Goal: Task Accomplishment & Management: Use online tool/utility

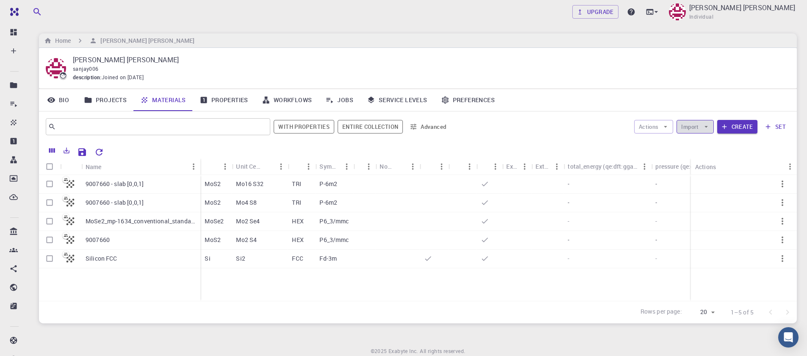
click at [712, 129] on button "Import" at bounding box center [695, 127] width 37 height 14
click at [718, 146] on span "Upload File" at bounding box center [727, 143] width 54 height 8
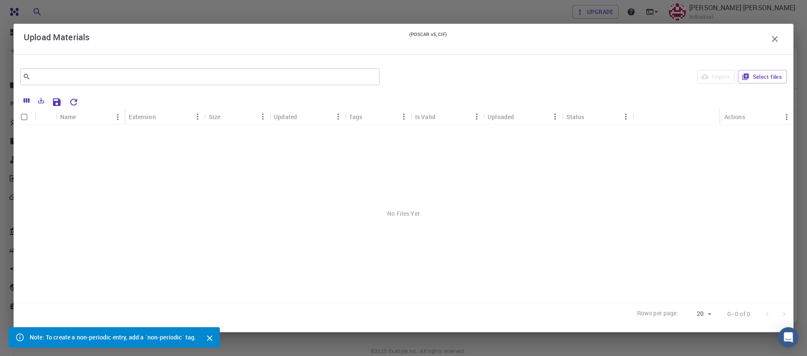
scroll to position [33, 0]
click at [209, 334] on icon "Close" at bounding box center [209, 338] width 9 height 9
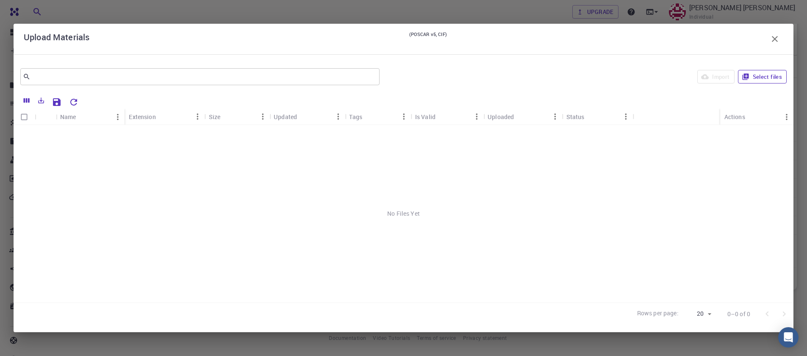
click at [762, 83] on button "Select files" at bounding box center [762, 77] width 49 height 14
click at [32, 117] on icon at bounding box center [35, 117] width 8 height 8
click at [30, 117] on input "Select all rows" at bounding box center [24, 117] width 16 height 16
checkbox input "true"
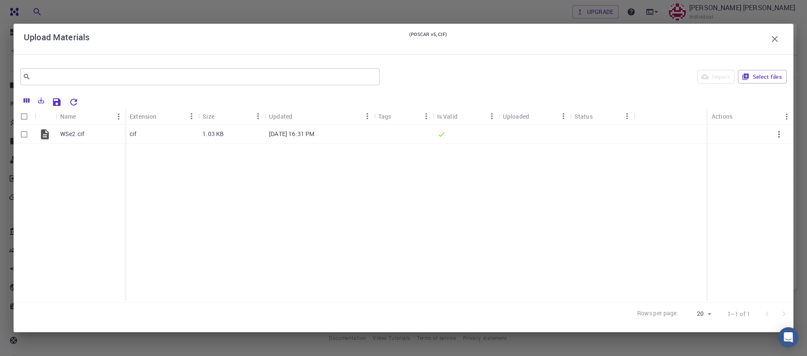
checkbox input "true"
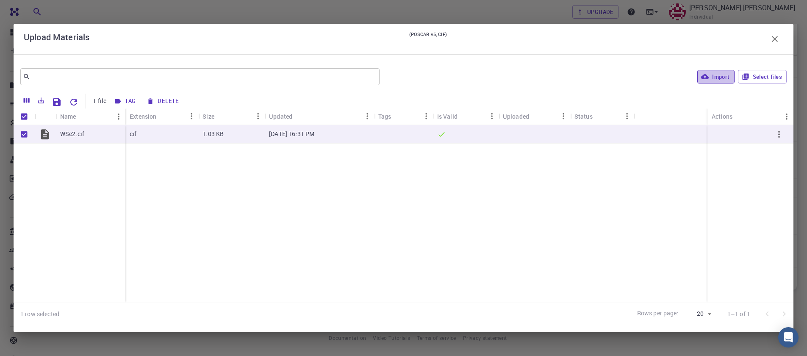
click at [712, 78] on button "Import" at bounding box center [716, 77] width 37 height 14
checkbox input "false"
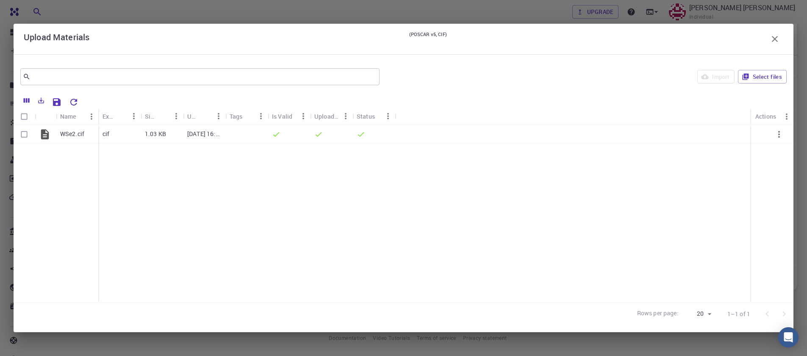
click at [775, 42] on icon "button" at bounding box center [775, 39] width 10 height 10
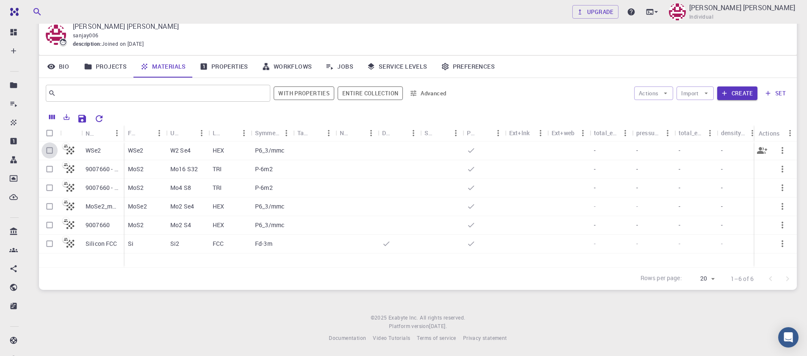
click at [47, 153] on input "Select row" at bounding box center [50, 150] width 16 height 16
checkbox input "true"
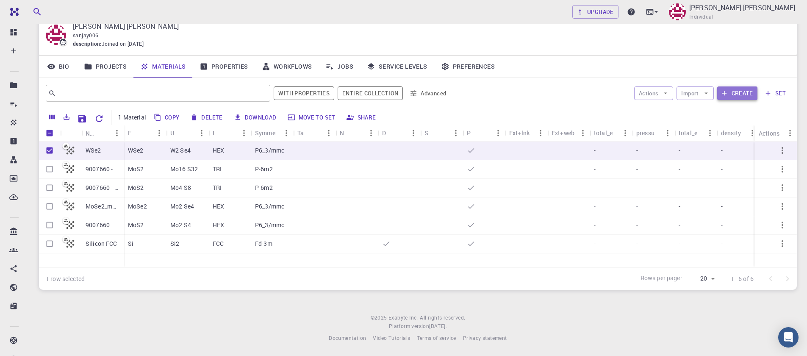
click at [737, 94] on button "Create" at bounding box center [738, 93] width 40 height 14
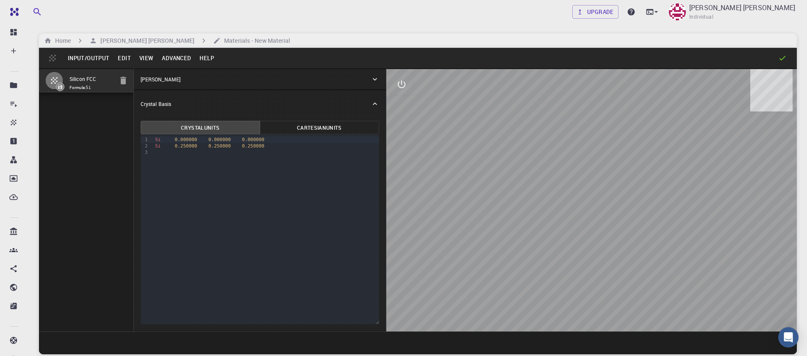
click at [94, 58] on button "Input/Output" at bounding box center [89, 58] width 50 height 14
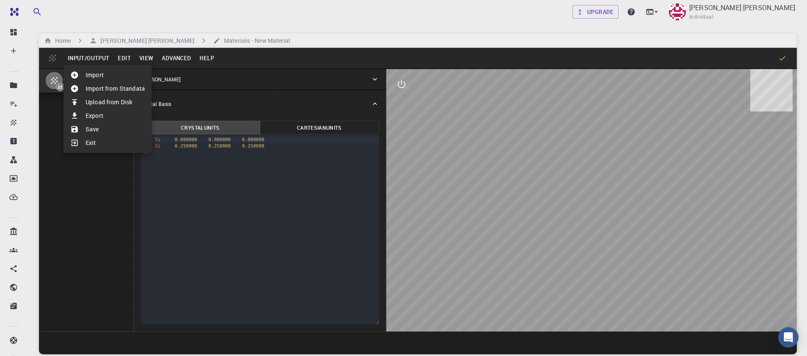
click at [105, 78] on li "Import" at bounding box center [108, 75] width 88 height 14
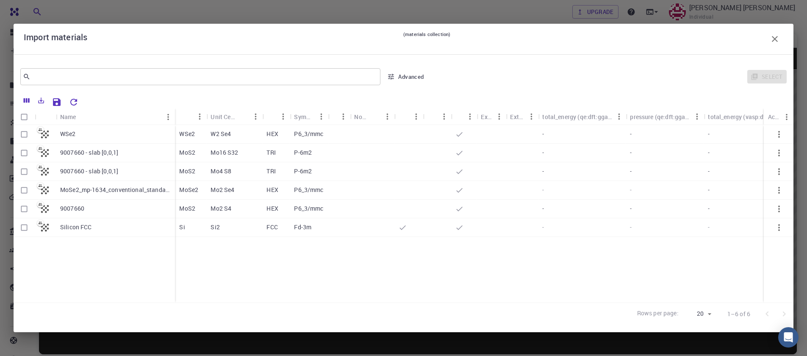
click at [21, 135] on input "Select row" at bounding box center [24, 134] width 16 height 16
checkbox input "true"
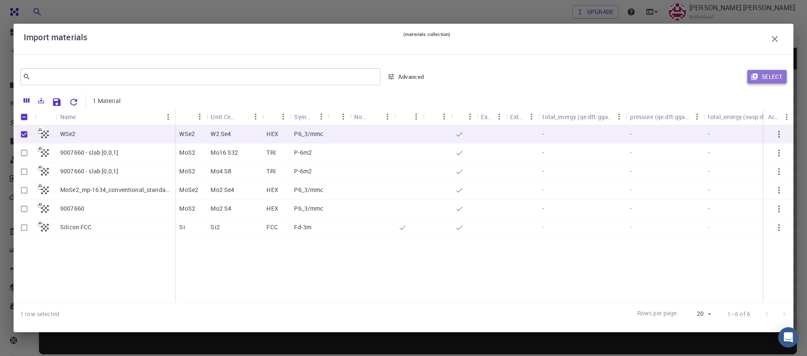
click at [783, 82] on button "Select" at bounding box center [767, 77] width 39 height 14
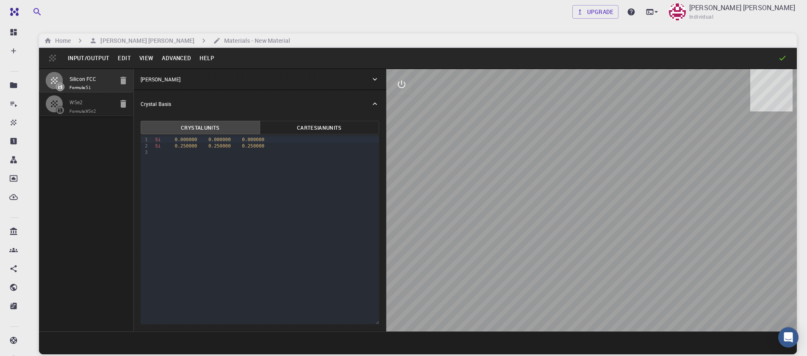
click at [125, 82] on icon "button" at bounding box center [123, 81] width 6 height 8
type input "HEX"
type input "3.31993292"
type input "13.7371873"
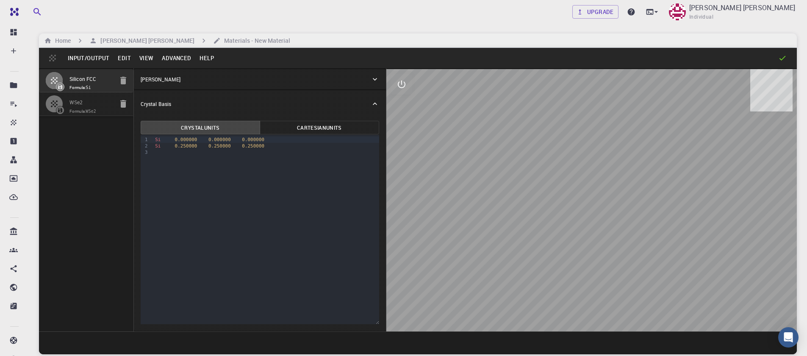
type input "90"
type input "119.99999999999999"
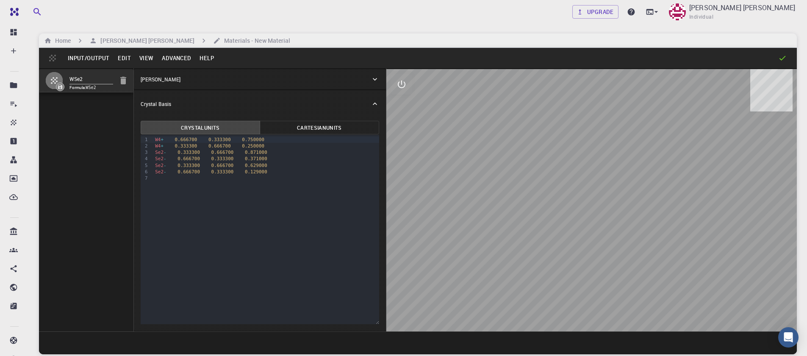
click at [166, 142] on div "W4 + 0.666700 0.333300 0.750000" at bounding box center [266, 139] width 227 height 6
click at [168, 144] on div "W 0.333300 0.666700 0.250000" at bounding box center [266, 146] width 227 height 6
click at [171, 141] on span "0.666700" at bounding box center [180, 140] width 22 height 6
drag, startPoint x: 149, startPoint y: 139, endPoint x: 158, endPoint y: 140, distance: 8.9
click at [158, 140] on div "9 1 2 3 4 5 6 7 › W 0.666700 0.333300 0.750000 W 0.333300 0.666700 0.250000 Se …" at bounding box center [260, 229] width 239 height 189
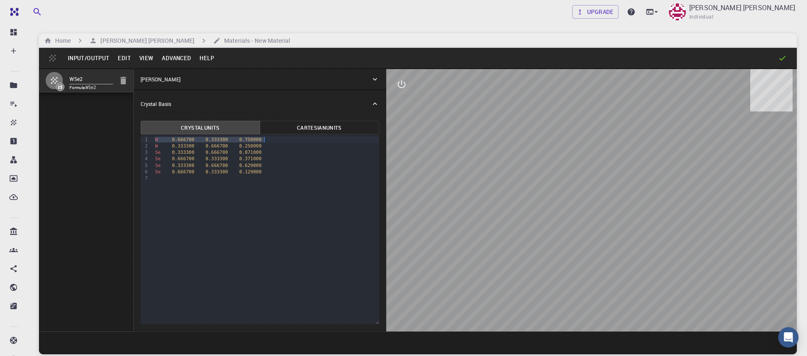
drag, startPoint x: 155, startPoint y: 140, endPoint x: 270, endPoint y: 139, distance: 115.7
click at [270, 139] on div "W 0.666700 0.333300 0.750000" at bounding box center [266, 139] width 227 height 6
drag, startPoint x: 154, startPoint y: 147, endPoint x: 267, endPoint y: 145, distance: 113.2
click at [267, 145] on div "Se 0.333300 0.666700 0.871000" at bounding box center [266, 146] width 227 height 6
drag, startPoint x: 155, startPoint y: 154, endPoint x: 273, endPoint y: 154, distance: 118.2
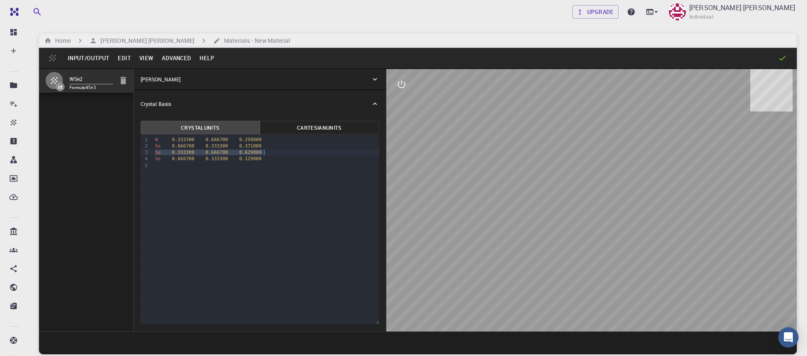
click at [273, 154] on div "Se 0.333300 0.666700 0.629000" at bounding box center [266, 152] width 227 height 6
click at [88, 60] on button "Input/Output" at bounding box center [89, 58] width 50 height 14
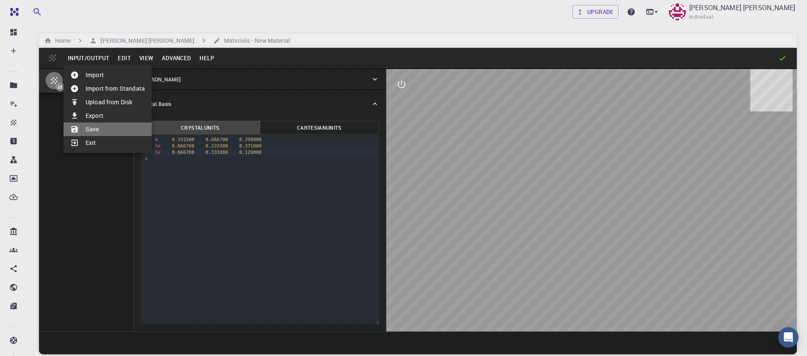
click at [97, 134] on li "Save" at bounding box center [108, 129] width 88 height 14
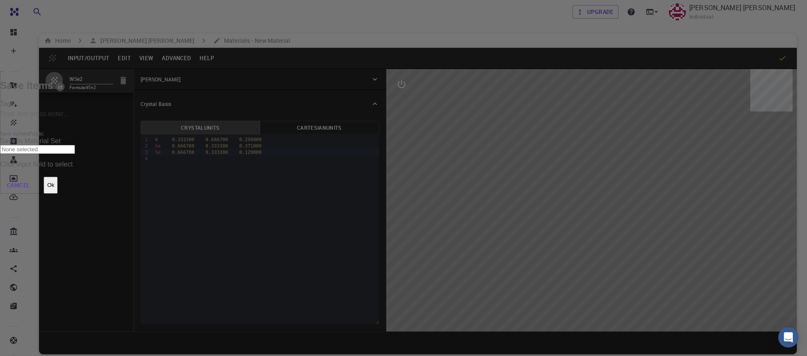
click at [75, 121] on input "Tags" at bounding box center [37, 115] width 75 height 14
type input "wse2"
click at [75, 120] on input "Save current" at bounding box center [37, 132] width 75 height 122
checkbox input "true"
click at [58, 177] on button "Ok" at bounding box center [51, 185] width 14 height 17
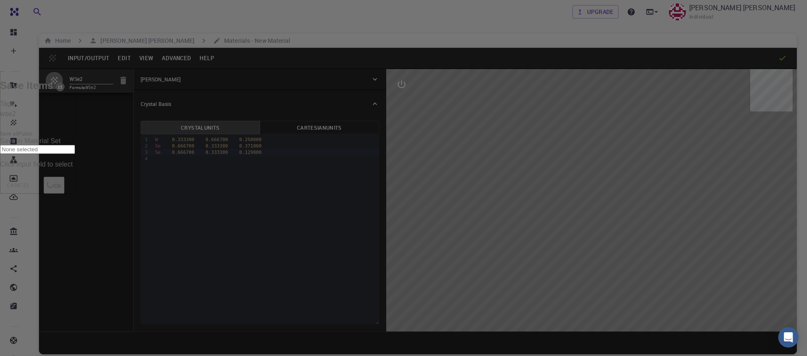
drag, startPoint x: 432, startPoint y: 96, endPoint x: 459, endPoint y: 93, distance: 26.5
click at [75, 92] on h2 "Save Items" at bounding box center [37, 86] width 75 height 12
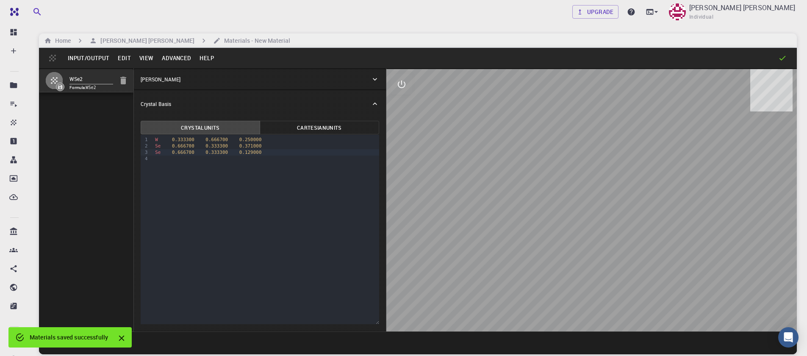
click at [92, 62] on button "Input/Output" at bounding box center [89, 58] width 50 height 14
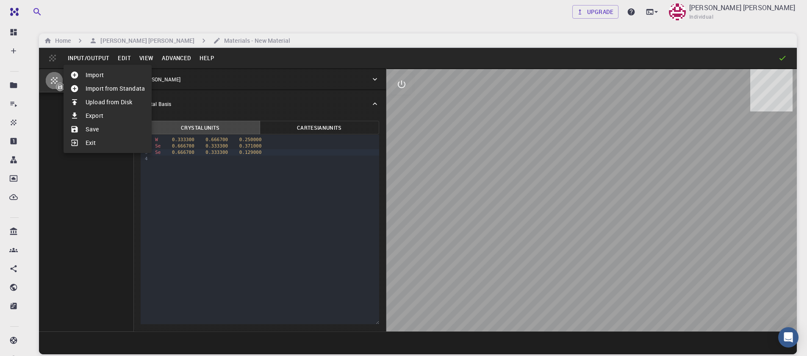
click at [215, 37] on div at bounding box center [403, 178] width 807 height 356
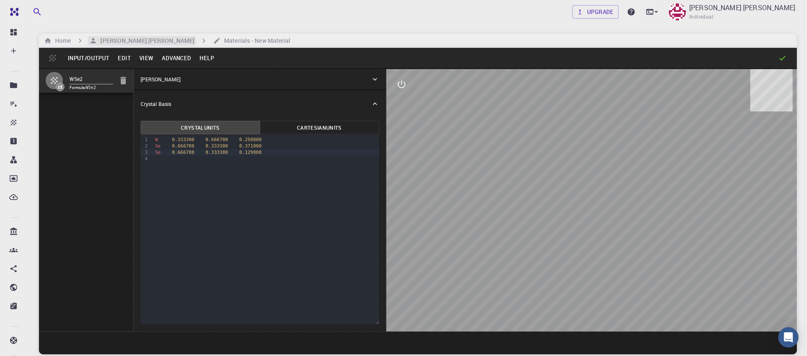
click at [107, 43] on h6 "[PERSON_NAME] [PERSON_NAME]" at bounding box center [145, 40] width 97 height 9
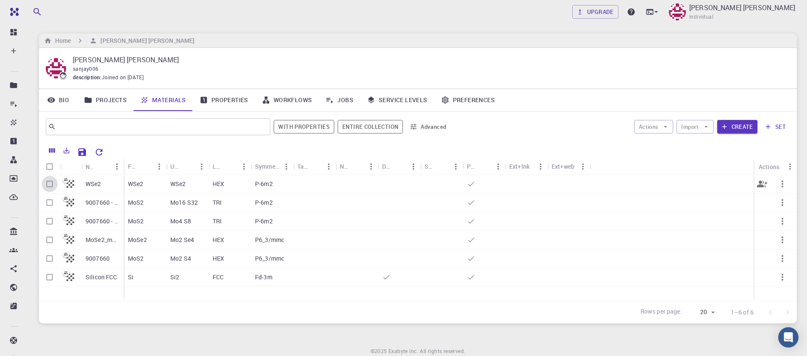
click at [51, 187] on input "Select row" at bounding box center [50, 184] width 16 height 16
checkbox input "true"
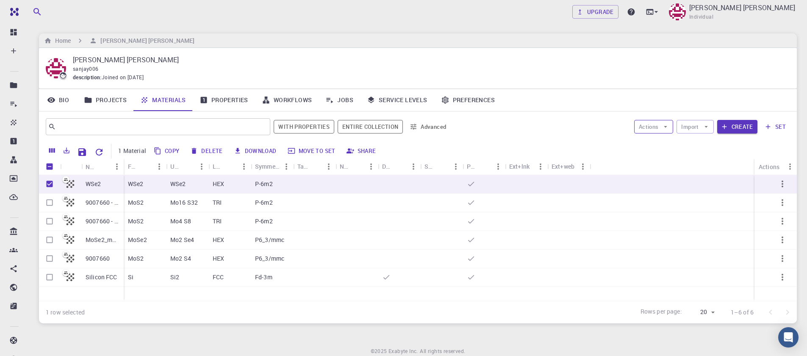
click at [666, 129] on icon "button" at bounding box center [666, 127] width 8 height 8
click at [664, 144] on span "Create Job" at bounding box center [670, 143] width 27 height 8
click at [48, 260] on input "Select row" at bounding box center [50, 258] width 16 height 16
checkbox input "true"
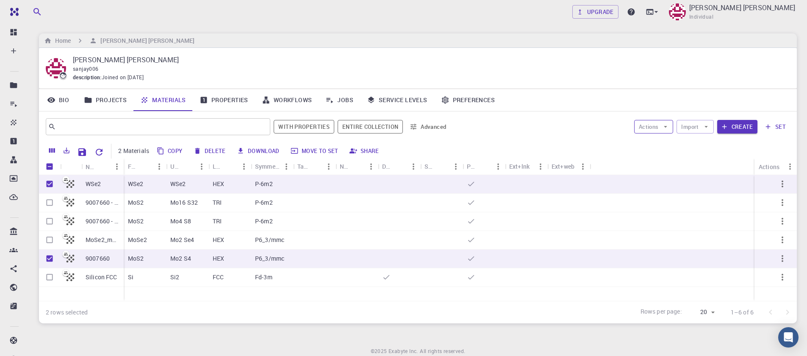
click at [664, 124] on icon "button" at bounding box center [666, 127] width 8 height 8
click at [663, 146] on span "Create Job" at bounding box center [670, 143] width 27 height 8
click at [726, 128] on icon "button" at bounding box center [725, 127] width 8 height 8
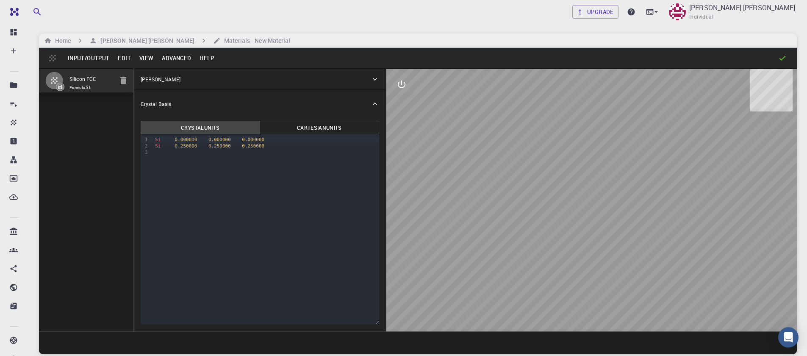
click at [97, 53] on button "Input/Output" at bounding box center [89, 58] width 50 height 14
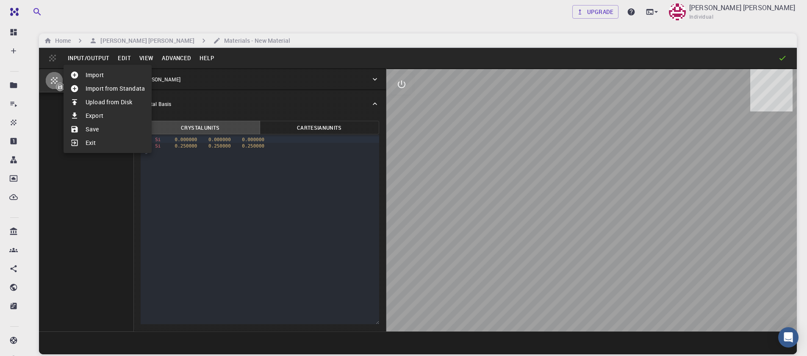
drag, startPoint x: 106, startPoint y: 88, endPoint x: 106, endPoint y: 71, distance: 17.4
click at [106, 71] on ul "Import Import from Standata Upload from Disk Export Save Exit" at bounding box center [108, 109] width 88 height 88
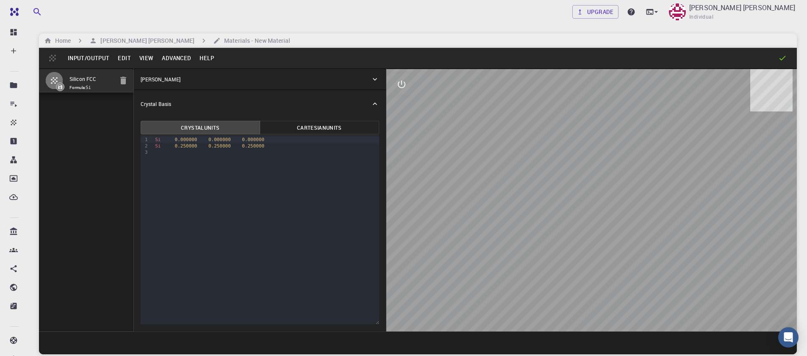
click at [103, 64] on button "Input/Output" at bounding box center [89, 58] width 50 height 14
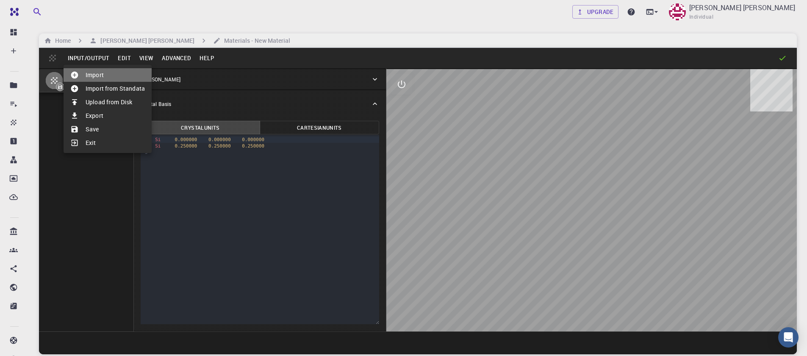
click at [105, 76] on li "Import" at bounding box center [108, 75] width 88 height 14
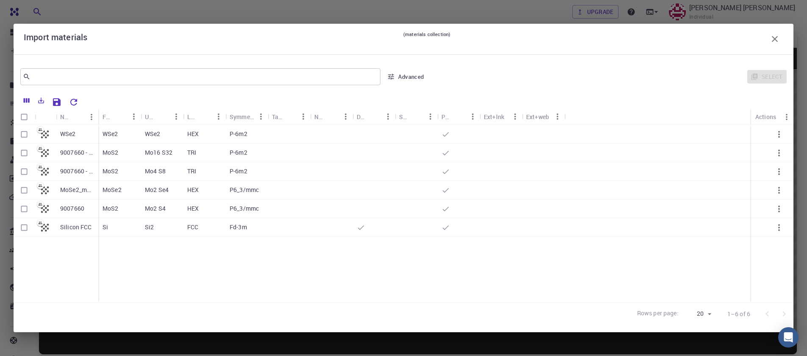
click at [21, 211] on input "Select row" at bounding box center [24, 209] width 16 height 16
checkbox input "true"
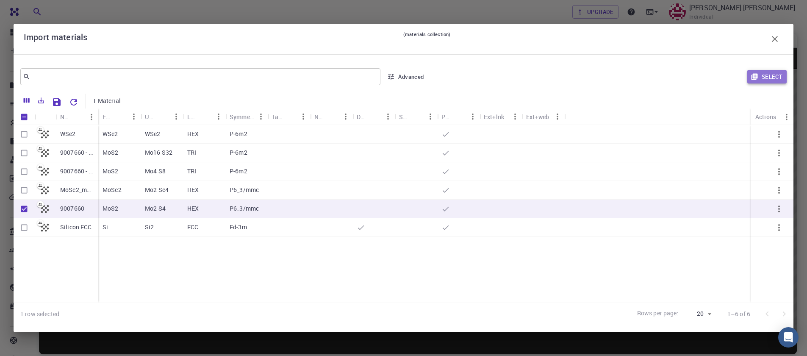
click at [767, 80] on button "Select" at bounding box center [767, 77] width 39 height 14
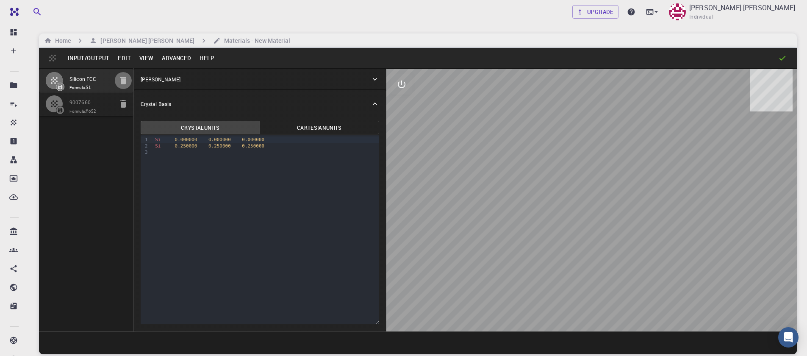
click at [122, 85] on icon "button" at bounding box center [123, 80] width 10 height 10
type input "HEX"
type input "3.161"
type input "12.295"
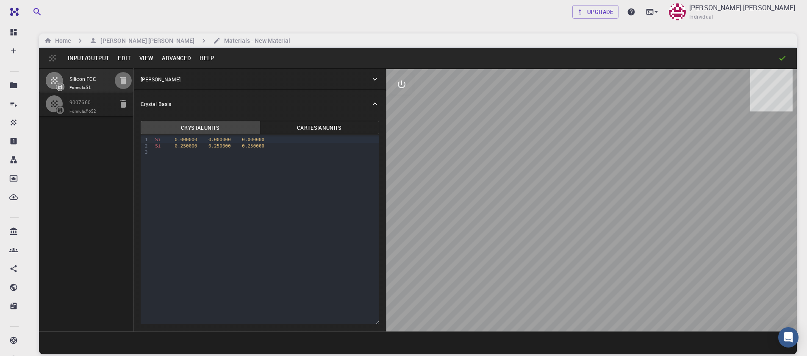
type input "90"
type input "119.99999999999999"
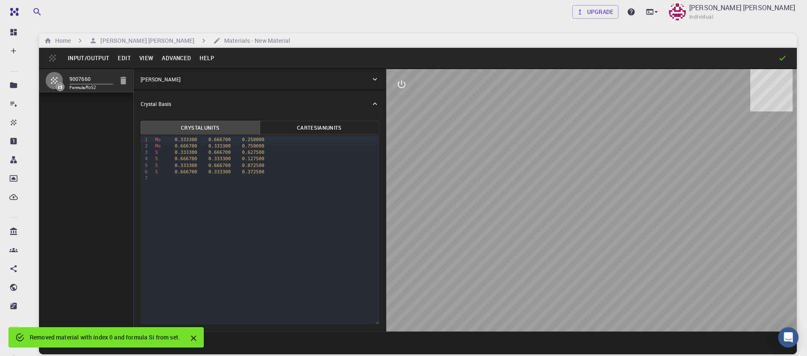
click at [179, 67] on div "Input/Output Edit View Advanced Help" at bounding box center [418, 58] width 758 height 20
click at [178, 59] on button "Advanced" at bounding box center [177, 58] width 38 height 14
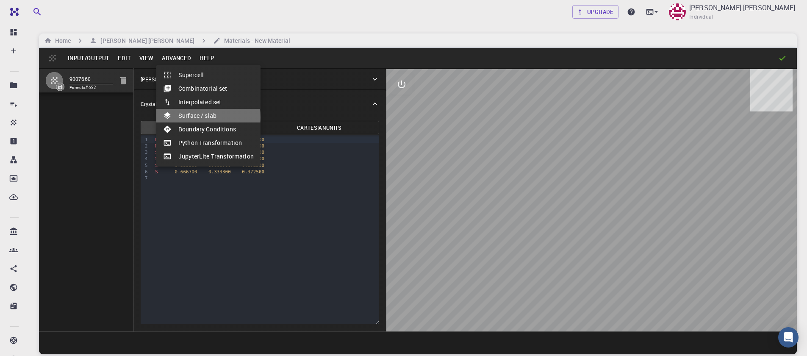
click at [190, 117] on li "Surface / slab" at bounding box center [208, 116] width 104 height 14
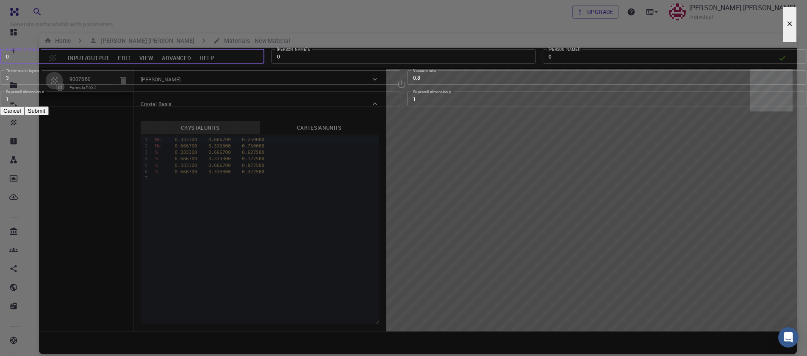
type input "0"
click at [264, 64] on input "0" at bounding box center [132, 56] width 264 height 14
type input "1"
click at [543, 64] on input "1" at bounding box center [675, 56] width 264 height 14
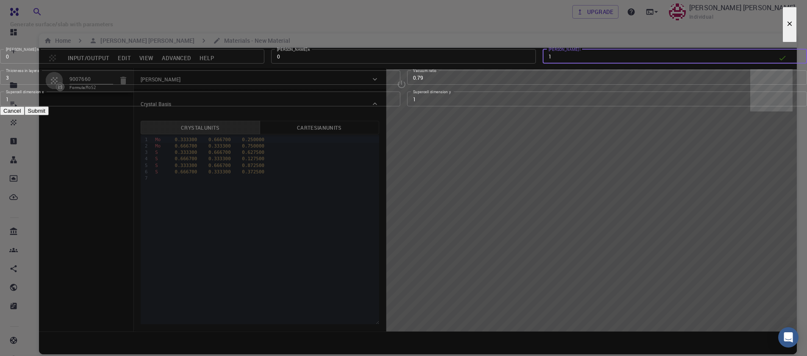
click at [513, 85] on input "0.79" at bounding box center [607, 77] width 401 height 14
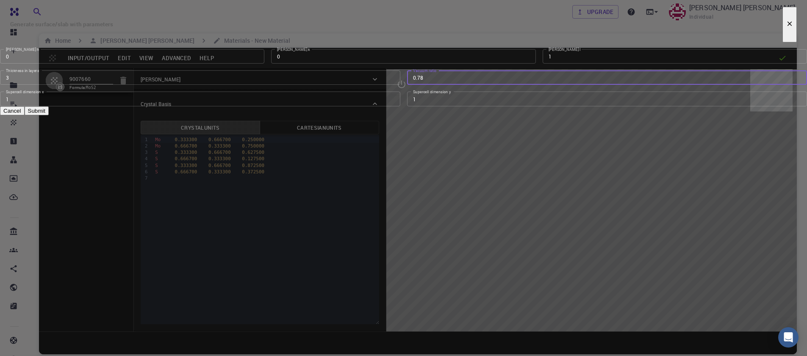
click at [513, 85] on input "0.78" at bounding box center [607, 77] width 401 height 14
click at [513, 85] on input "0.77" at bounding box center [607, 77] width 401 height 14
click at [513, 85] on input "0.76" at bounding box center [607, 77] width 401 height 14
click at [513, 85] on input "0.75" at bounding box center [607, 77] width 401 height 14
click at [513, 85] on input "0.74" at bounding box center [607, 77] width 401 height 14
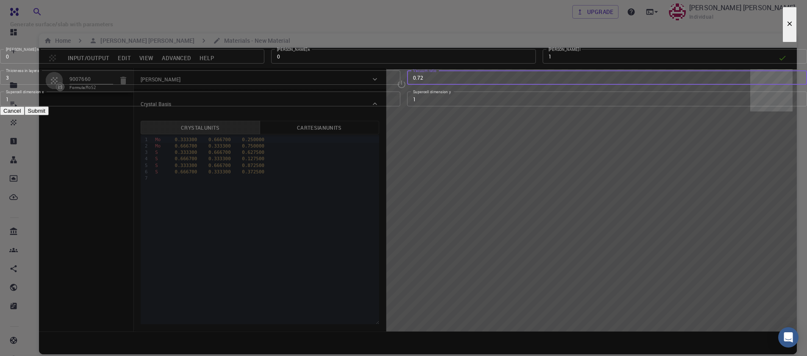
click at [512, 85] on input "0.72" at bounding box center [607, 77] width 401 height 14
click at [512, 85] on input "0.56" at bounding box center [607, 77] width 401 height 14
click at [512, 85] on input "0.54" at bounding box center [607, 77] width 401 height 14
click at [512, 85] on input "0.52" at bounding box center [607, 77] width 401 height 14
click at [512, 85] on input "0.51" at bounding box center [607, 77] width 401 height 14
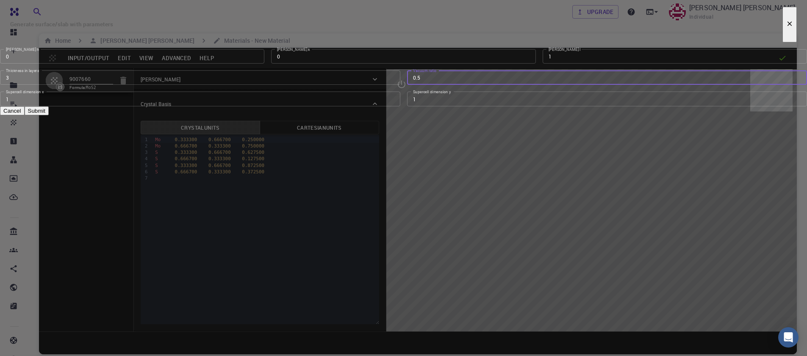
type input "0.5"
click at [512, 85] on input "0.5" at bounding box center [607, 77] width 401 height 14
click at [394, 85] on input "2" at bounding box center [200, 77] width 401 height 14
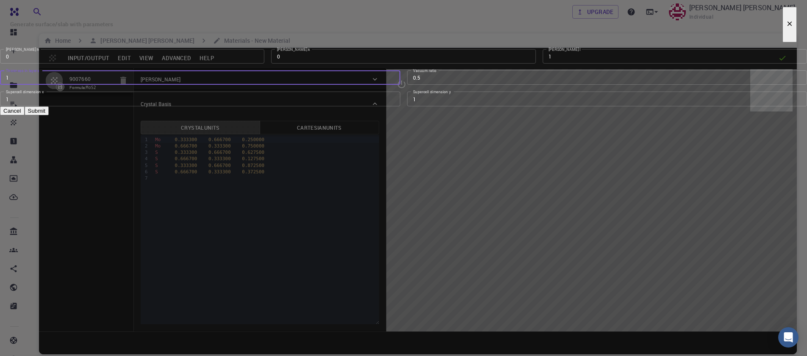
type input "1"
click at [394, 85] on input "1" at bounding box center [200, 77] width 401 height 14
click at [49, 115] on button "Submit" at bounding box center [37, 110] width 24 height 9
type input "TRI"
type input "3.160994542861471"
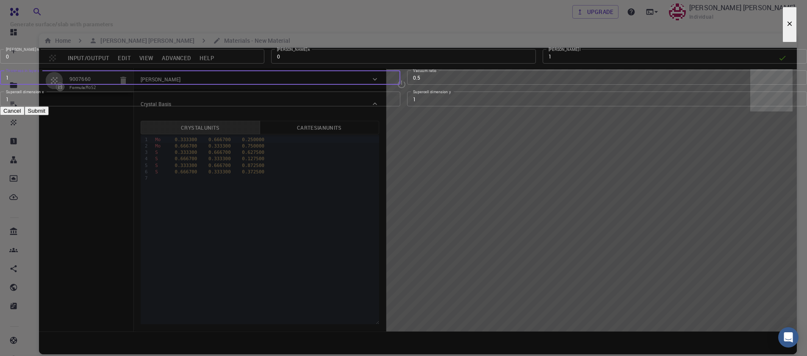
type input "24.59"
type input "120.0000571088431"
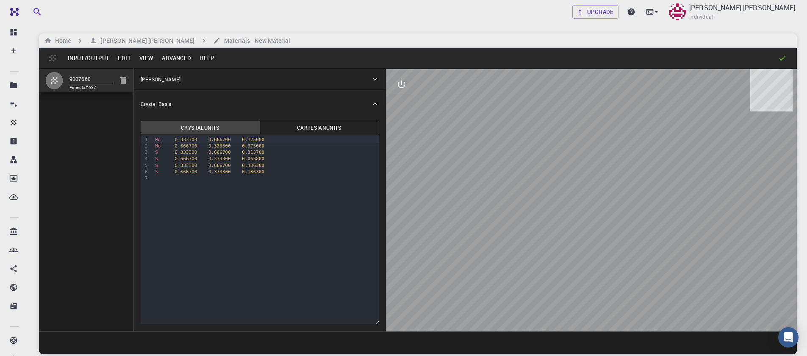
drag, startPoint x: 600, startPoint y: 248, endPoint x: 570, endPoint y: 239, distance: 31.4
click at [570, 239] on div at bounding box center [592, 200] width 411 height 262
drag, startPoint x: 578, startPoint y: 232, endPoint x: 612, endPoint y: 231, distance: 33.9
click at [612, 231] on div at bounding box center [592, 200] width 411 height 262
click at [114, 45] on h6 "[PERSON_NAME] [PERSON_NAME]" at bounding box center [145, 40] width 97 height 9
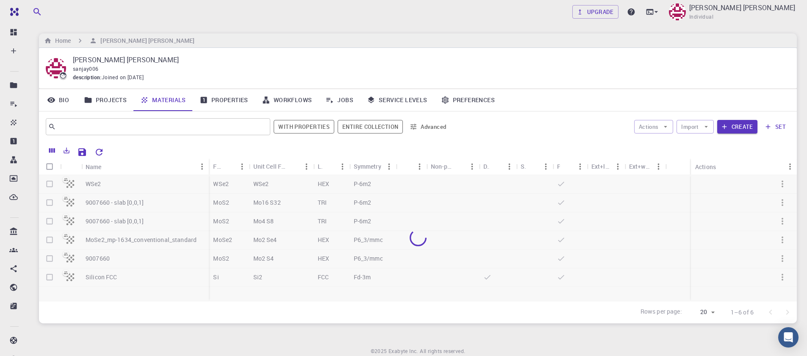
drag, startPoint x: 737, startPoint y: 128, endPoint x: 721, endPoint y: 163, distance: 39.4
click at [721, 163] on div "​ With properties Entire collection Advanced Actions Import Create set Name For…" at bounding box center [418, 217] width 758 height 212
click at [704, 128] on icon "button" at bounding box center [707, 127] width 8 height 8
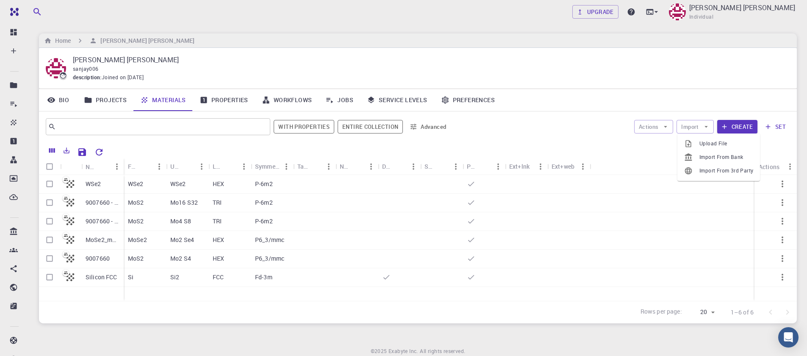
click at [702, 144] on span "Upload File" at bounding box center [727, 143] width 54 height 8
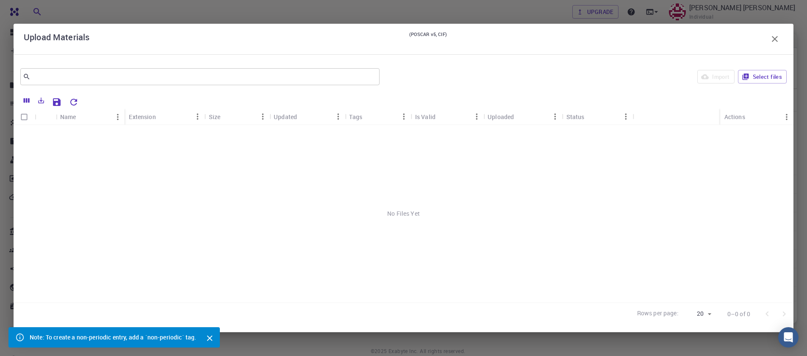
scroll to position [33, 0]
click at [207, 335] on button "Close" at bounding box center [210, 338] width 14 height 14
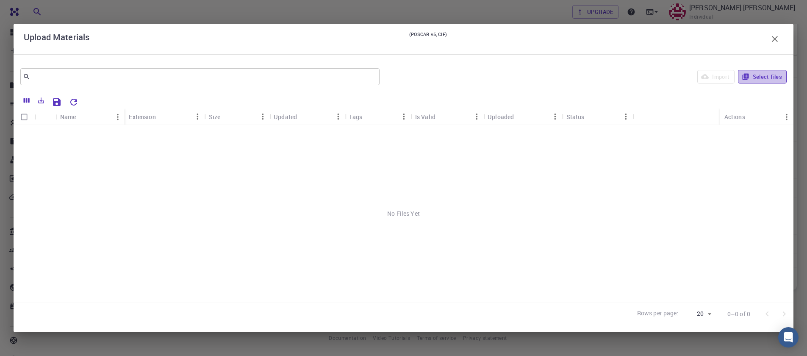
click at [770, 80] on button "Select files" at bounding box center [762, 77] width 49 height 14
drag, startPoint x: 27, startPoint y: 135, endPoint x: 175, endPoint y: 135, distance: 147.9
click at [27, 135] on input "Select row" at bounding box center [24, 134] width 16 height 16
checkbox input "true"
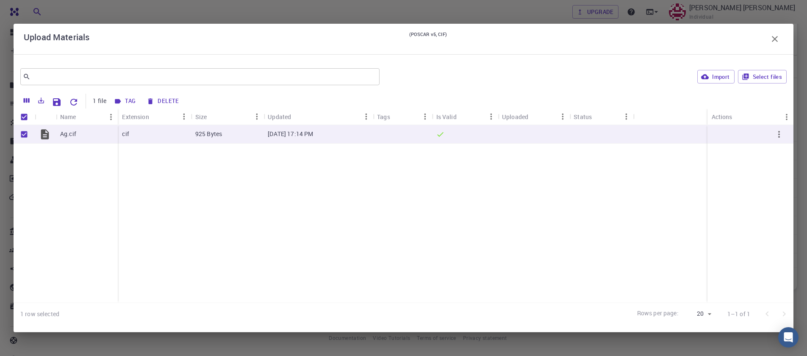
click at [730, 79] on button "Import" at bounding box center [716, 77] width 37 height 14
checkbox input "false"
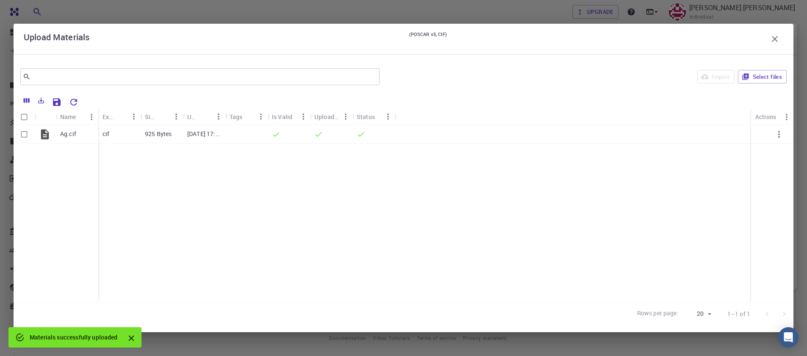
click at [780, 43] on icon "button" at bounding box center [775, 39] width 10 height 10
click at [774, 36] on div "sanjay006" at bounding box center [428, 35] width 711 height 8
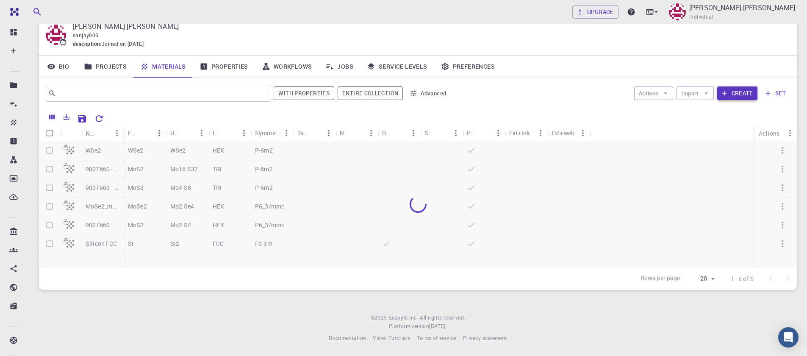
click at [726, 95] on icon "button" at bounding box center [724, 93] width 5 height 5
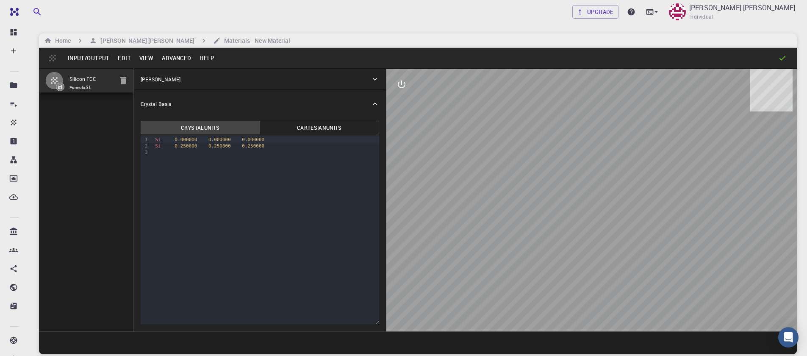
click at [89, 63] on button "Input/Output" at bounding box center [89, 58] width 50 height 14
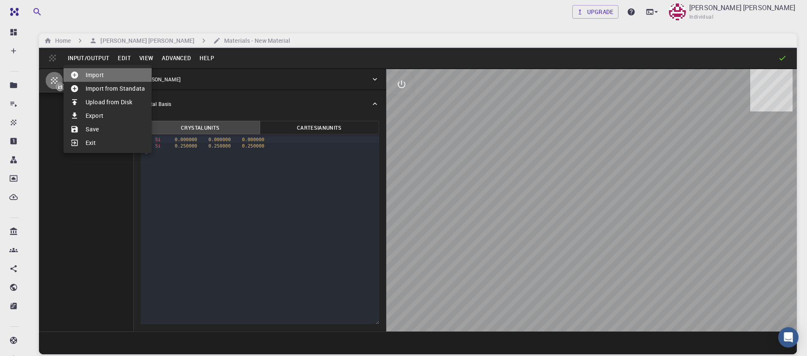
click at [108, 76] on li "Import" at bounding box center [108, 75] width 88 height 14
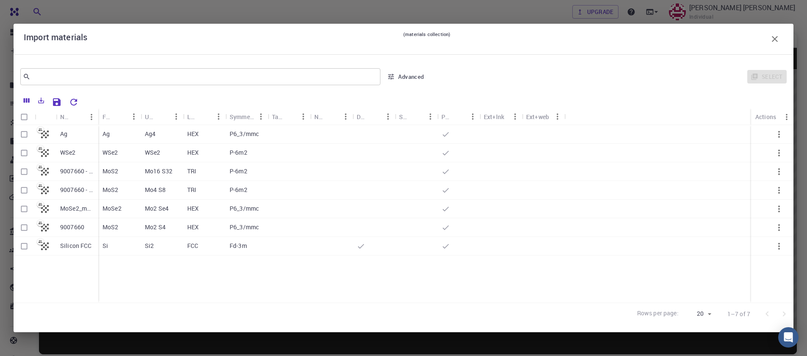
click at [21, 132] on input "Select row" at bounding box center [24, 134] width 16 height 16
checkbox input "true"
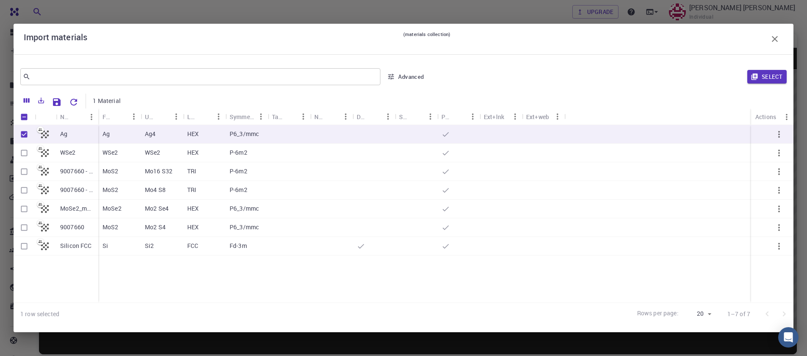
click at [21, 230] on input "Select row" at bounding box center [24, 228] width 16 height 16
checkbox input "true"
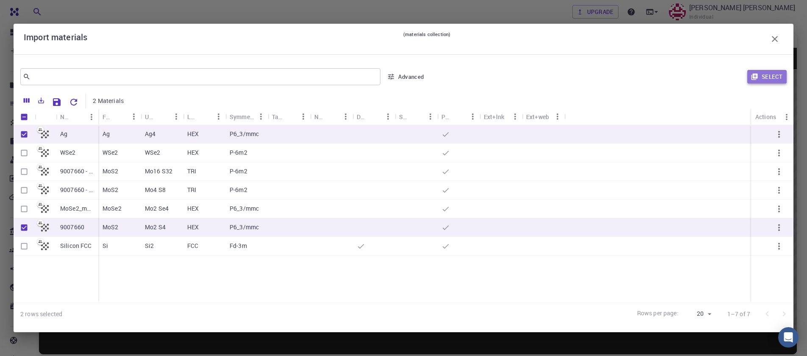
click at [768, 75] on button "Select" at bounding box center [767, 77] width 39 height 14
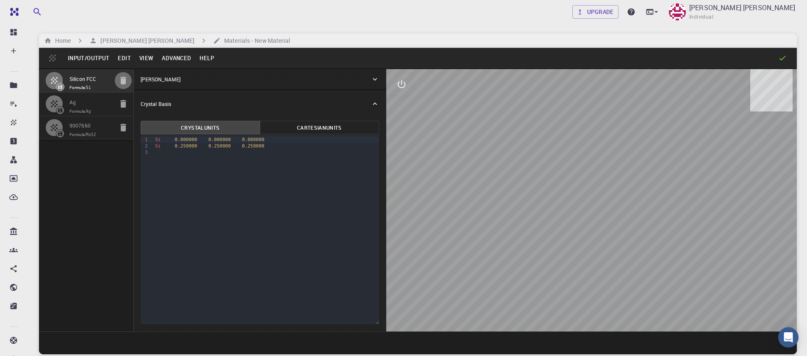
click at [121, 81] on icon "button" at bounding box center [123, 81] width 6 height 8
type input "HEX"
type input "2.91113147"
type input "9.46370874"
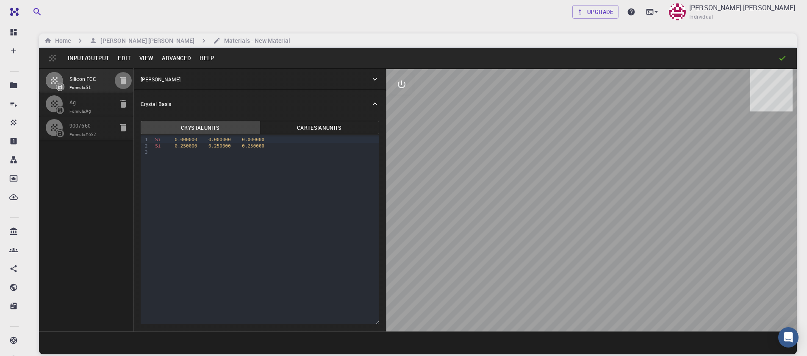
type input "90"
type input "119.99999999999999"
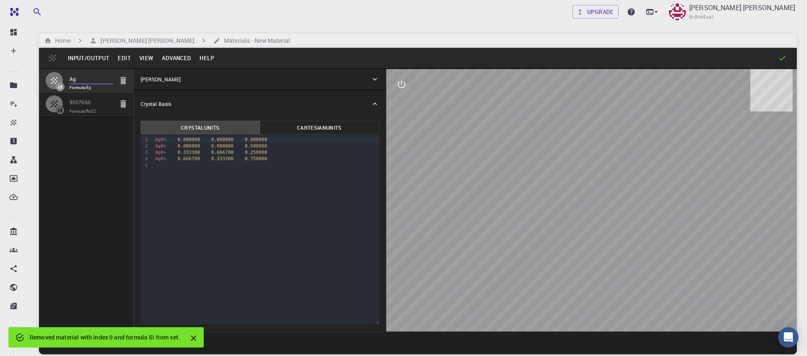
click at [85, 81] on input "Ag" at bounding box center [92, 80] width 44 height 10
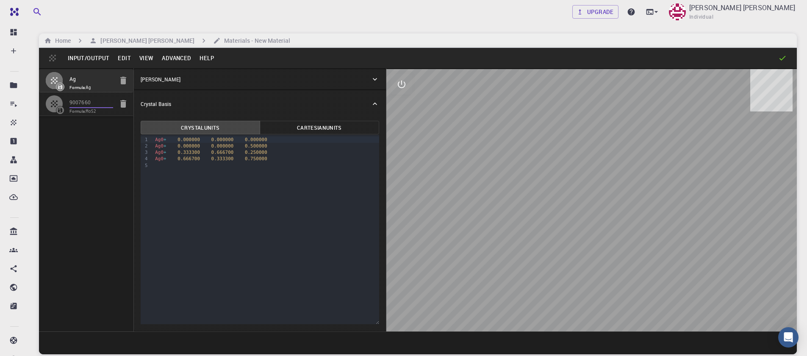
click at [87, 104] on input "9007660" at bounding box center [92, 103] width 44 height 10
type input "3.161"
type input "12.295"
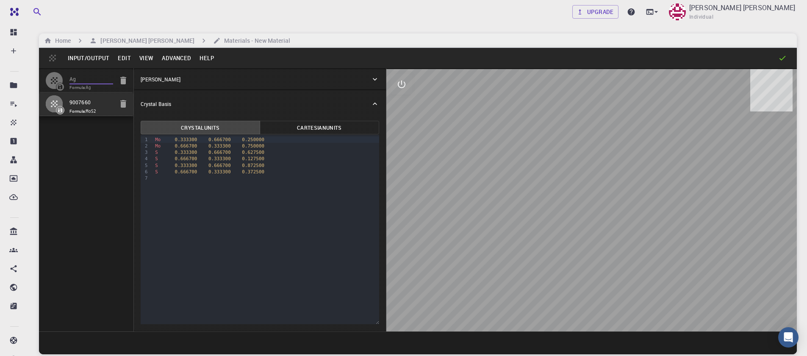
click at [82, 78] on input "Ag" at bounding box center [92, 80] width 44 height 10
type input "2.91113147"
type input "9.46370874"
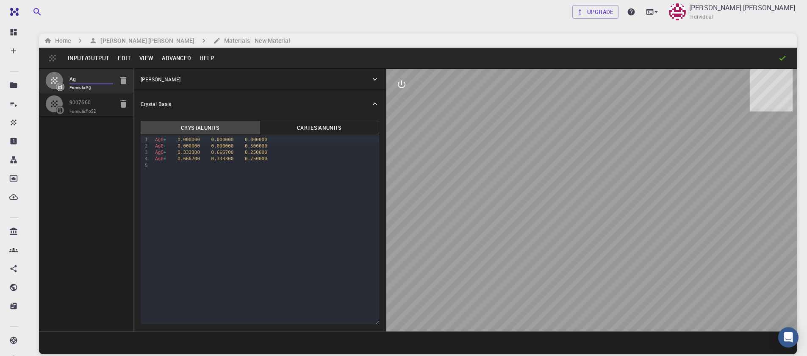
click at [401, 90] on button "interactive" at bounding box center [402, 84] width 20 height 20
click at [409, 103] on button "view" at bounding box center [402, 105] width 20 height 20
click at [398, 105] on icon "view" at bounding box center [401, 105] width 9 height 6
click at [449, 153] on p "Rotate/Zoom [O]" at bounding box center [446, 157] width 69 height 8
click at [264, 175] on div "9 1 2 3 4 5 › Ag0 + 0.000000 0.000000 0.000000 Ag0 + 0.000000 0.000000 0.500000…" at bounding box center [260, 229] width 239 height 189
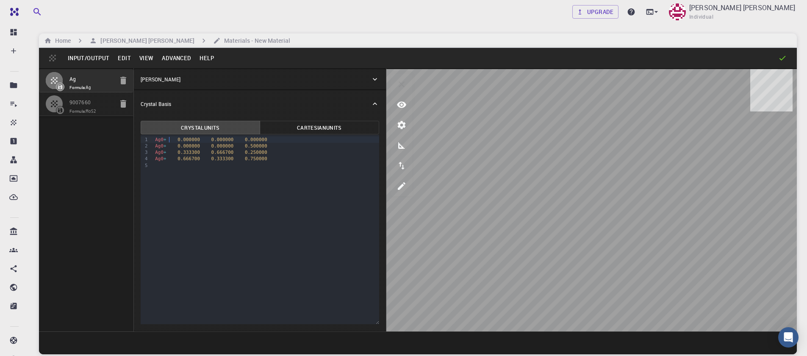
click at [169, 139] on div "Ag0 + 0.000000 0.000000 0.000000" at bounding box center [266, 139] width 227 height 6
drag, startPoint x: 278, startPoint y: 161, endPoint x: 147, endPoint y: 145, distance: 131.4
click at [147, 145] on div "9 1 2 3 4 5 › Ag 0.000000 0.000000 0.000000 Ag0 + 0.000000 0.000000 0.500000 Ag…" at bounding box center [260, 229] width 239 height 189
click at [182, 57] on button "Advanced" at bounding box center [177, 58] width 38 height 14
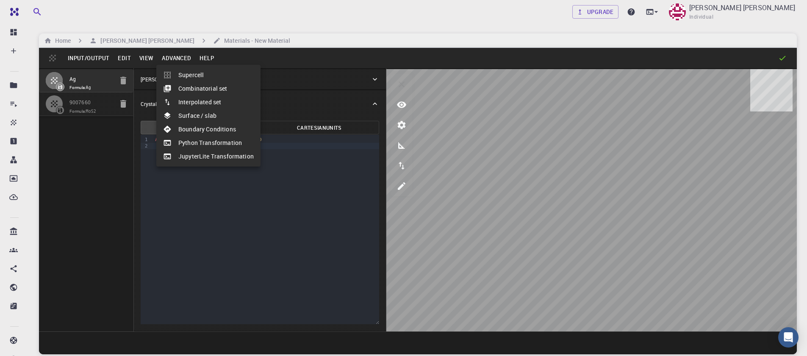
click at [145, 59] on div at bounding box center [403, 178] width 807 height 356
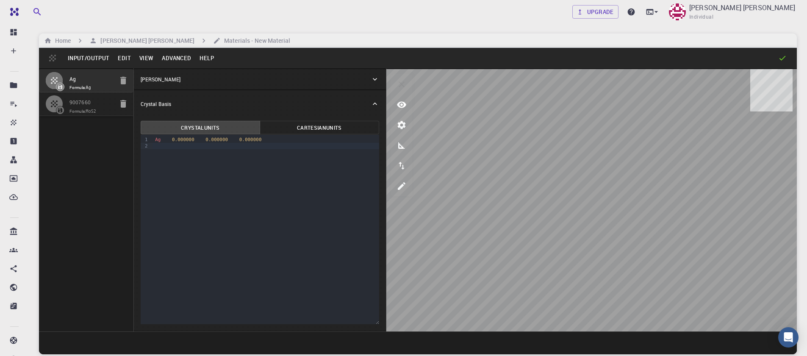
click at [145, 59] on button "View" at bounding box center [146, 58] width 23 height 14
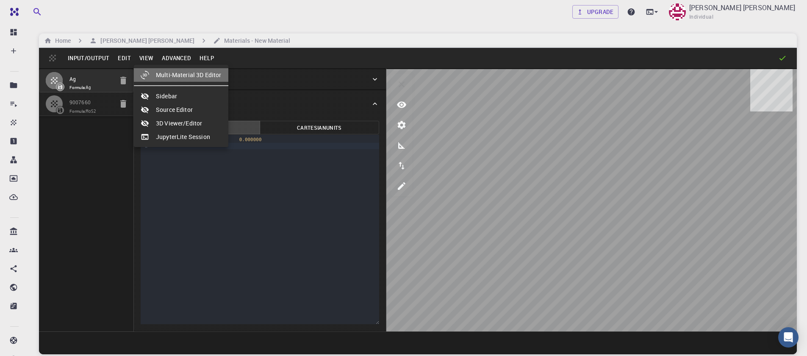
click at [193, 76] on li "Multi-Material 3D Editor" at bounding box center [181, 75] width 95 height 14
select select "Color"
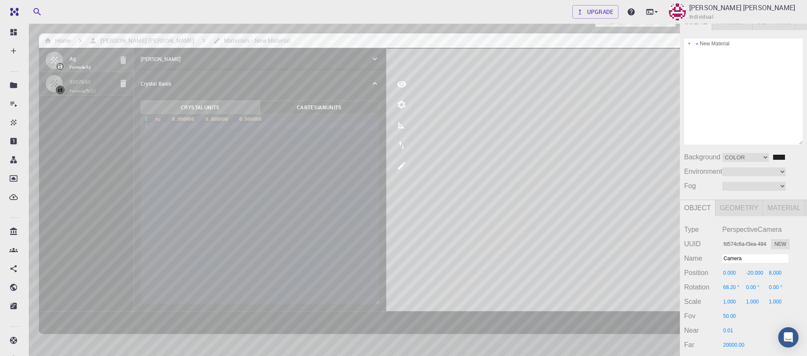
click at [434, 169] on div "Camera OrthographicCamera PerspectiveCamera Objects 17 Vertices 2,023 Triangles…" at bounding box center [340, 207] width 680 height 387
click at [735, 23] on span "Project" at bounding box center [732, 22] width 41 height 16
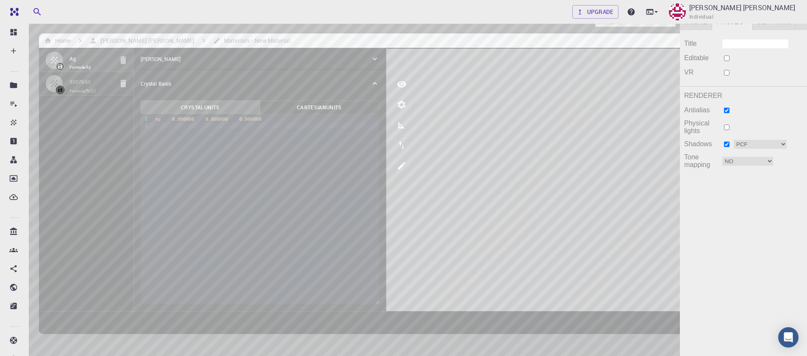
click at [701, 20] on span "Scene" at bounding box center [696, 22] width 32 height 16
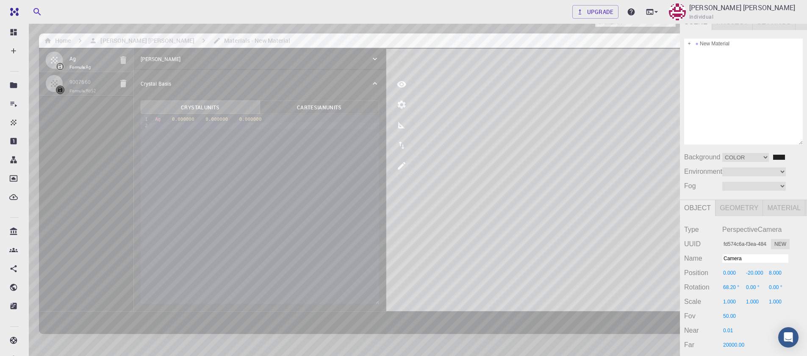
click at [773, 18] on span "Settings" at bounding box center [774, 22] width 43 height 16
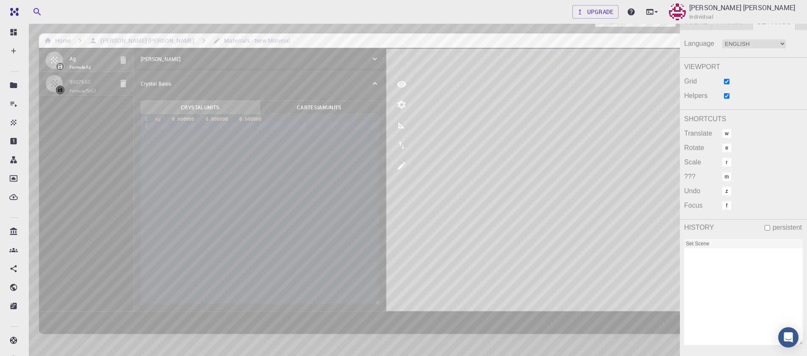
click at [735, 22] on span "Project" at bounding box center [732, 22] width 41 height 16
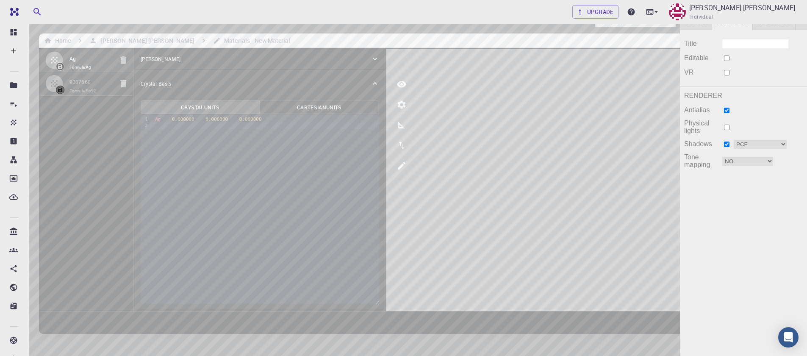
click at [704, 22] on span "Scene" at bounding box center [696, 22] width 32 height 16
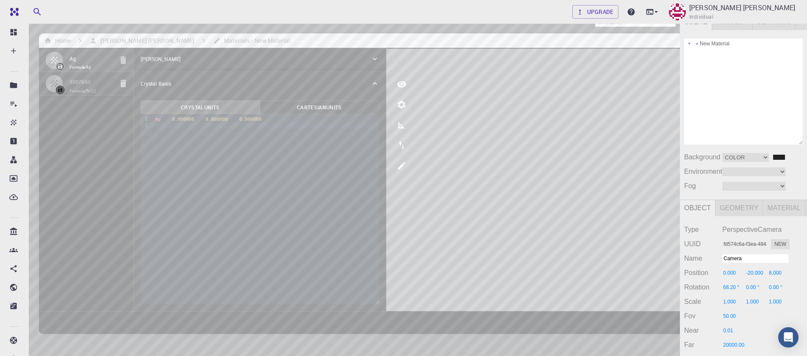
click at [595, 18] on select "Camera OrthographicCamera PerspectiveCamera" at bounding box center [635, 22] width 81 height 9
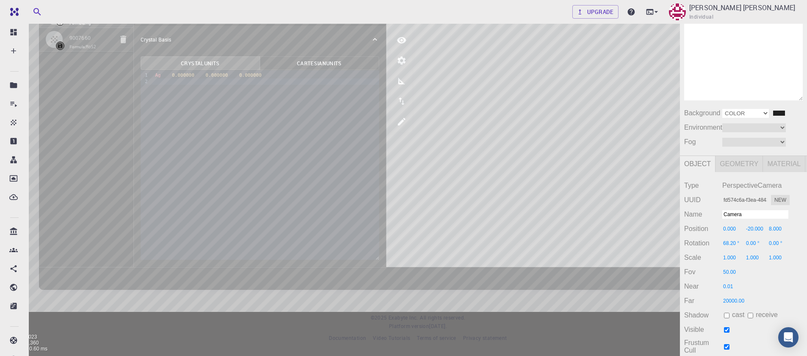
click at [768, 118] on select "Color Texture Equirect" at bounding box center [746, 113] width 47 height 9
click at [781, 147] on select "Linear Exponential" at bounding box center [755, 142] width 64 height 9
click at [780, 132] on select "Equirect ModelViewer" at bounding box center [755, 127] width 64 height 9
click at [741, 172] on span "Geometry" at bounding box center [739, 164] width 47 height 16
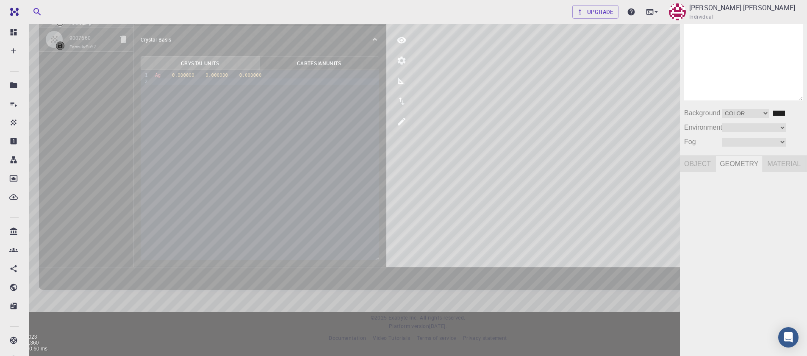
click at [786, 172] on span "Material" at bounding box center [784, 164] width 42 height 16
click at [753, 172] on span "Geometry" at bounding box center [739, 164] width 47 height 16
click at [707, 172] on span "Object" at bounding box center [698, 164] width 36 height 16
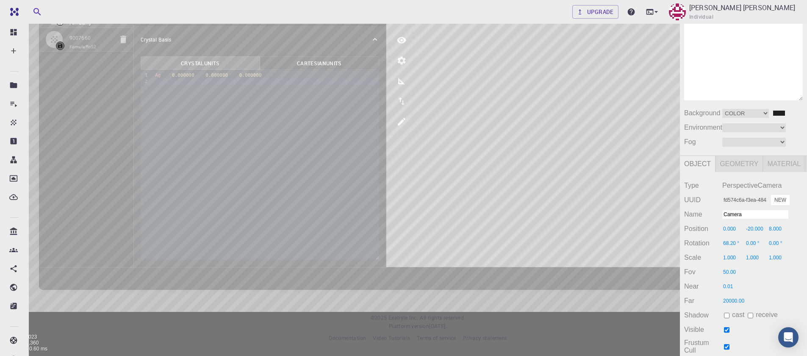
click at [778, 205] on button "New" at bounding box center [780, 200] width 19 height 10
drag, startPoint x: 778, startPoint y: 241, endPoint x: 787, endPoint y: 239, distance: 10.0
click at [782, 205] on button "New" at bounding box center [780, 200] width 19 height 10
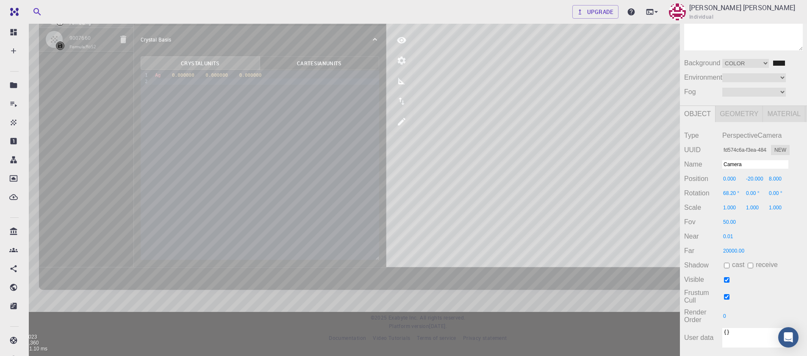
scroll to position [100, 0]
select select "fd574c6a-f3ea-4843-8660-332a753eb153"
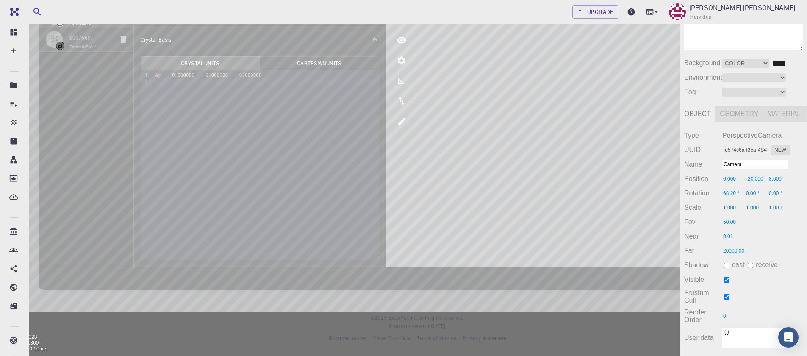
click at [429, 147] on div "Camera OrthographicCamera PerspectiveCamera Objects 17 Vertices 2,023 Triangles…" at bounding box center [340, 162] width 680 height 387
checkbox input "true"
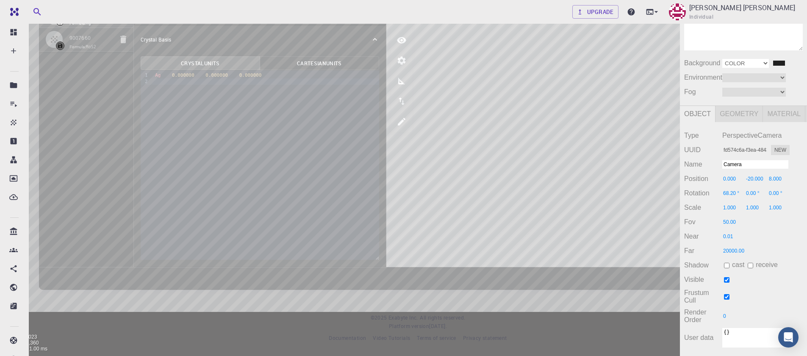
click at [765, 59] on select "Color Texture Equirect" at bounding box center [746, 63] width 47 height 9
click at [723, 73] on select "Equirect ModelViewer" at bounding box center [755, 77] width 64 height 9
select select "None"
click at [723, 73] on select "Equirect ModelViewer" at bounding box center [746, 77] width 47 height 9
click at [603, 126] on div "Camera OrthographicCamera PerspectiveCamera Objects 17 Vertices 2,023 Triangles…" at bounding box center [340, 162] width 680 height 387
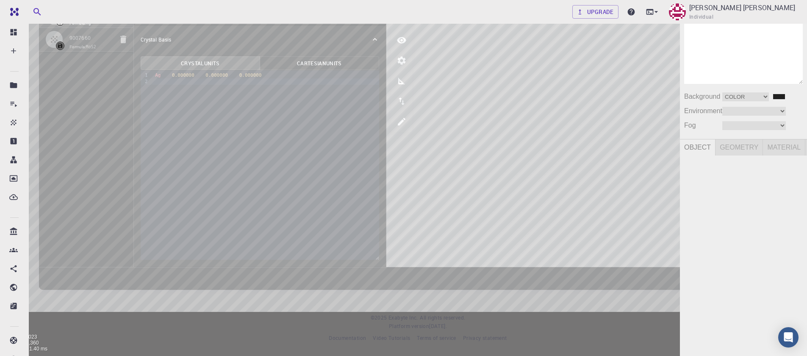
scroll to position [17, 0]
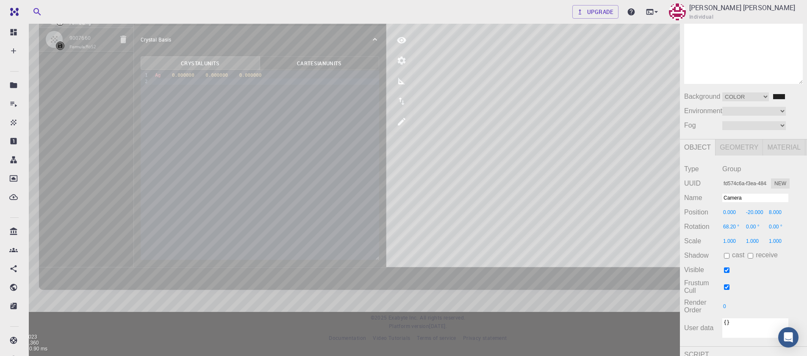
click at [399, 168] on div "Camera OrthographicCamera PerspectiveCamera Objects 17 Vertices 2,023 Triangles…" at bounding box center [340, 162] width 680 height 387
click at [718, 8] on div "Ag-0" at bounding box center [743, 3] width 119 height 10
click at [554, 194] on div "Camera OrthographicCamera PerspectiveCamera Objects 17 Vertices 2,023 Triangles…" at bounding box center [340, 162] width 680 height 387
click at [444, 172] on div "Camera OrthographicCamera PerspectiveCamera Objects 17 Vertices 2,023 Triangles…" at bounding box center [340, 162] width 680 height 387
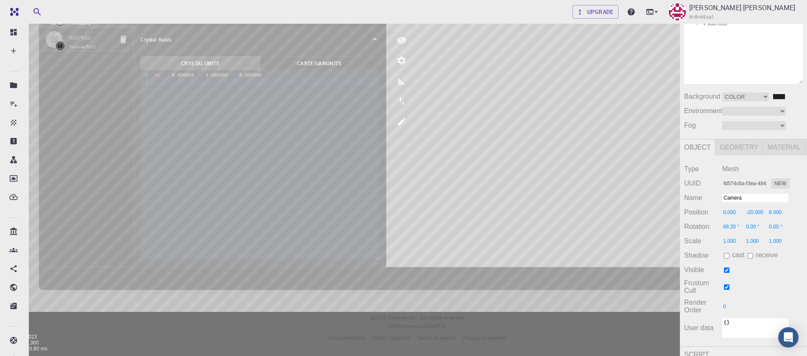
click at [309, 108] on div "Camera OrthographicCamera PerspectiveCamera Objects 17 Vertices 2,023 Triangles…" at bounding box center [340, 162] width 680 height 387
click at [389, 122] on div "Camera OrthographicCamera PerspectiveCamera Objects 17 Vertices 2,023 Triangles…" at bounding box center [340, 162] width 680 height 387
click at [370, 117] on div "Camera OrthographicCamera PerspectiveCamera Objects 17 Vertices 2,023 Triangles…" at bounding box center [340, 162] width 680 height 387
click at [356, 162] on div "Camera OrthographicCamera PerspectiveCamera Objects 17 Vertices 2,023 Triangles…" at bounding box center [340, 162] width 680 height 387
click at [312, 95] on div "Camera OrthographicCamera PerspectiveCamera Objects 17 Vertices 2,023 Triangles…" at bounding box center [340, 162] width 680 height 387
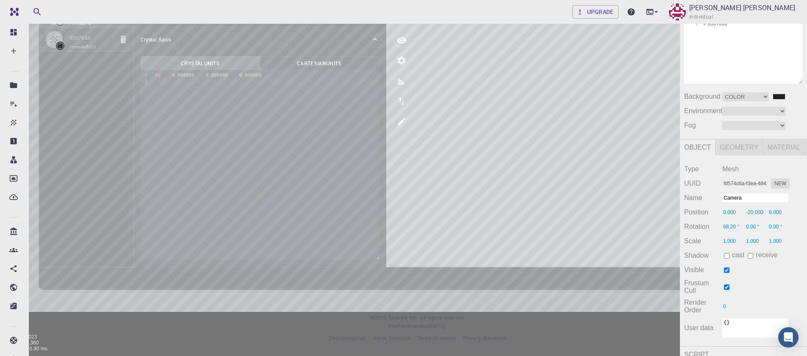
click at [312, 92] on div "Camera OrthographicCamera PerspectiveCamera Objects 17 Vertices 2,023 Triangles…" at bounding box center [340, 162] width 680 height 387
click at [381, 126] on div "Camera OrthographicCamera PerspectiveCamera Objects 17 Vertices 2,023 Triangles…" at bounding box center [340, 162] width 680 height 387
click at [737, 29] on div "9007660" at bounding box center [743, 24] width 119 height 10
click at [402, 146] on div "Camera OrthographicCamera PerspectiveCamera Objects 17 Vertices 2,023 Triangles…" at bounding box center [340, 162] width 680 height 387
click at [325, 105] on div "Camera OrthographicCamera PerspectiveCamera Objects 17 Vertices 2,023 Triangles…" at bounding box center [340, 162] width 680 height 387
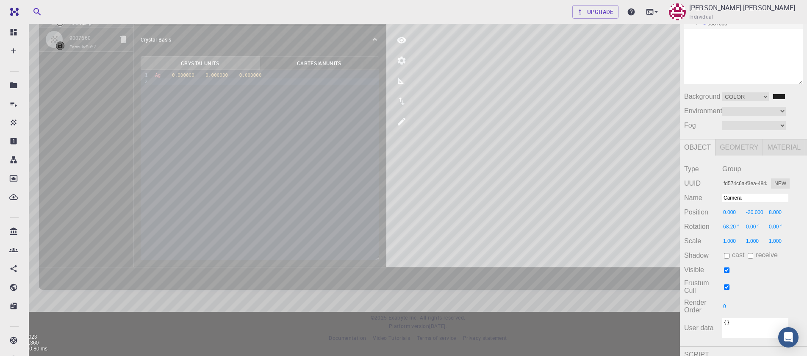
click at [715, 19] on div "Cell" at bounding box center [743, 13] width 119 height 10
click at [714, 19] on div "Cell" at bounding box center [743, 13] width 119 height 10
click at [717, 29] on div "9007660" at bounding box center [743, 24] width 119 height 10
click at [720, 8] on div "Ag-0" at bounding box center [743, 3] width 119 height 10
click at [414, 118] on div "Camera OrthographicCamera PerspectiveCamera Objects 17 Vertices 2,023 Triangles…" at bounding box center [340, 162] width 680 height 387
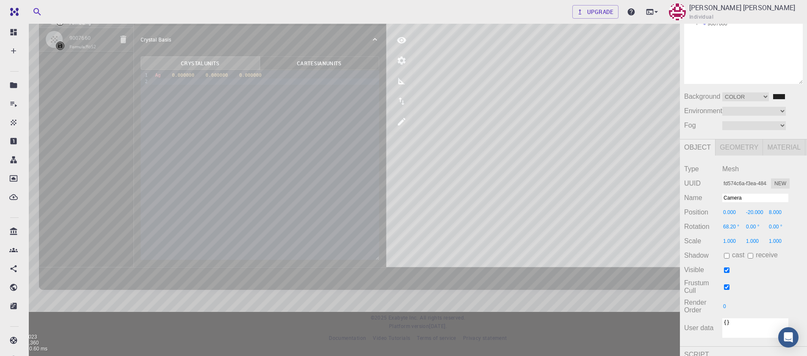
click at [341, 124] on div "Camera OrthographicCamera PerspectiveCamera Objects 17 Vertices 2,023 Triangles…" at bounding box center [340, 162] width 680 height 387
click at [718, 8] on div "Ag-0" at bounding box center [743, 3] width 119 height 10
click at [368, 126] on div "Camera OrthographicCamera PerspectiveCamera Objects 17 Vertices 2,023 Triangles…" at bounding box center [340, 162] width 680 height 387
click at [716, 19] on div "Cell" at bounding box center [743, 13] width 119 height 10
click at [358, 170] on div "Camera OrthographicCamera PerspectiveCamera Objects 17 Vertices 2,023 Triangles…" at bounding box center [340, 162] width 680 height 387
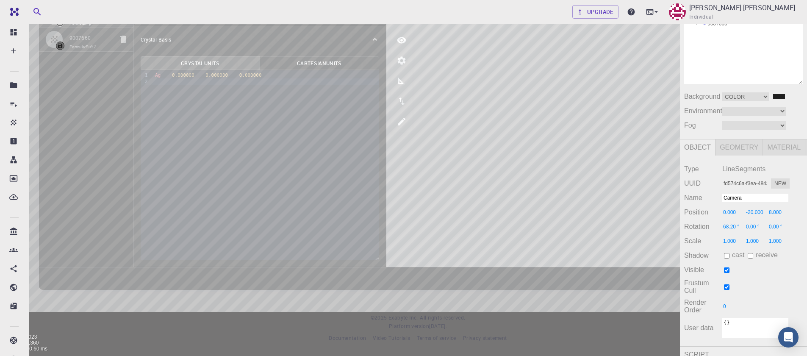
click at [710, 19] on div "Cell" at bounding box center [743, 13] width 119 height 10
click at [718, 8] on div "Ag-0" at bounding box center [743, 3] width 119 height 10
click at [374, 122] on div "Camera OrthographicCamera PerspectiveCamera Objects 17 Vertices 2,023 Triangles…" at bounding box center [340, 162] width 680 height 387
click at [715, 29] on div "9007660" at bounding box center [743, 24] width 119 height 10
click at [369, 153] on div "Camera OrthographicCamera PerspectiveCamera Objects 17 Vertices 2,023 Triangles…" at bounding box center [340, 162] width 680 height 387
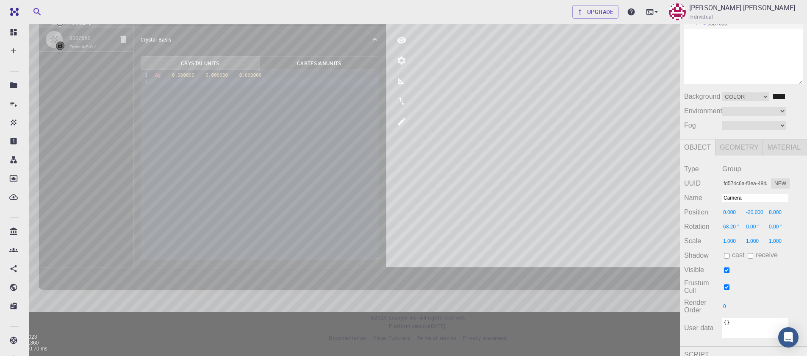
click at [261, 117] on div "Camera OrthographicCamera PerspectiveCamera Objects 17 Vertices 2,023 Triangles…" at bounding box center [340, 162] width 680 height 387
click at [717, 8] on div "Ag-0" at bounding box center [743, 3] width 119 height 10
click at [328, 83] on div "Camera OrthographicCamera PerspectiveCamera Objects 17 Vertices 2,023 Triangles…" at bounding box center [340, 162] width 680 height 387
click at [352, 114] on div "Camera OrthographicCamera PerspectiveCamera Objects 17 Vertices 2,023 Triangles…" at bounding box center [340, 162] width 680 height 387
click at [383, 90] on div "Camera OrthographicCamera PerspectiveCamera Objects 17 Vertices 2,023 Triangles…" at bounding box center [340, 162] width 680 height 387
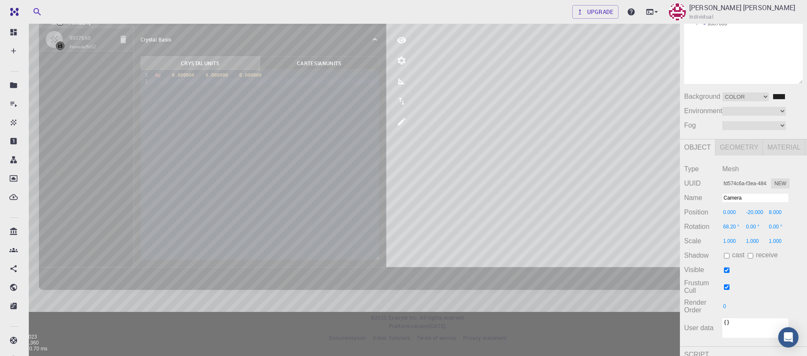
click at [392, 146] on div "Camera OrthographicCamera PerspectiveCamera Objects 17 Vertices 2,023 Triangles…" at bounding box center [340, 162] width 680 height 387
click at [325, 108] on div "Camera OrthographicCamera PerspectiveCamera Objects 17 Vertices 2,023 Triangles…" at bounding box center [340, 162] width 680 height 387
click at [360, 147] on div "Camera OrthographicCamera PerspectiveCamera Objects 17 Vertices 2,023 Triangles…" at bounding box center [340, 162] width 680 height 387
click at [713, 29] on div "9007660" at bounding box center [743, 24] width 119 height 10
click at [443, 117] on div "Camera OrthographicCamera PerspectiveCamera Objects 17 Vertices 2,023 Triangles…" at bounding box center [340, 162] width 680 height 387
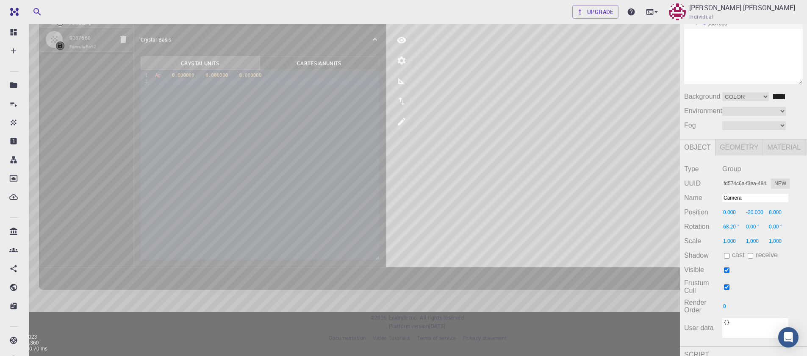
click at [577, 180] on div "Camera OrthographicCamera PerspectiveCamera Objects 17 Vertices 2,023 Triangles…" at bounding box center [340, 162] width 680 height 387
click at [387, 167] on div "Camera OrthographicCamera PerspectiveCamera Objects 17 Vertices 2,023 Triangles…" at bounding box center [340, 162] width 680 height 387
click at [416, 140] on div "Camera OrthographicCamera PerspectiveCamera Objects 17 Vertices 2,023 Triangles…" at bounding box center [340, 162] width 680 height 387
click at [476, 170] on div "Camera OrthographicCamera PerspectiveCamera Objects 17 Vertices 2,023 Triangles…" at bounding box center [340, 162] width 680 height 387
drag, startPoint x: 720, startPoint y: 67, endPoint x: 715, endPoint y: 60, distance: 8.2
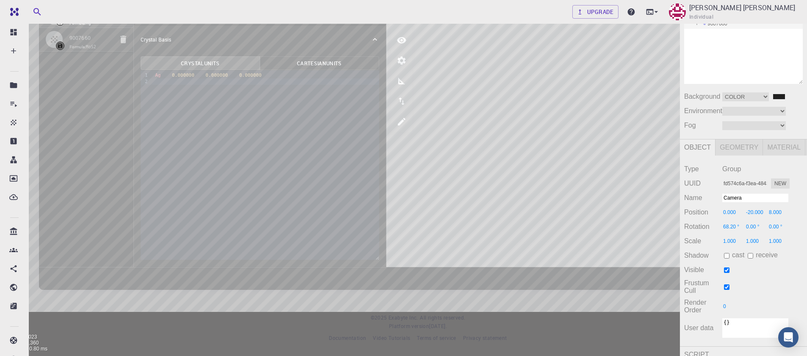
click at [720, 29] on div "9007660" at bounding box center [743, 24] width 119 height 10
click at [714, 19] on div "Cell" at bounding box center [743, 13] width 119 height 10
click at [721, 8] on div "Ag-0" at bounding box center [743, 3] width 119 height 10
click at [470, 139] on div "Camera OrthographicCamera PerspectiveCamera Objects 17 Vertices 2,023 Triangles…" at bounding box center [340, 162] width 680 height 387
click at [313, 116] on div "Camera OrthographicCamera PerspectiveCamera Objects 17 Vertices 2,023 Triangles…" at bounding box center [340, 162] width 680 height 387
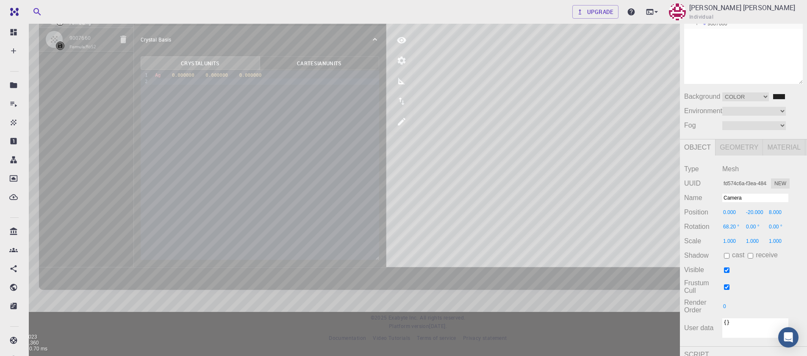
click at [716, 29] on div "9007660" at bounding box center [743, 24] width 119 height 10
click at [513, 131] on div "Camera OrthographicCamera PerspectiveCamera Objects 17 Vertices 2,023 Triangles…" at bounding box center [340, 162] width 680 height 387
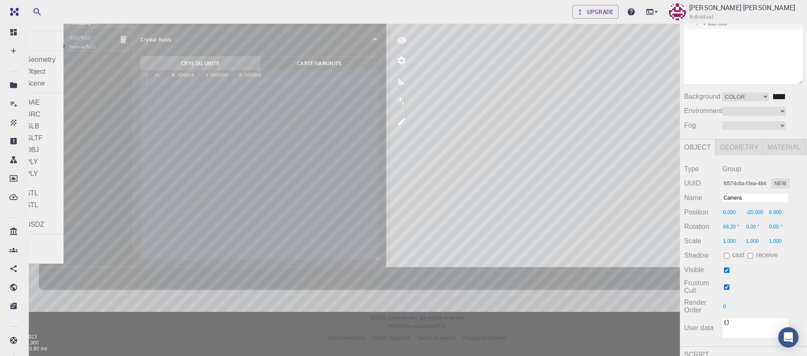
click at [31, 254] on div "Exit" at bounding box center [32, 256] width 64 height 12
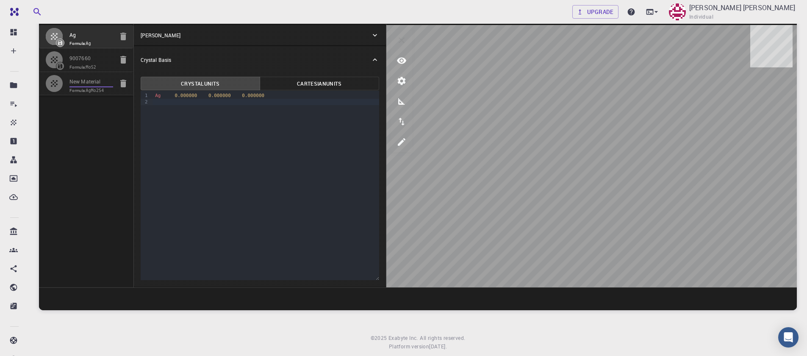
click at [78, 85] on input "New Material" at bounding box center [92, 83] width 44 height 10
type input "TRI"
type input "2.9111313819885254"
type input "2.911131504939809"
type input "9.463708877563477"
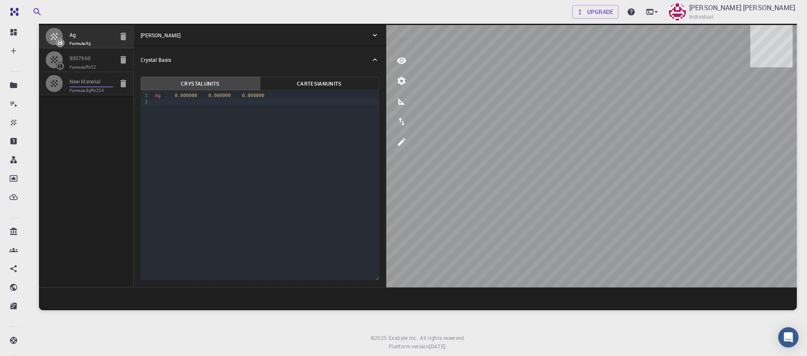
type input "119.9999986028815"
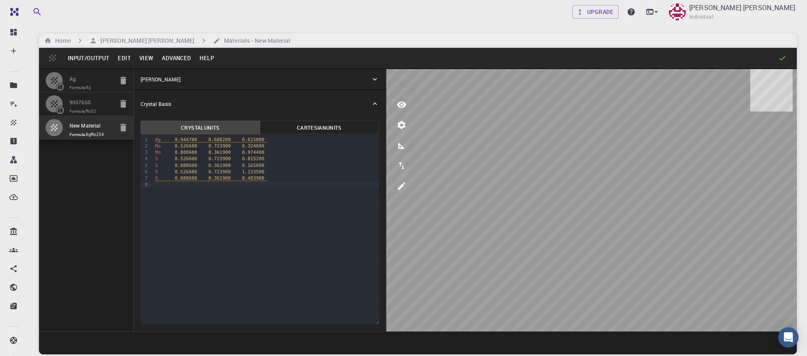
scroll to position [51, 0]
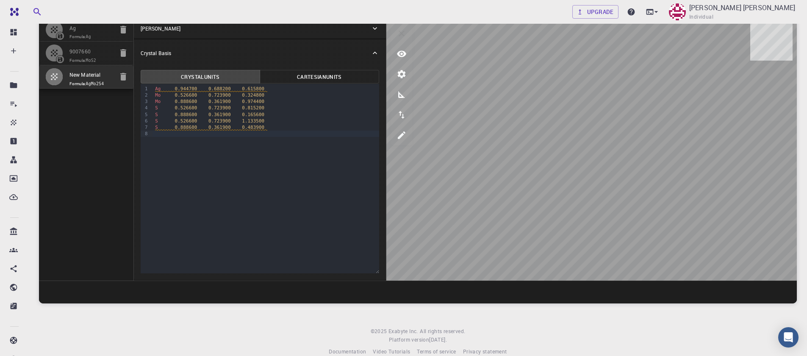
click at [90, 59] on code "MoS2" at bounding box center [91, 60] width 10 height 5
type input "HEX"
type input "3.161"
type input "12.295"
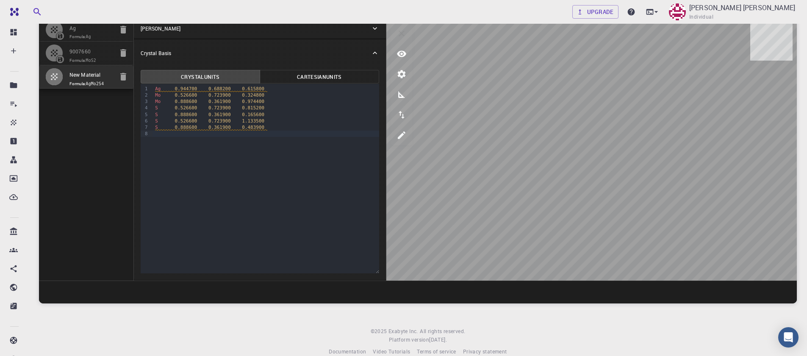
type input "119.99999999999999"
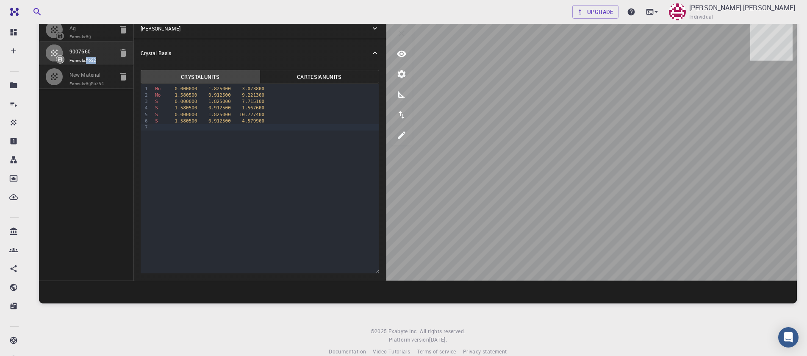
click at [90, 59] on code "MoS2" at bounding box center [91, 60] width 10 height 5
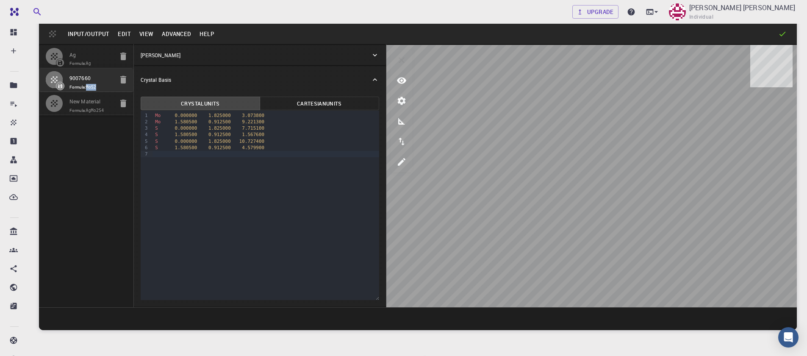
scroll to position [0, 0]
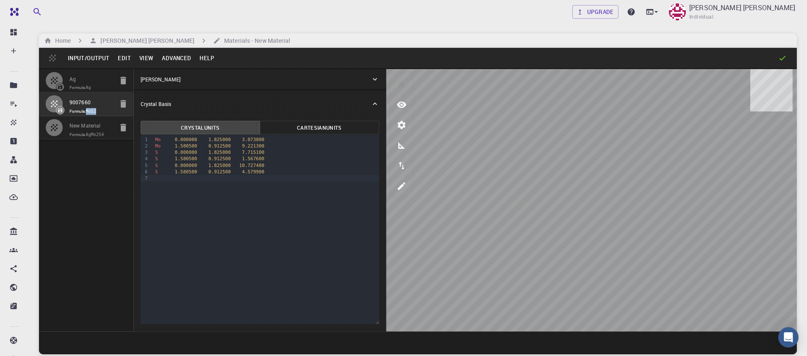
click at [55, 81] on icon "button" at bounding box center [54, 80] width 10 height 10
type input "2.91113147"
type input "9.46370874"
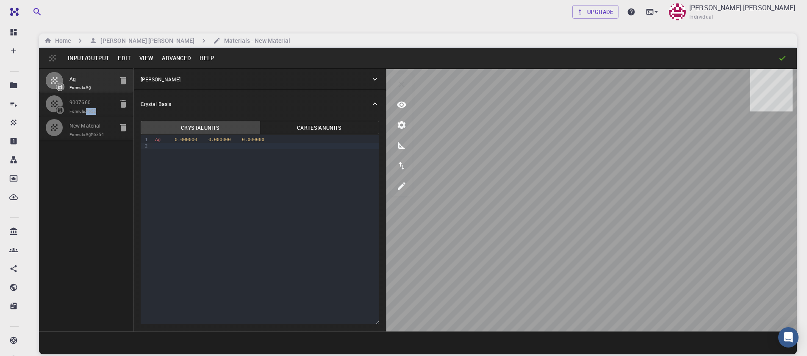
click at [124, 129] on icon "button" at bounding box center [123, 128] width 6 height 8
type input "3.161"
type input "12.295"
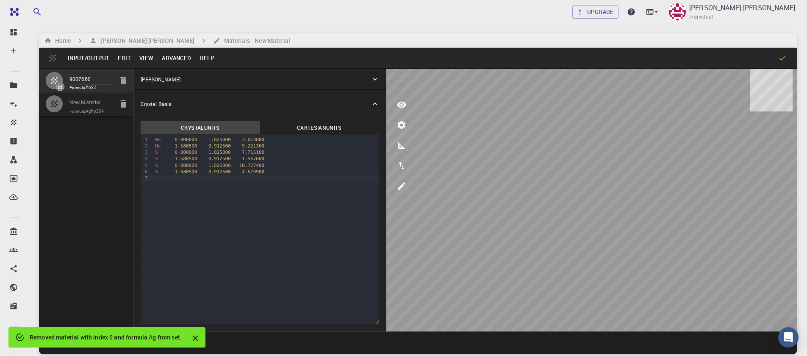
click at [175, 61] on button "Advanced" at bounding box center [177, 58] width 38 height 14
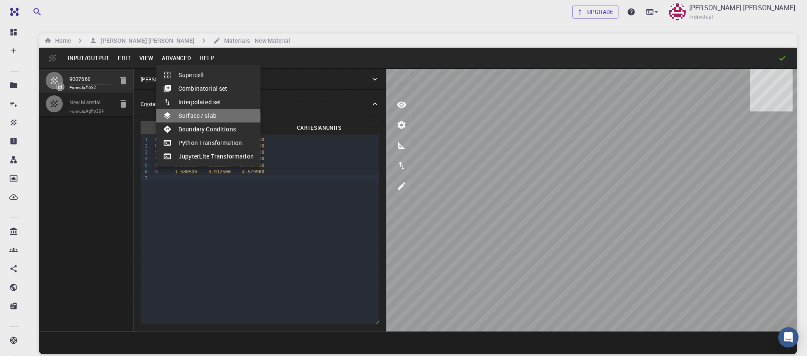
click at [202, 117] on li "Surface / slab" at bounding box center [208, 116] width 104 height 14
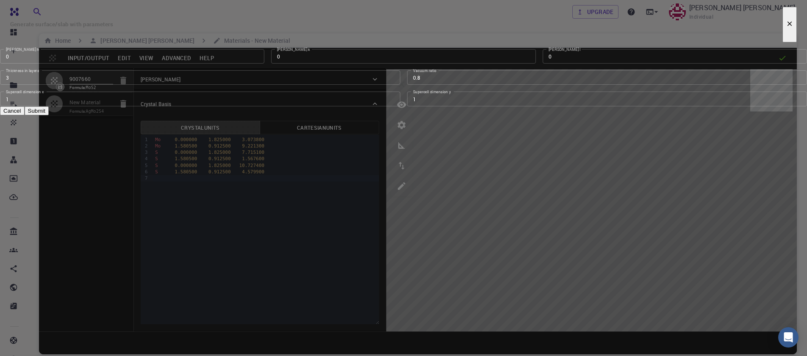
type input "0"
click at [264, 64] on input "0" at bounding box center [132, 56] width 264 height 14
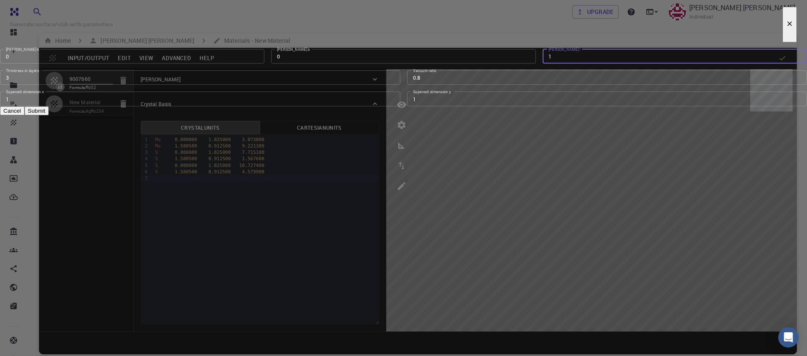
type input "1"
click at [543, 64] on input "1" at bounding box center [675, 56] width 264 height 14
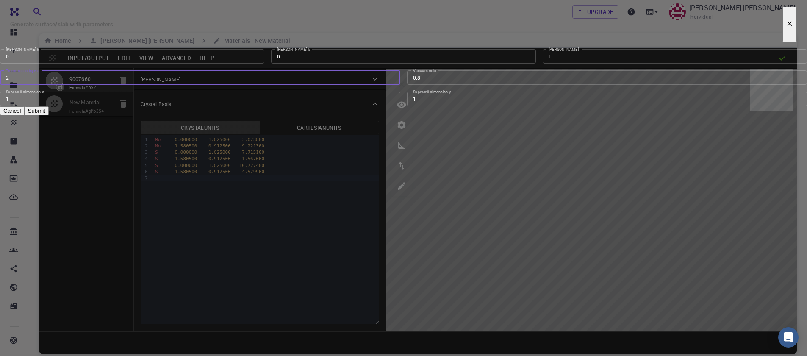
click at [393, 85] on input "2" at bounding box center [200, 77] width 401 height 14
type input "1"
click at [392, 85] on input "1" at bounding box center [200, 77] width 401 height 14
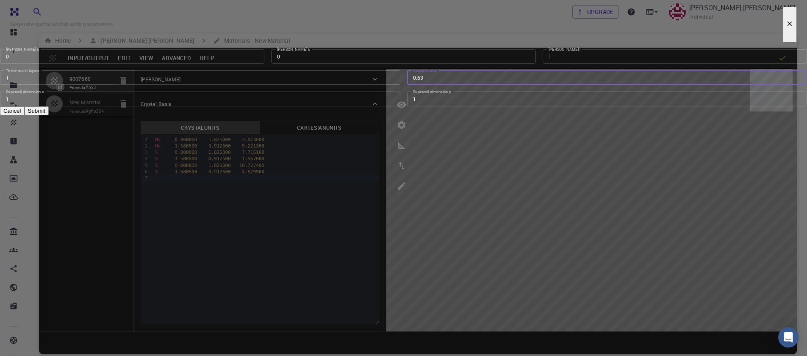
click at [510, 85] on input "0.63" at bounding box center [607, 77] width 401 height 14
click at [510, 85] on input "0.62" at bounding box center [607, 77] width 401 height 14
click at [510, 85] on input "0.61" at bounding box center [607, 77] width 401 height 14
click at [510, 85] on input "0.6" at bounding box center [607, 77] width 401 height 14
click at [510, 85] on input "0.59" at bounding box center [607, 77] width 401 height 14
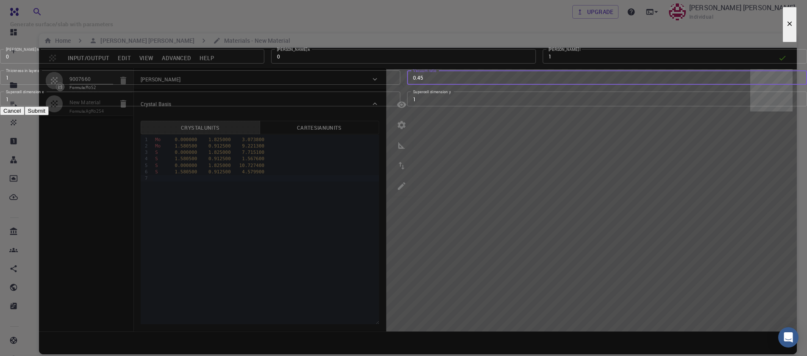
click at [510, 85] on input "0.45" at bounding box center [607, 77] width 401 height 14
click at [511, 85] on input "0.46" at bounding box center [607, 77] width 401 height 14
click at [511, 85] on input "0.47" at bounding box center [607, 77] width 401 height 14
click at [511, 85] on input "0.48" at bounding box center [607, 77] width 401 height 14
click at [511, 85] on input "0.49" at bounding box center [607, 77] width 401 height 14
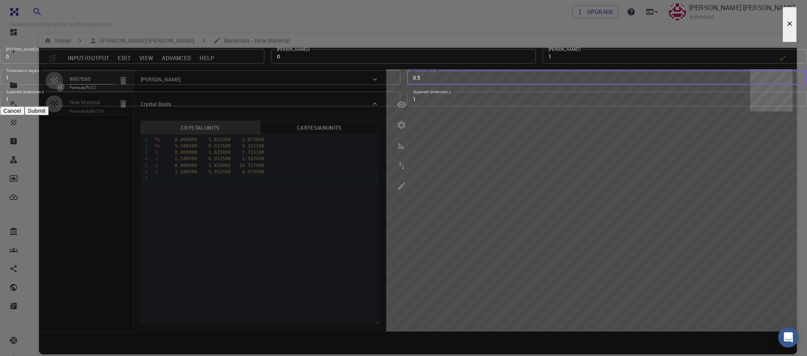
type input "0.5"
click at [511, 85] on input "0.5" at bounding box center [607, 77] width 401 height 14
click at [49, 115] on button "Submit" at bounding box center [37, 110] width 24 height 9
type input "TRI"
type input "3.160994542861471"
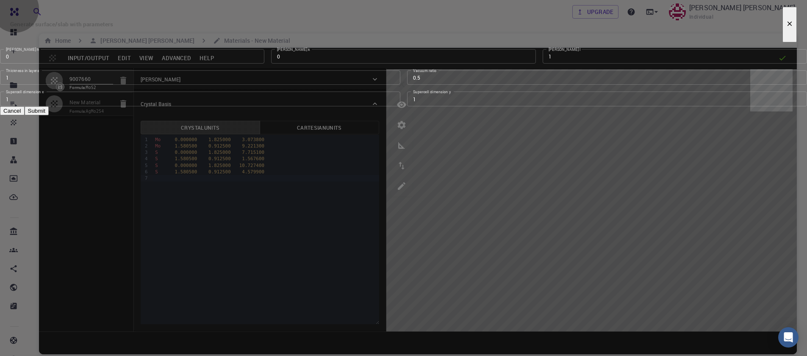
type input "24.59"
type input "120.0000571088431"
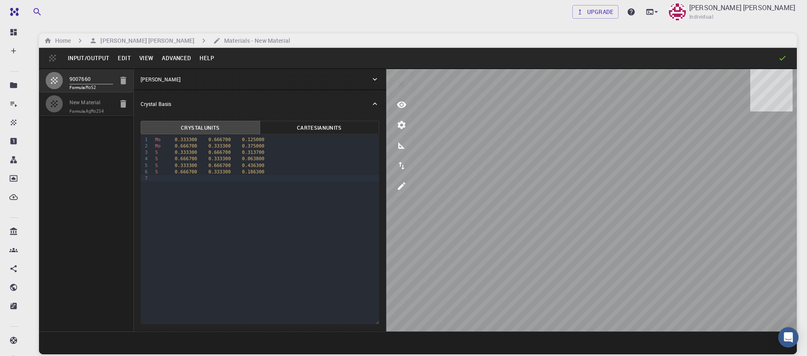
click at [59, 100] on button "button" at bounding box center [54, 103] width 17 height 17
type input "2.9111313819885254"
type input "2.911131504939809"
type input "9.463708877563477"
type input "119.9999986028815"
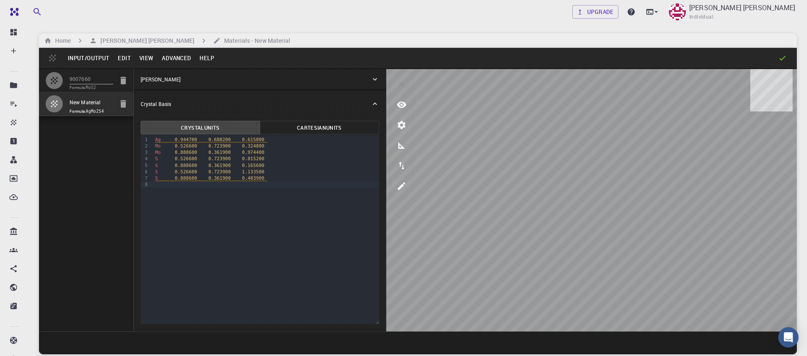
click at [123, 100] on icon "button" at bounding box center [123, 104] width 6 height 8
type input "3.161"
type input "3.160994542861471"
type input "24.59"
type input "120.0000571088431"
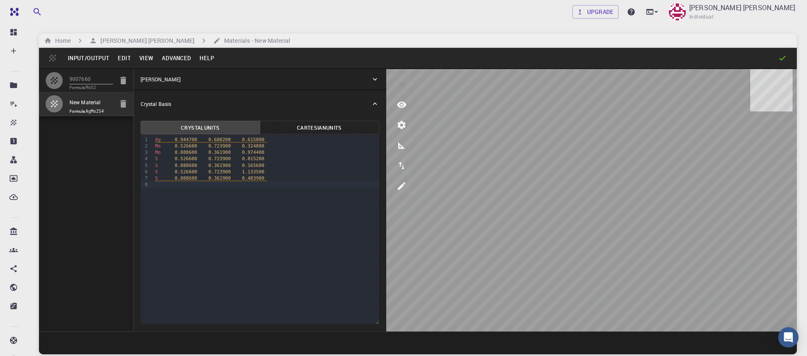
type input "9007660 - slab [0,0,1]"
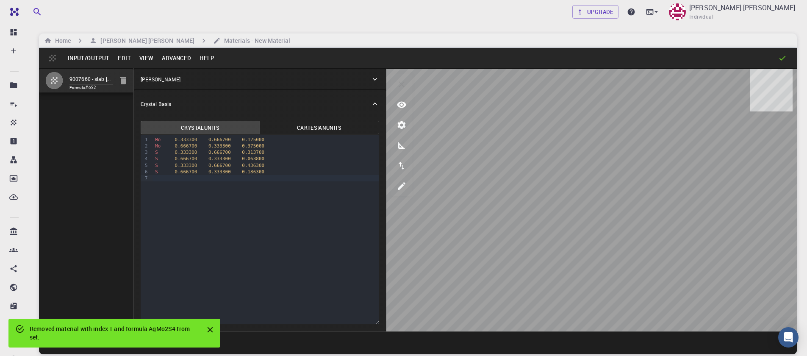
click at [95, 60] on button "Input/Output" at bounding box center [89, 58] width 50 height 14
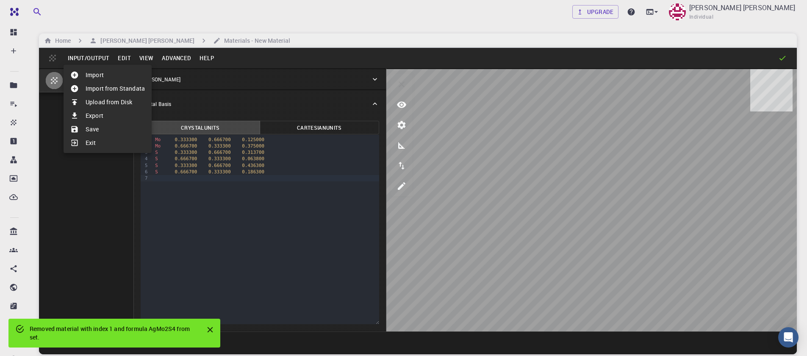
click at [100, 77] on li "Import" at bounding box center [108, 75] width 88 height 14
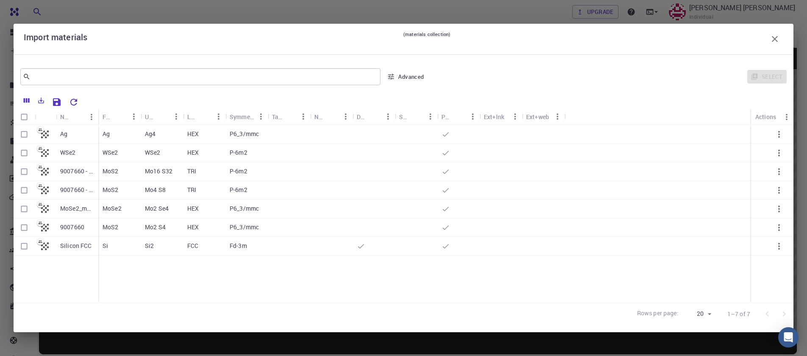
click at [24, 134] on input "Select row" at bounding box center [24, 134] width 16 height 16
checkbox input "true"
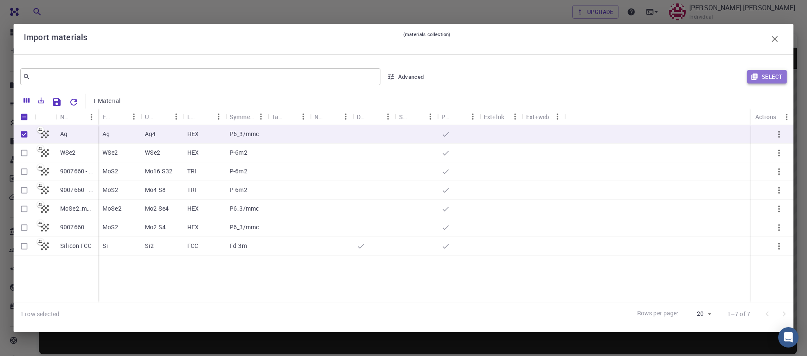
click at [768, 78] on button "Select" at bounding box center [767, 77] width 39 height 14
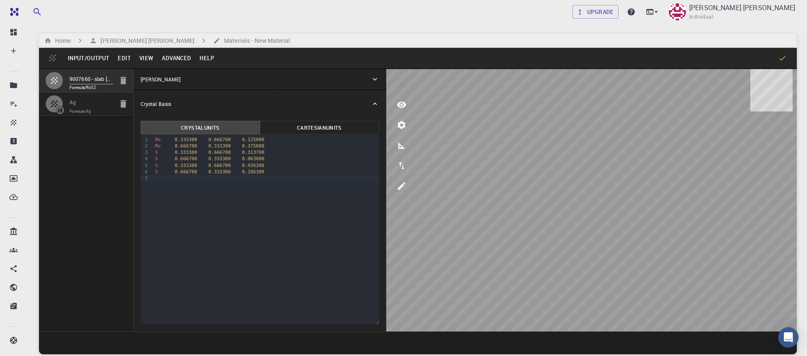
click at [68, 99] on div at bounding box center [58, 103] width 24 height 17
type input "HEX"
type input "2.91113147"
type input "9.46370874"
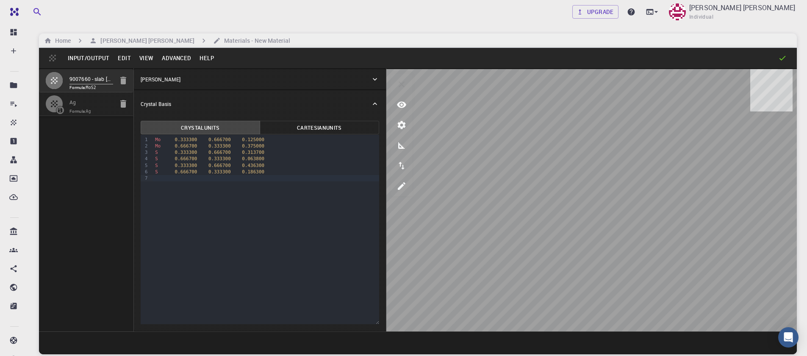
type input "119.99999999999999"
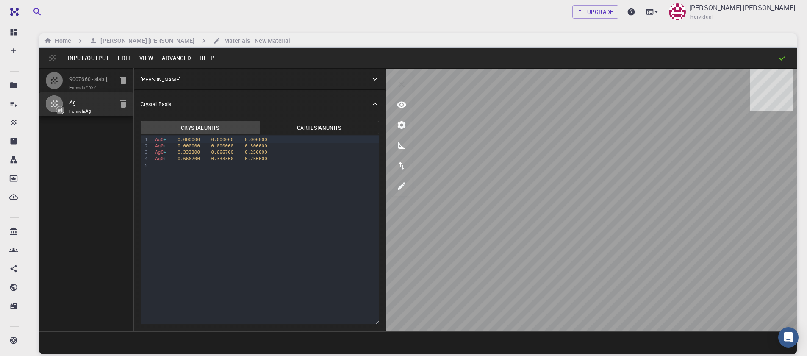
click at [169, 140] on div "Ag0 + 0.000000 0.000000 0.000000" at bounding box center [266, 139] width 227 height 6
drag, startPoint x: 277, startPoint y: 165, endPoint x: 133, endPoint y: 147, distance: 145.3
click at [133, 147] on div "9007660 - slab [0,0,1] Formula: MoS2 Ag Formula: Ag Crystal Lattice Lattice uni…" at bounding box center [418, 199] width 758 height 263
click at [169, 56] on button "Advanced" at bounding box center [177, 58] width 38 height 14
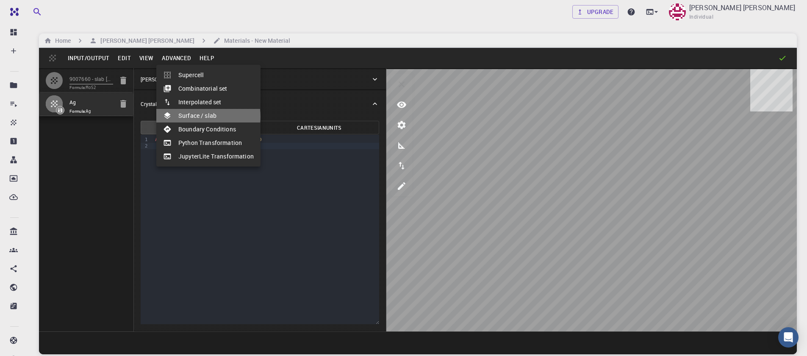
click at [202, 117] on li "Surface / slab" at bounding box center [208, 116] width 104 height 14
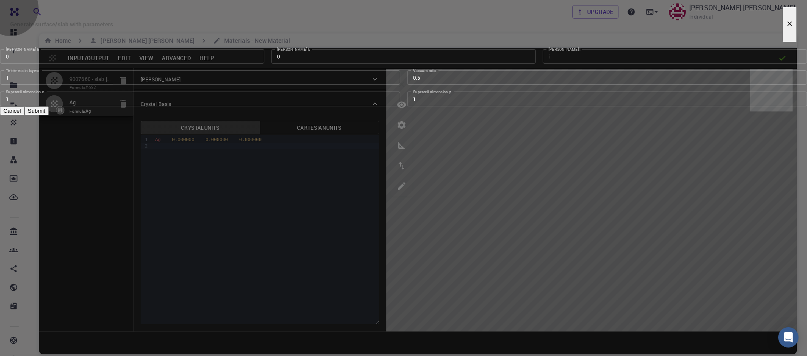
click at [49, 115] on button "Submit" at bounding box center [37, 110] width 24 height 9
type input "TRI"
type input "2.9111"
type input "2.911136645710744"
type input "18.9274"
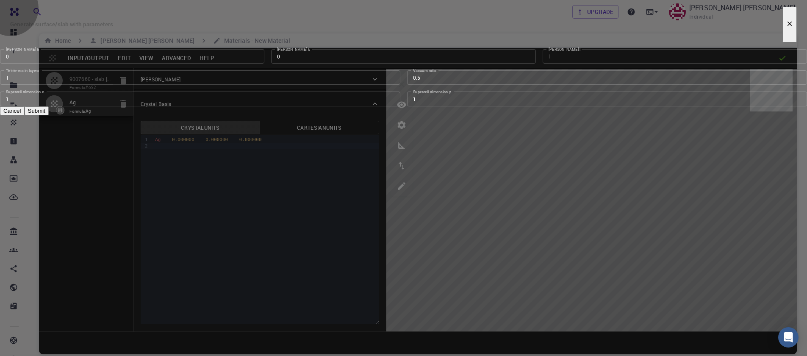
type input "120.00071990802071"
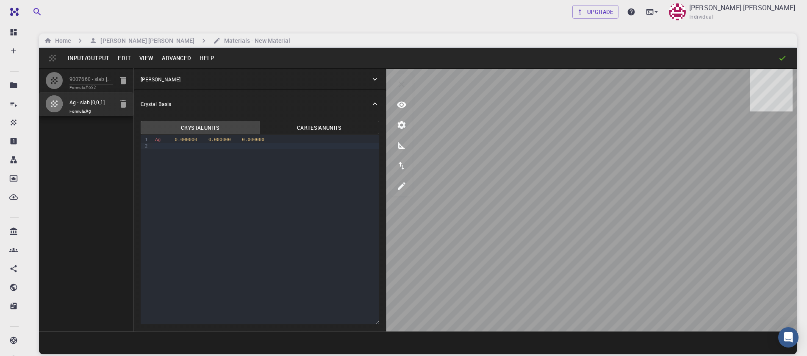
click at [149, 58] on button "View" at bounding box center [146, 58] width 23 height 14
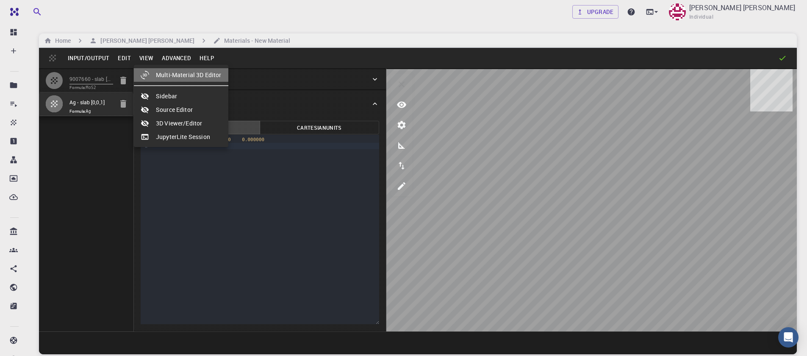
click at [166, 73] on li "Multi-Material 3D Editor" at bounding box center [181, 75] width 95 height 14
select select "Color"
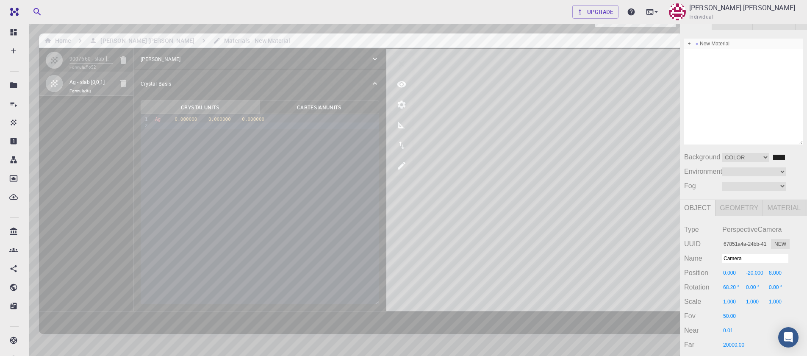
click at [701, 45] on div "New Material" at bounding box center [743, 44] width 119 height 10
click at [513, 93] on div "Camera OrthographicCamera PerspectiveCamera Objects 17 Vertices 2,023 Triangles…" at bounding box center [340, 207] width 680 height 387
click at [387, 89] on div "Camera OrthographicCamera PerspectiveCamera Objects 17 Vertices 2,023 Triangles…" at bounding box center [340, 207] width 680 height 387
click at [559, 97] on div "Camera OrthographicCamera PerspectiveCamera Objects 17 Vertices 2,023 Triangles…" at bounding box center [340, 207] width 680 height 387
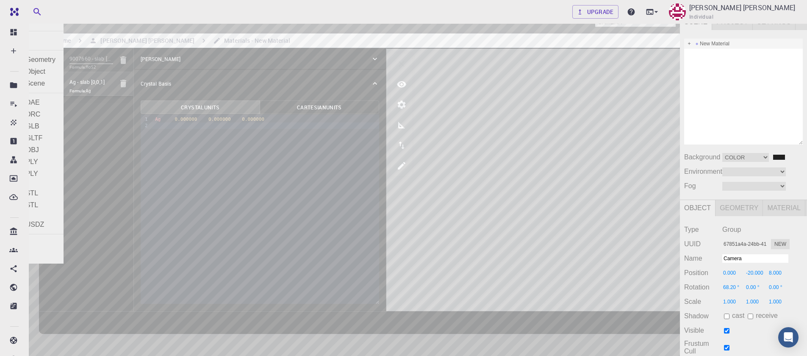
click at [3, 2] on div "File" at bounding box center [9, 7] width 18 height 14
click at [13, 6] on div "File" at bounding box center [9, 7] width 18 height 14
click at [8, 250] on div "Exit" at bounding box center [32, 256] width 64 height 12
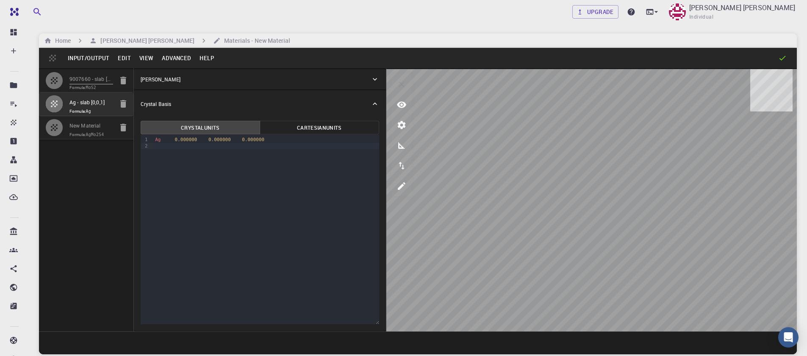
click at [122, 128] on icon "button" at bounding box center [123, 128] width 6 height 8
type input "3.161"
type input "3.160994542861471"
type input "24.59"
type input "120.0000571088431"
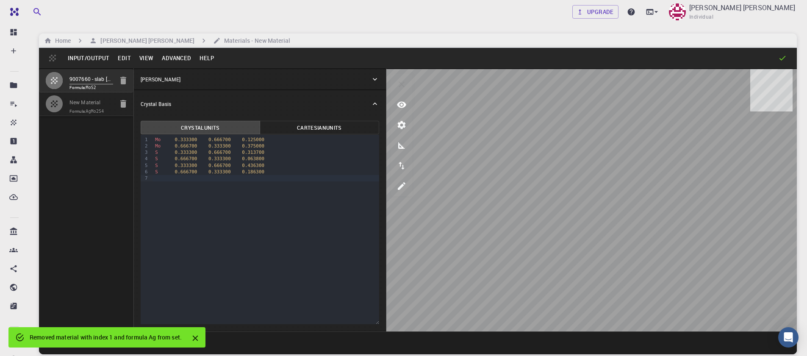
drag, startPoint x: 88, startPoint y: 143, endPoint x: 103, endPoint y: 115, distance: 32.2
click at [88, 143] on div "9007660 - slab [0,0,1] Formula: MoS2 New Material Formula: AgMo2S4" at bounding box center [86, 199] width 95 height 263
click at [119, 105] on icon "button" at bounding box center [123, 104] width 10 height 10
type input "3.1610000133514404"
type input "3.1609945049040515"
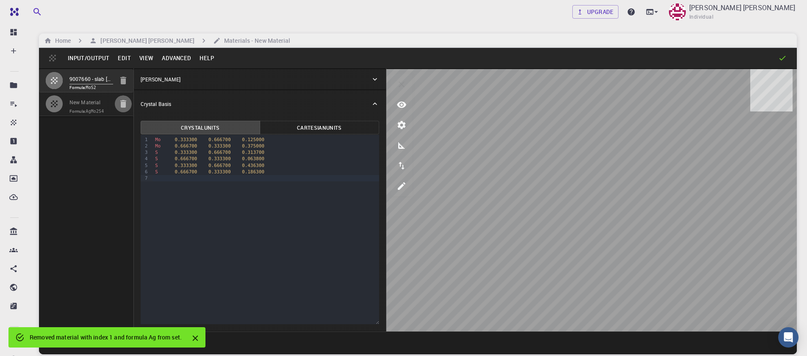
type input "24.59000015258789"
type input "120.00005764579011"
click at [76, 58] on button "Input/Output" at bounding box center [89, 58] width 50 height 14
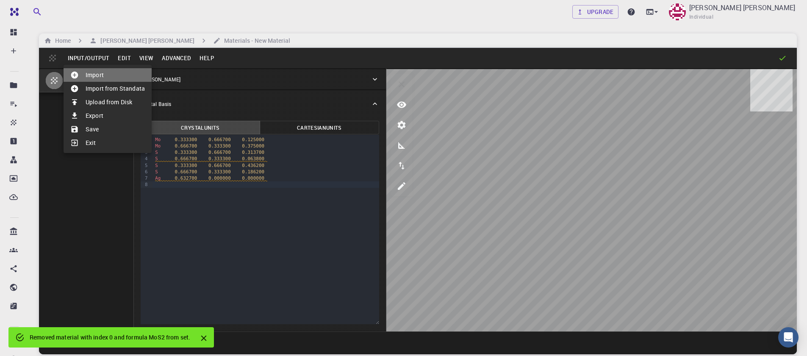
click at [95, 78] on li "Import" at bounding box center [108, 75] width 88 height 14
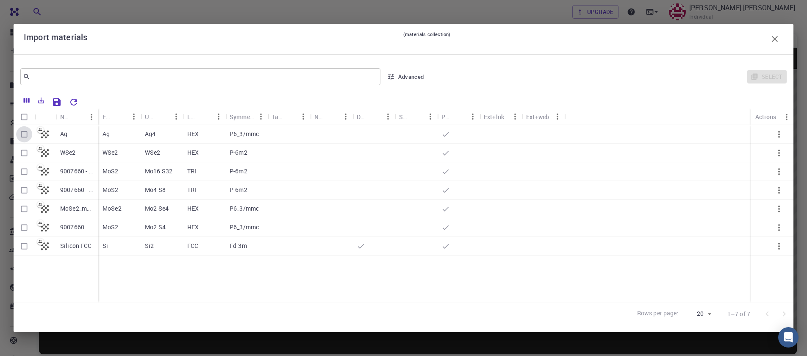
click at [25, 134] on input "Select row" at bounding box center [24, 134] width 16 height 16
checkbox input "true"
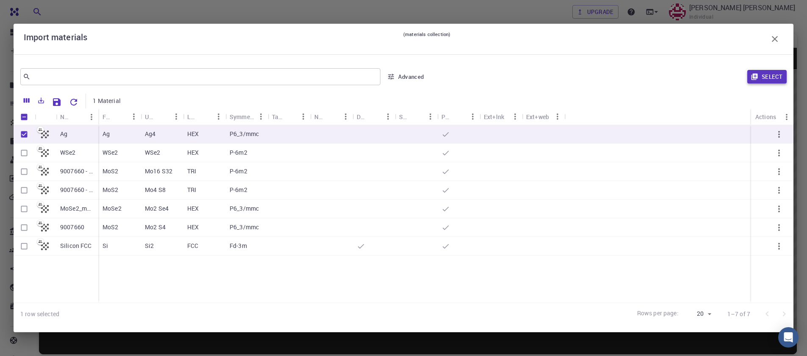
click at [768, 80] on button "Select" at bounding box center [767, 77] width 39 height 14
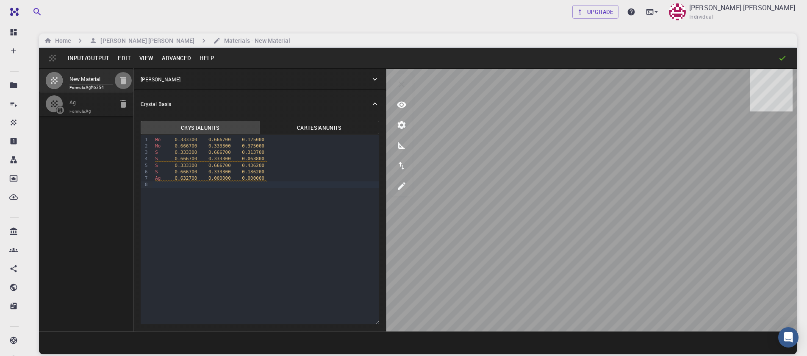
click at [122, 81] on icon "button" at bounding box center [123, 81] width 6 height 8
type input "HEX"
type input "2.91113147"
type input "9.46370874"
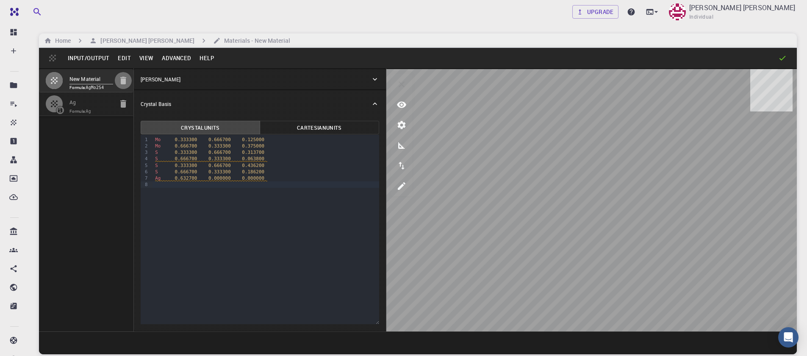
type input "119.99999999999999"
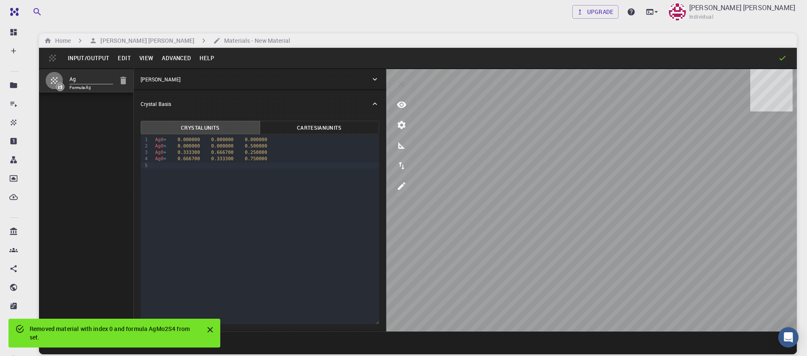
click at [92, 144] on div "Ag Formula: Ag" at bounding box center [86, 199] width 95 height 263
click at [87, 58] on button "Input/Output" at bounding box center [89, 58] width 50 height 14
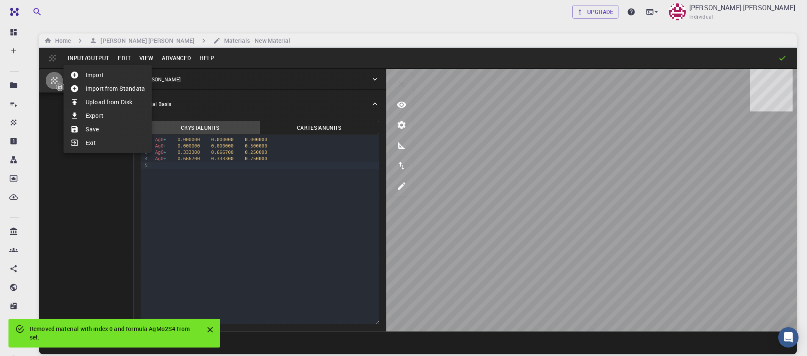
click at [94, 78] on li "Import" at bounding box center [108, 75] width 88 height 14
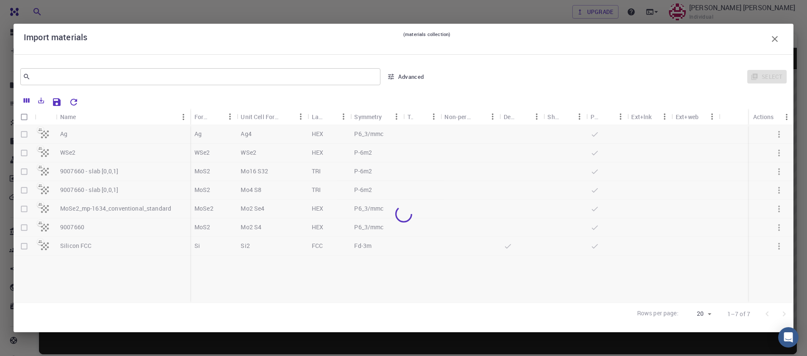
click at [22, 227] on div at bounding box center [404, 214] width 780 height 178
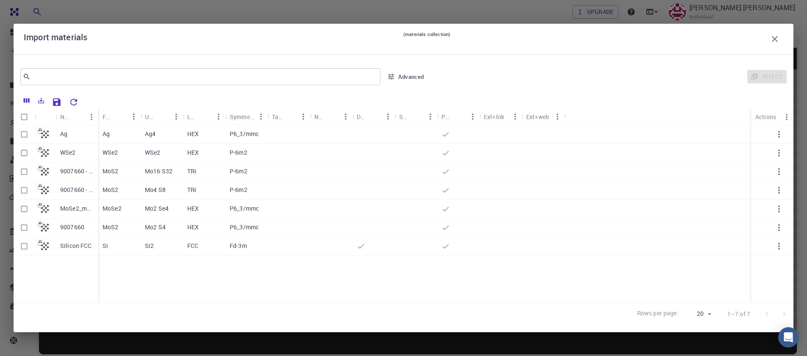
click at [22, 227] on input "Select row" at bounding box center [24, 228] width 16 height 16
checkbox input "true"
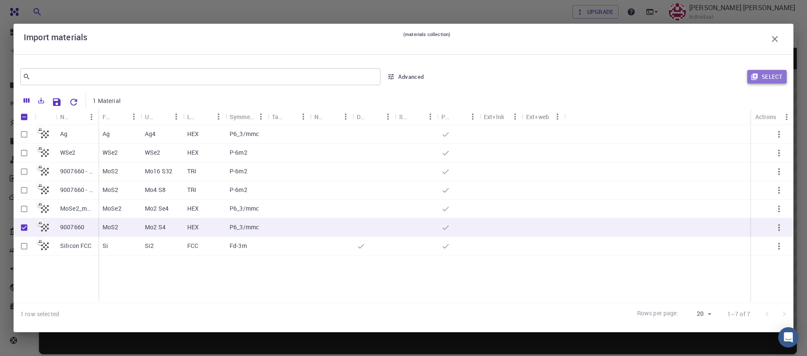
click at [760, 80] on button "Select" at bounding box center [767, 77] width 39 height 14
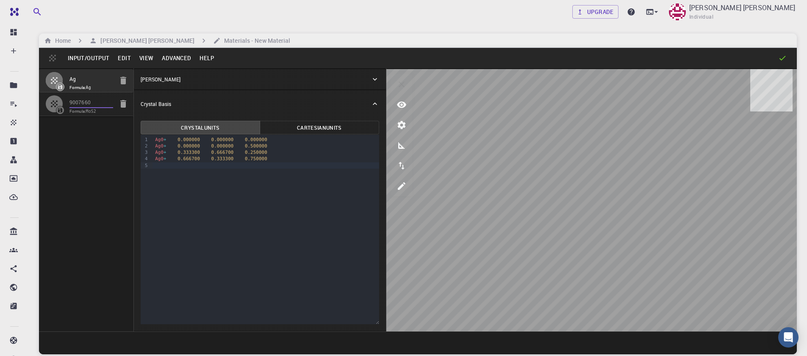
click at [93, 104] on input "9007660" at bounding box center [92, 103] width 44 height 10
type input "3.161"
type input "12.295"
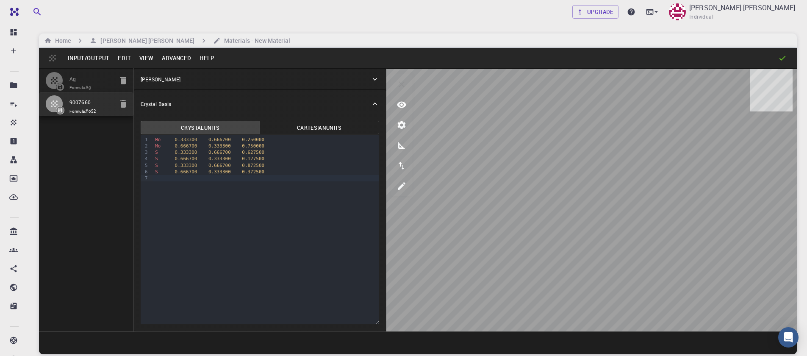
click at [57, 100] on icon "button" at bounding box center [54, 104] width 10 height 10
click at [86, 81] on input "Ag" at bounding box center [92, 80] width 44 height 10
type input "2.91113147"
type input "9.46370874"
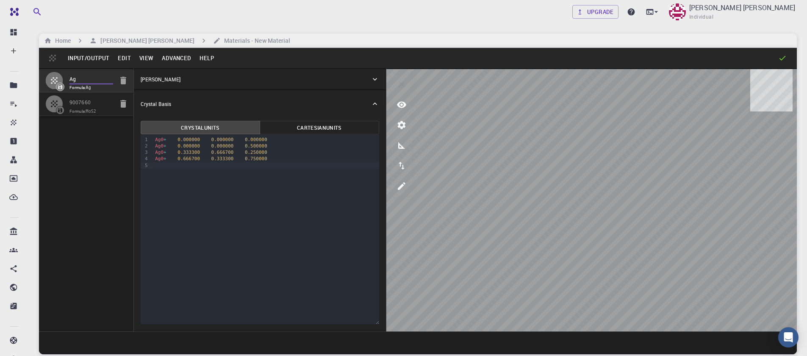
click at [53, 80] on icon "button" at bounding box center [54, 80] width 10 height 10
click at [52, 105] on icon "button" at bounding box center [54, 104] width 10 height 10
type input "3.161"
type input "12.295"
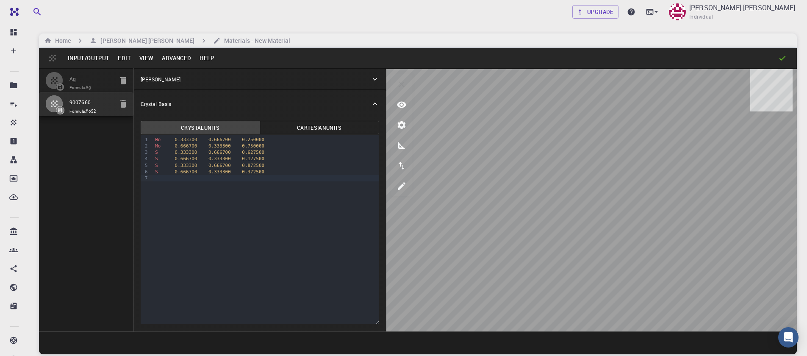
click at [60, 78] on button "button" at bounding box center [54, 80] width 17 height 17
type input "2.91113147"
type input "9.46370874"
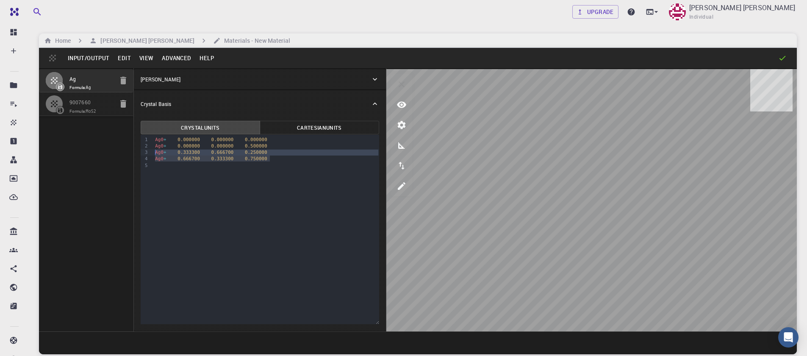
drag, startPoint x: 274, startPoint y: 161, endPoint x: 139, endPoint y: 151, distance: 135.1
click at [139, 151] on div "Crystal Units Cartesian Units Selection deleted 9 1 2 3 4 5 › Ag0 + 0.000000 0.…" at bounding box center [260, 224] width 252 height 214
click at [168, 147] on div "Ag0 + 0.000000 0.000000 0.500000" at bounding box center [266, 146] width 227 height 6
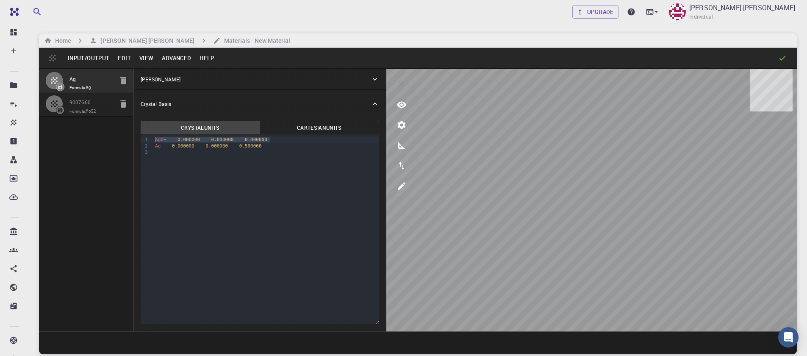
drag, startPoint x: 275, startPoint y: 142, endPoint x: 145, endPoint y: 140, distance: 130.1
click at [145, 140] on div "9 1 2 3 › Ag0 + 0.000000 0.000000 0.000000 Ag 0.000000 0.000000 0.500000" at bounding box center [260, 229] width 239 height 189
click at [180, 58] on button "Advanced" at bounding box center [177, 58] width 38 height 14
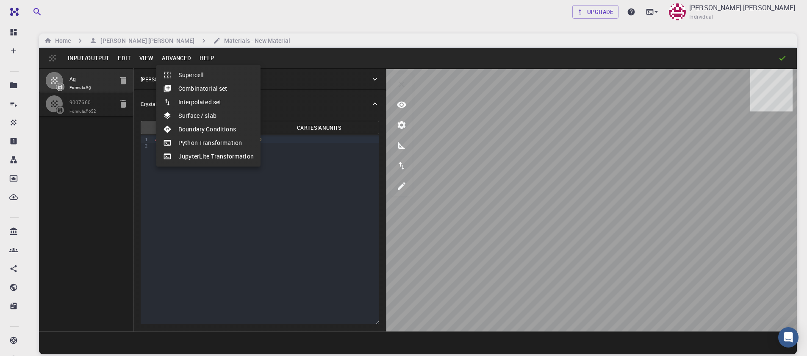
click at [191, 117] on li "Surface / slab" at bounding box center [208, 116] width 104 height 14
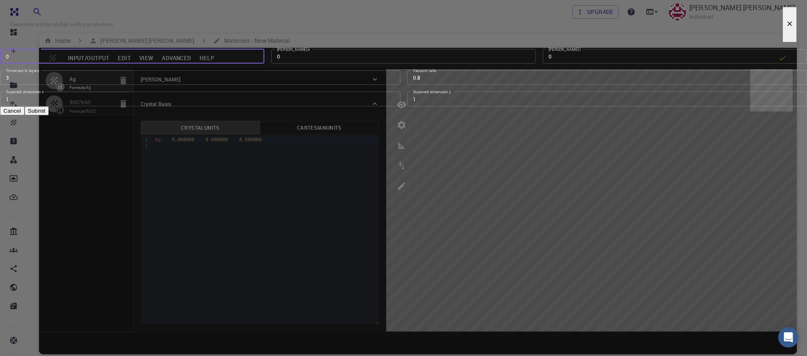
type input "0"
click at [264, 64] on input "0" at bounding box center [132, 56] width 264 height 14
click at [543, 64] on input "0" at bounding box center [675, 56] width 264 height 14
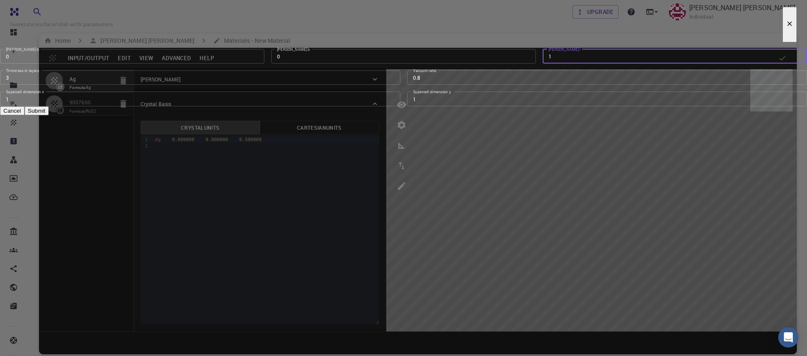
type input "1"
click at [543, 64] on input "1" at bounding box center [675, 56] width 264 height 14
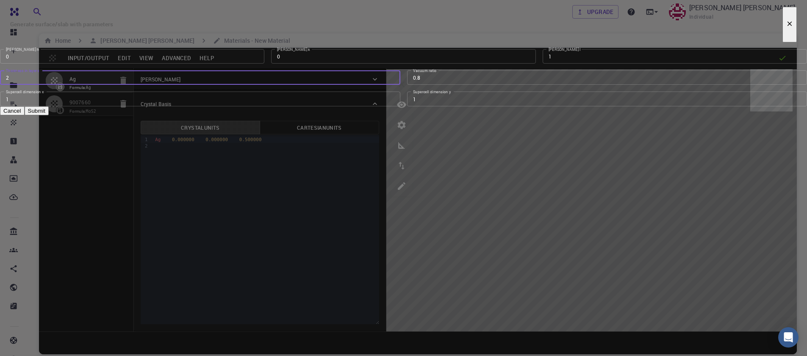
click at [390, 85] on input "2" at bounding box center [200, 77] width 401 height 14
type input "1"
click at [390, 85] on input "1" at bounding box center [200, 77] width 401 height 14
click at [515, 85] on input "0.8" at bounding box center [607, 77] width 401 height 14
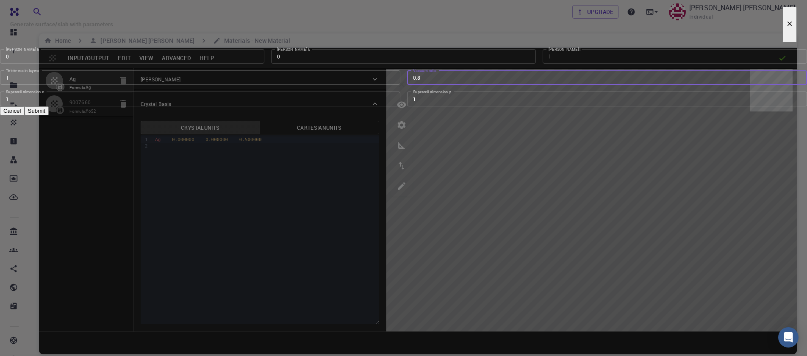
click at [513, 85] on input "0.8" at bounding box center [607, 77] width 401 height 14
click at [512, 85] on input "0.79" at bounding box center [607, 77] width 401 height 14
click at [512, 85] on input "0.64" at bounding box center [607, 77] width 401 height 14
click at [512, 85] on input "0.63" at bounding box center [607, 77] width 401 height 14
click at [512, 85] on input "0.62" at bounding box center [607, 77] width 401 height 14
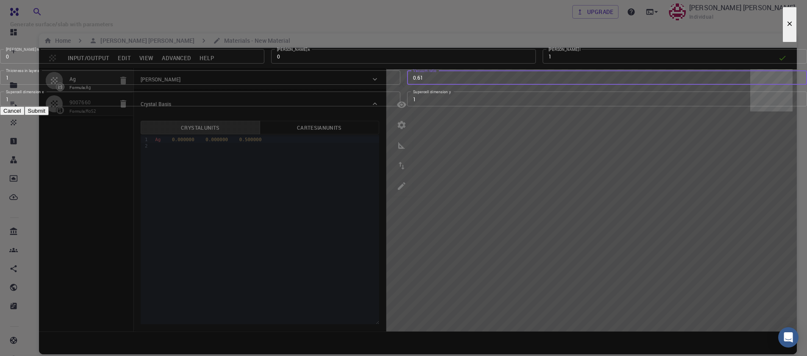
click at [512, 85] on input "0.61" at bounding box center [607, 77] width 401 height 14
click at [512, 85] on input "0.6" at bounding box center [607, 77] width 401 height 14
click at [512, 85] on input "0.59" at bounding box center [607, 77] width 401 height 14
click at [512, 85] on input "0.58" at bounding box center [607, 77] width 401 height 14
click at [512, 85] on input "0.57" at bounding box center [607, 77] width 401 height 14
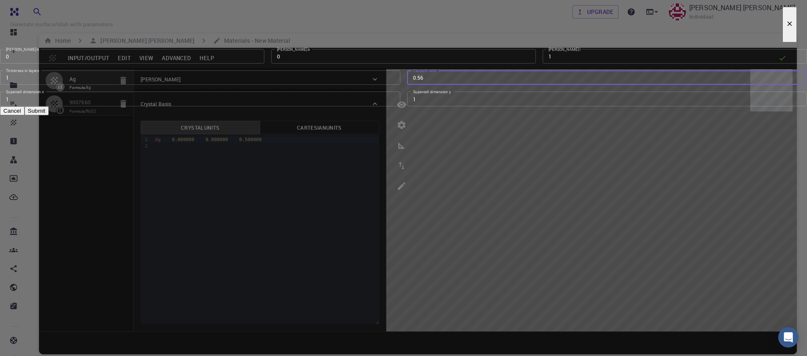
click at [512, 85] on input "0.56" at bounding box center [607, 77] width 401 height 14
click at [512, 85] on input "0.55" at bounding box center [607, 77] width 401 height 14
click at [512, 85] on input "0.54" at bounding box center [607, 77] width 401 height 14
click at [512, 85] on input "0.53" at bounding box center [607, 77] width 401 height 14
click at [512, 85] on input "0.52" at bounding box center [607, 77] width 401 height 14
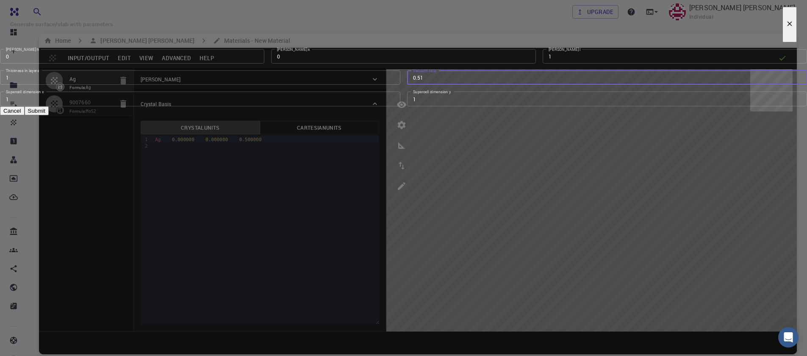
click at [512, 85] on input "0.51" at bounding box center [607, 77] width 401 height 14
type input "0.5"
click at [512, 85] on input "0.5" at bounding box center [607, 77] width 401 height 14
click at [49, 115] on button "Submit" at bounding box center [37, 110] width 24 height 9
type input "TRI"
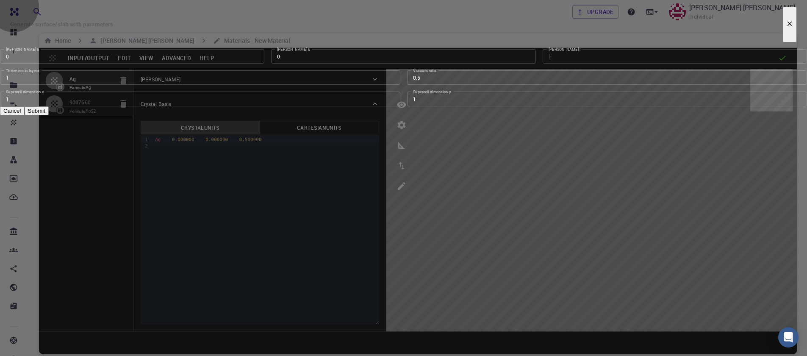
type input "2.9111"
type input "2.911136645710744"
type input "18.9274"
type input "120.00071990802071"
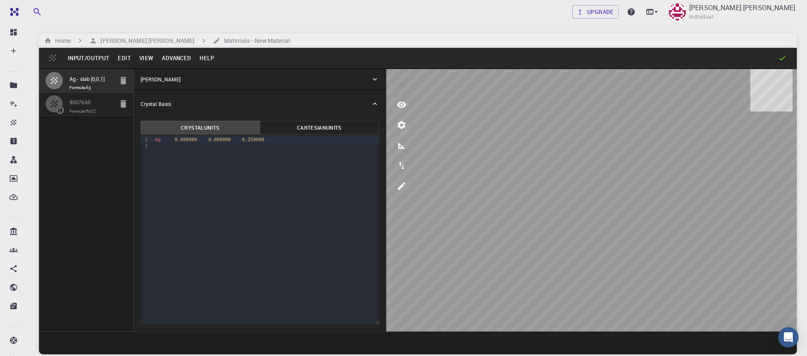
click at [60, 105] on button "button" at bounding box center [54, 103] width 17 height 17
type input "HEX"
type input "3.161"
type input "12.295"
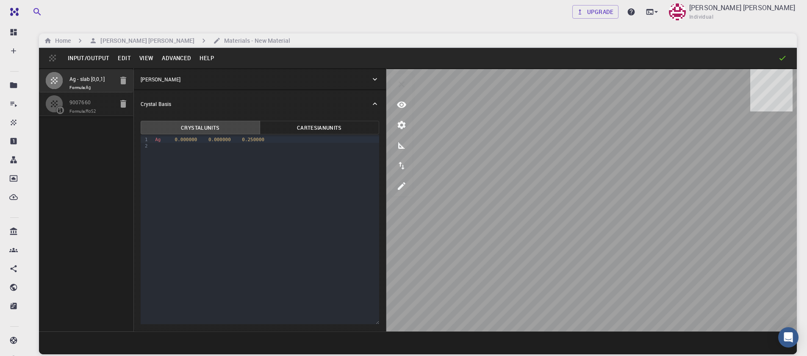
type input "119.99999999999999"
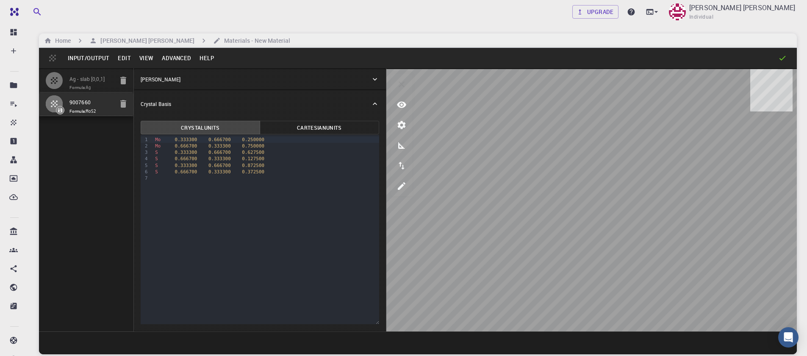
click at [173, 61] on button "Advanced" at bounding box center [177, 58] width 38 height 14
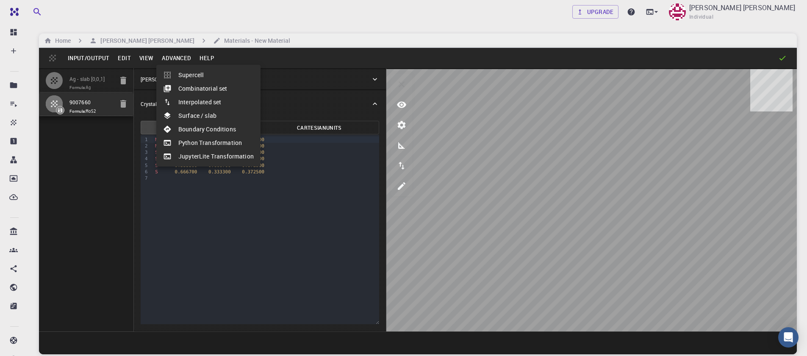
click at [186, 118] on li "Surface / slab" at bounding box center [208, 116] width 104 height 14
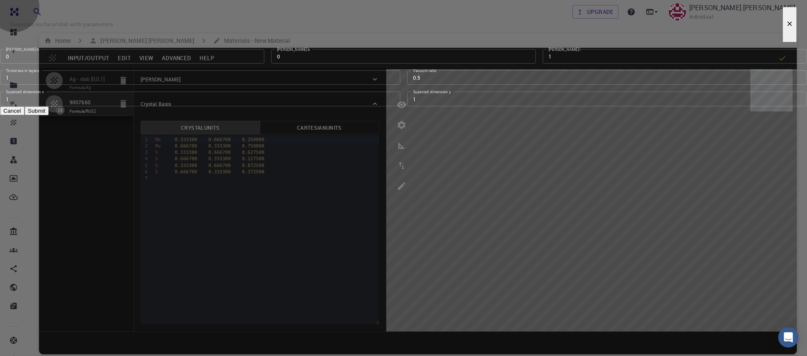
click at [49, 115] on button "Submit" at bounding box center [37, 110] width 24 height 9
type input "TRI"
type input "3.160994542861471"
type input "24.59"
type input "120.0000571088431"
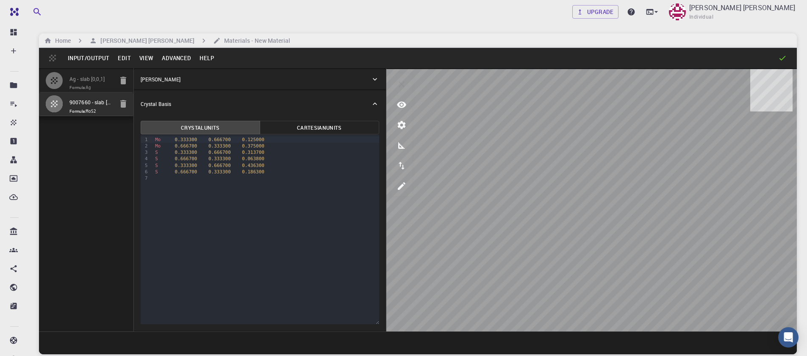
click at [79, 59] on button "Input/Output" at bounding box center [89, 58] width 50 height 14
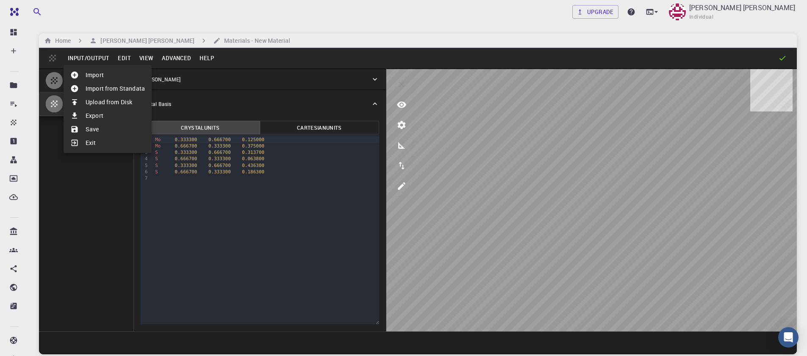
click at [122, 57] on div at bounding box center [403, 178] width 807 height 356
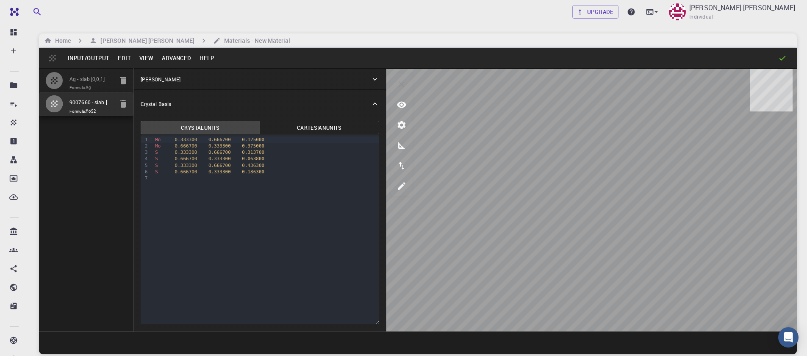
click at [136, 57] on button "View" at bounding box center [146, 58] width 23 height 14
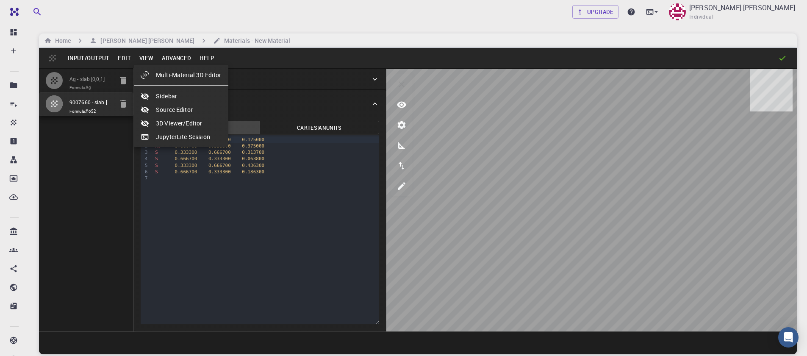
click at [154, 72] on div at bounding box center [148, 75] width 15 height 8
select select "Color"
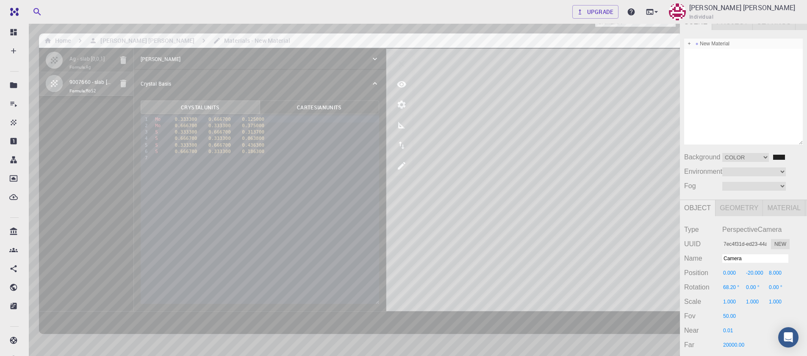
click at [709, 44] on div "New Material" at bounding box center [743, 44] width 119 height 10
click at [461, 138] on div "Camera OrthographicCamera PerspectiveCamera Objects 17 Vertices 2,023 Triangles…" at bounding box center [340, 207] width 680 height 387
click at [700, 41] on span at bounding box center [697, 44] width 6 height 6
click at [682, 39] on div "New Material Background Color Texture Equirect #202020 Environment Equirect Mod…" at bounding box center [743, 115] width 127 height 170
click at [708, 45] on div "New Material" at bounding box center [743, 44] width 119 height 10
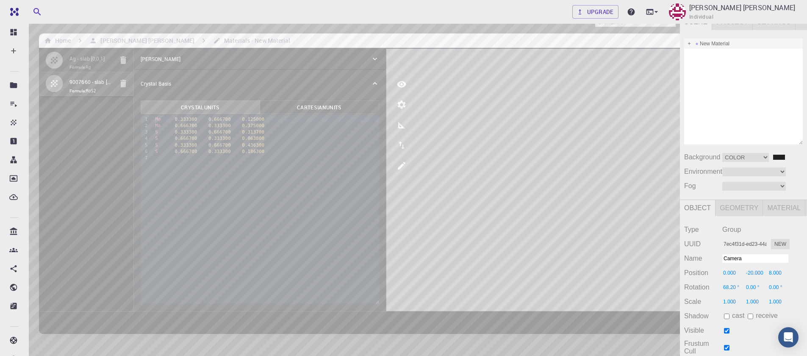
click at [708, 43] on div "New Material" at bounding box center [743, 44] width 119 height 10
click at [687, 42] on span at bounding box center [690, 44] width 6 height 6
click at [716, 65] on div "Cell" at bounding box center [743, 64] width 119 height 10
click at [451, 120] on div "Camera OrthographicCamera PerspectiveCamera Objects 17 Vertices 2,023 Triangles…" at bounding box center [340, 207] width 680 height 387
click at [717, 56] on div "Atoms" at bounding box center [743, 54] width 119 height 10
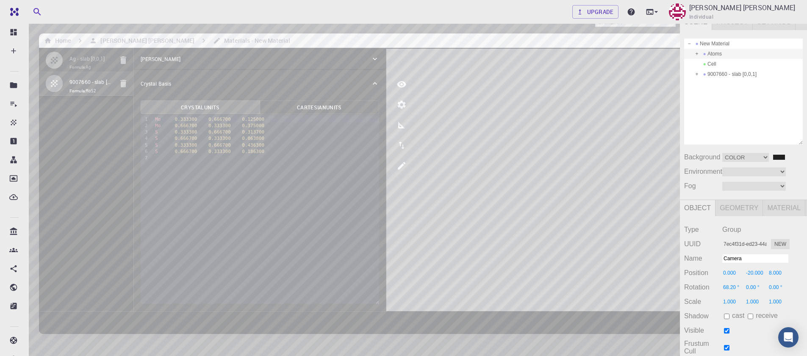
click at [415, 160] on div "Camera OrthographicCamera PerspectiveCamera Objects 17 Vertices 2,023 Triangles…" at bounding box center [340, 207] width 680 height 387
click at [347, 178] on div "Camera OrthographicCamera PerspectiveCamera Objects 17 Vertices 2,023 Triangles…" at bounding box center [340, 207] width 680 height 387
click at [474, 169] on div "Camera OrthographicCamera PerspectiveCamera Objects 17 Vertices 2,023 Triangles…" at bounding box center [340, 207] width 680 height 387
click at [442, 172] on div "Camera OrthographicCamera PerspectiveCamera Objects 17 Vertices 2,023 Triangles…" at bounding box center [340, 207] width 680 height 387
click at [354, 181] on div "Camera OrthographicCamera PerspectiveCamera Objects 17 Vertices 2,023 Triangles…" at bounding box center [340, 207] width 680 height 387
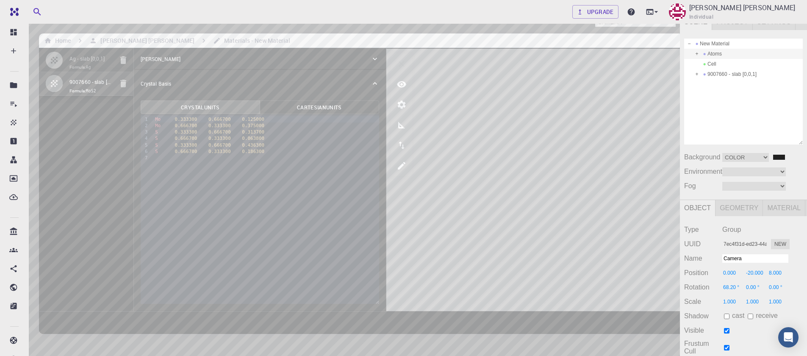
click at [339, 178] on div "Camera OrthographicCamera PerspectiveCamera Objects 17 Vertices 2,023 Triangles…" at bounding box center [340, 207] width 680 height 387
click at [430, 178] on div "Camera OrthographicCamera PerspectiveCamera Objects 17 Vertices 2,023 Triangles…" at bounding box center [340, 207] width 680 height 387
click at [707, 64] on span at bounding box center [705, 64] width 6 height 6
click at [394, 157] on div "Camera OrthographicCamera PerspectiveCamera Objects 17 Vertices 2,023 Triangles…" at bounding box center [340, 207] width 680 height 387
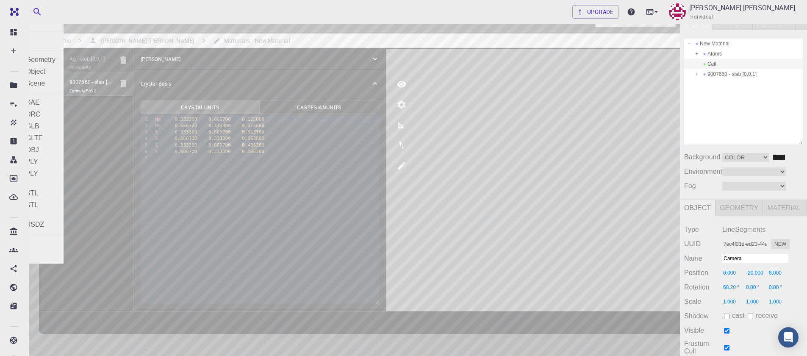
click at [8, 6] on div "File" at bounding box center [9, 7] width 18 height 14
click at [21, 255] on div "Exit" at bounding box center [32, 256] width 64 height 12
click at [21, 255] on li "Accounts" at bounding box center [14, 250] width 29 height 17
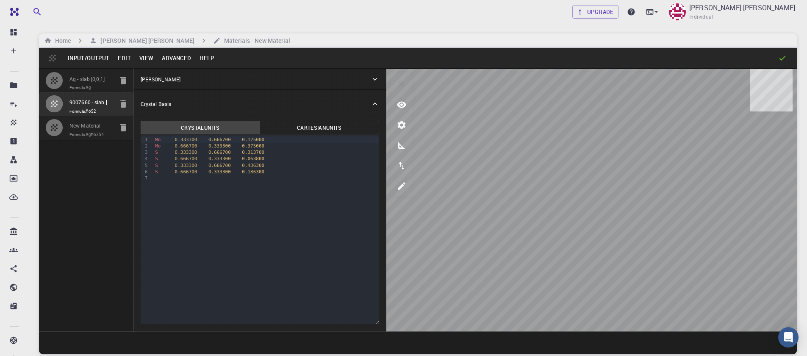
click at [65, 127] on div at bounding box center [58, 127] width 24 height 17
type input "2.911099910736084"
type input "2.9111366956675924"
type input "18.927400588989258"
type input "120.00071986917398"
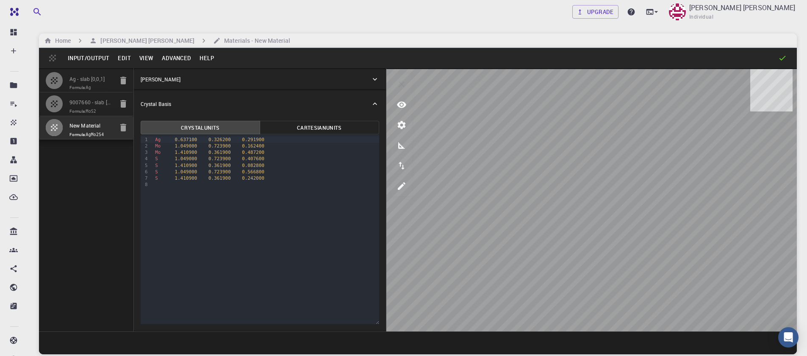
click at [58, 102] on icon "button" at bounding box center [54, 104] width 10 height 10
type input "3.161"
type input "3.160994542861471"
type input "24.59"
type input "120.0000571088431"
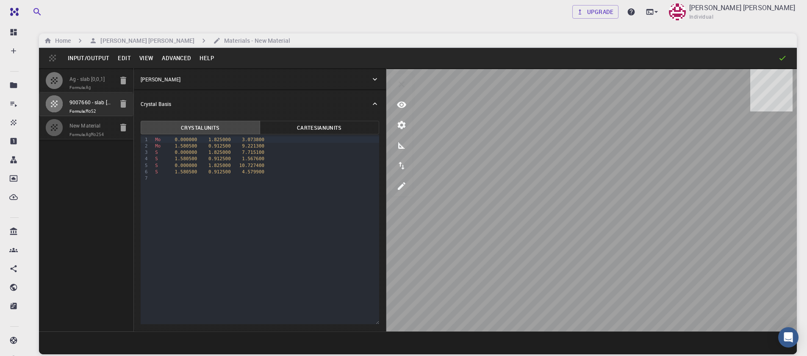
click at [61, 131] on button "button" at bounding box center [54, 127] width 17 height 17
type input "2.911099910736084"
type input "2.9111366956675924"
type input "18.927400588989258"
type input "120.00071986917398"
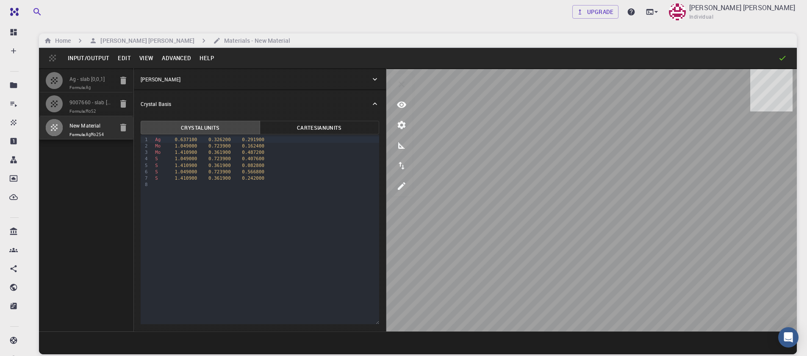
click at [126, 131] on icon "button" at bounding box center [123, 127] width 10 height 10
type input "3.161"
type input "3.160994542861471"
type input "24.59"
type input "120.0000571088431"
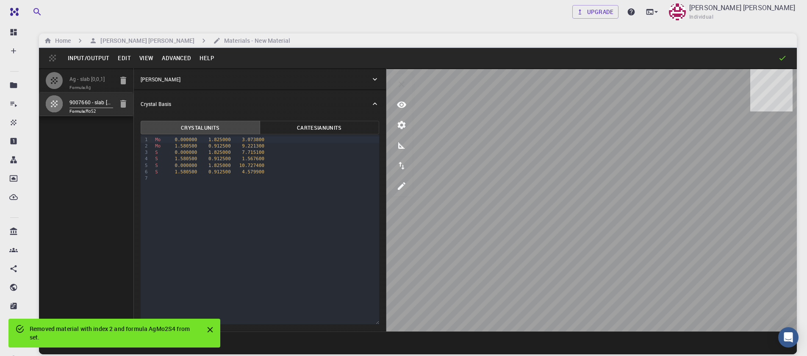
click at [177, 61] on button "Advanced" at bounding box center [177, 58] width 38 height 14
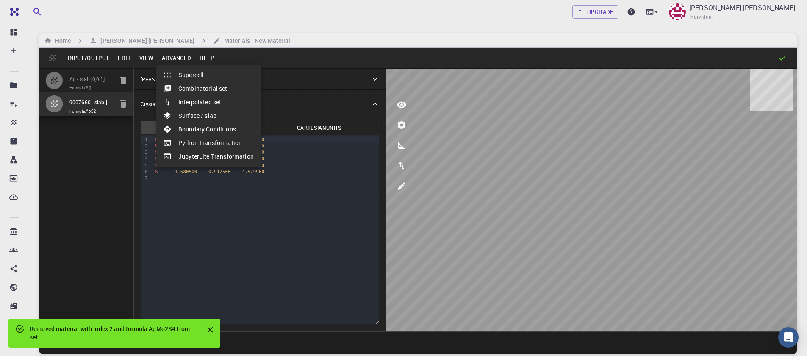
click at [141, 55] on div at bounding box center [403, 178] width 807 height 356
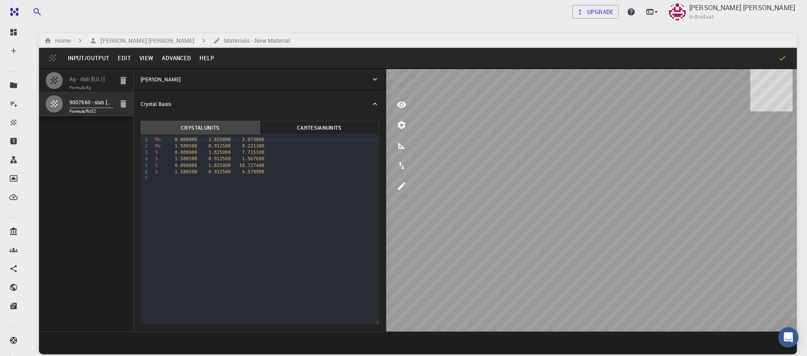
click at [142, 56] on button "View" at bounding box center [146, 58] width 23 height 14
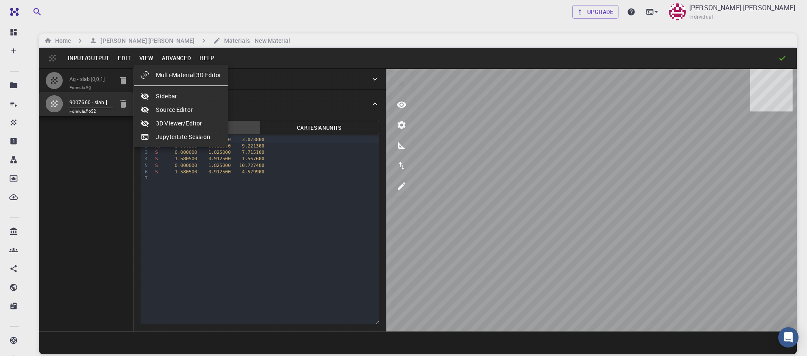
click at [166, 75] on li "Multi-Material 3D Editor" at bounding box center [181, 75] width 95 height 14
select select "Color"
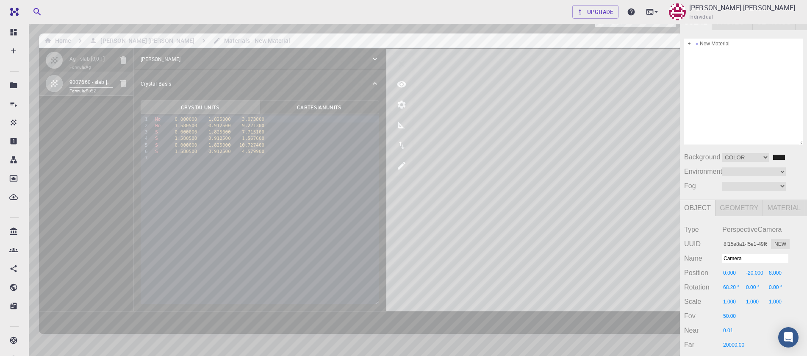
click at [398, 188] on div "Camera OrthographicCamera PerspectiveCamera Objects 17 Vertices 2,023 Triangles…" at bounding box center [340, 207] width 680 height 387
click at [500, 147] on div "Camera OrthographicCamera PerspectiveCamera Objects 17 Vertices 2,023 Triangles…" at bounding box center [340, 207] width 680 height 387
click at [698, 41] on span at bounding box center [697, 44] width 6 height 6
click at [477, 213] on div "Camera OrthographicCamera PerspectiveCamera Objects 17 Vertices 2,023 Triangles…" at bounding box center [340, 207] width 680 height 387
click at [468, 219] on div "Camera OrthographicCamera PerspectiveCamera Objects 17 Vertices 2,023 Triangles…" at bounding box center [340, 207] width 680 height 387
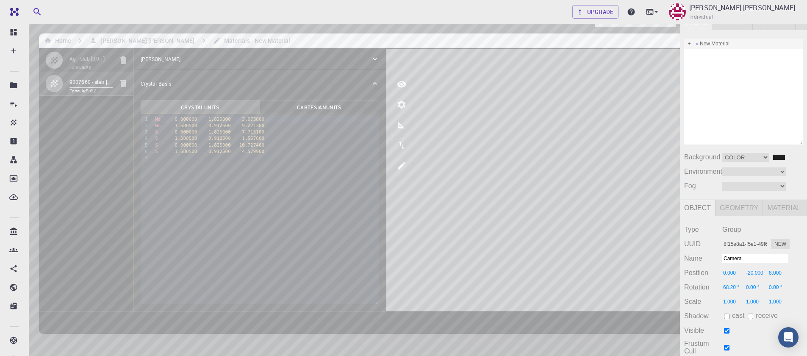
click at [688, 41] on span at bounding box center [690, 44] width 6 height 6
click at [710, 72] on div "9007660 - slab [0,0,1]" at bounding box center [743, 74] width 119 height 10
click at [432, 209] on div "Camera OrthographicCamera PerspectiveCamera Objects 17 Vertices 2,023 Triangles…" at bounding box center [340, 207] width 680 height 387
click at [718, 73] on div "9007660 - slab [0,0,1]" at bounding box center [743, 74] width 119 height 10
click at [698, 73] on span at bounding box center [697, 74] width 6 height 6
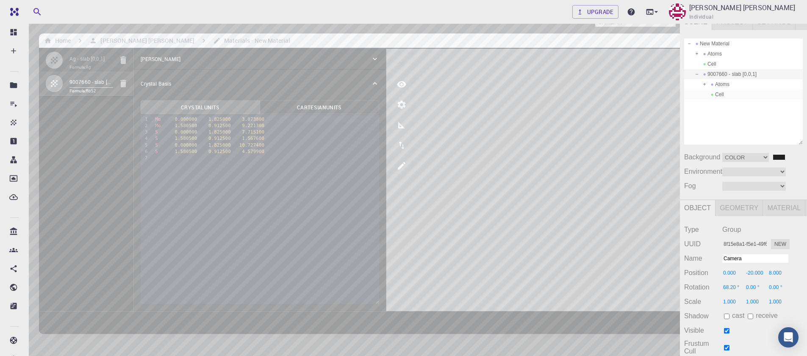
click at [718, 92] on div "Cell" at bounding box center [743, 94] width 119 height 10
click at [341, 177] on div "Camera OrthographicCamera PerspectiveCamera Objects 17 Vertices 2,023 Triangles…" at bounding box center [340, 207] width 680 height 387
click at [372, 188] on div "Camera OrthographicCamera PerspectiveCamera Objects 17 Vertices 2,023 Triangles…" at bounding box center [340, 207] width 680 height 387
click at [425, 232] on div "Camera OrthographicCamera PerspectiveCamera Objects 17 Vertices 2,023 Triangles…" at bounding box center [340, 207] width 680 height 387
click at [451, 193] on div "Camera OrthographicCamera PerspectiveCamera Objects 17 Vertices 2,023 Triangles…" at bounding box center [340, 207] width 680 height 387
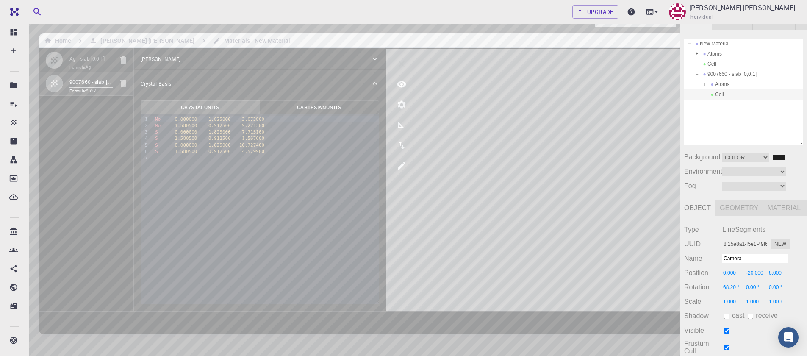
click at [332, 138] on div "Camera OrthographicCamera PerspectiveCamera Objects 17 Vertices 2,023 Triangles…" at bounding box center [340, 207] width 680 height 387
click at [331, 194] on div "Camera OrthographicCamera PerspectiveCamera Objects 17 Vertices 2,023 Triangles…" at bounding box center [340, 207] width 680 height 387
click at [376, 201] on div "Camera OrthographicCamera PerspectiveCamera Objects 17 Vertices 2,023 Triangles…" at bounding box center [340, 207] width 680 height 387
click at [508, 258] on div "Camera OrthographicCamera PerspectiveCamera Objects 17 Vertices 2,023 Triangles…" at bounding box center [340, 207] width 680 height 387
click at [305, 167] on div "Camera OrthographicCamera PerspectiveCamera Objects 17 Vertices 2,023 Triangles…" at bounding box center [340, 207] width 680 height 387
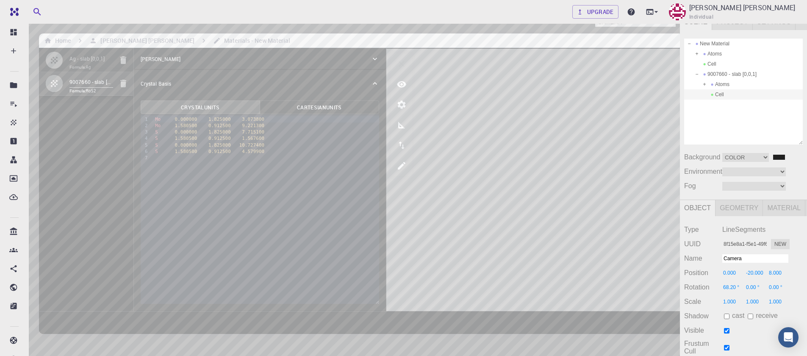
click at [329, 186] on div "Camera OrthographicCamera PerspectiveCamera Objects 17 Vertices 2,023 Triangles…" at bounding box center [340, 207] width 680 height 387
click at [415, 217] on div "Camera OrthographicCamera PerspectiveCamera Objects 17 Vertices 2,023 Triangles…" at bounding box center [340, 207] width 680 height 387
click at [355, 163] on div "Camera OrthographicCamera PerspectiveCamera Objects 17 Vertices 2,023 Triangles…" at bounding box center [340, 207] width 680 height 387
click at [349, 186] on div "Camera OrthographicCamera PerspectiveCamera Objects 17 Vertices 2,023 Triangles…" at bounding box center [340, 207] width 680 height 387
click at [411, 217] on div "Camera OrthographicCamera PerspectiveCamera Objects 17 Vertices 2,023 Triangles…" at bounding box center [340, 207] width 680 height 387
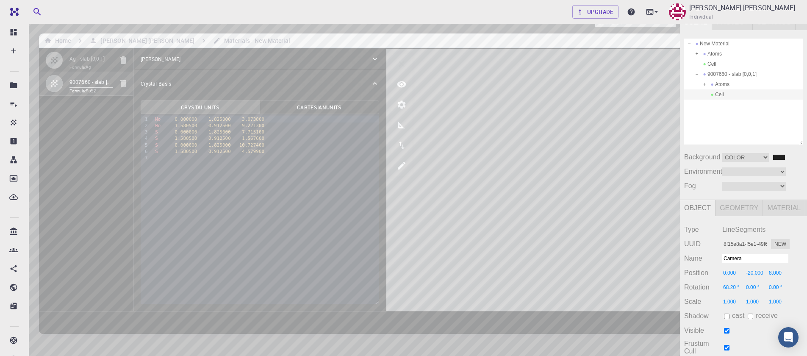
click at [348, 161] on div "Camera OrthographicCamera PerspectiveCamera Objects 17 Vertices 2,023 Triangles…" at bounding box center [340, 207] width 680 height 387
click at [353, 184] on div "Camera OrthographicCamera PerspectiveCamera Objects 17 Vertices 2,023 Triangles…" at bounding box center [340, 207] width 680 height 387
click at [382, 220] on div "Camera OrthographicCamera PerspectiveCamera Objects 17 Vertices 2,023 Triangles…" at bounding box center [340, 207] width 680 height 387
click at [427, 164] on div "Camera OrthographicCamera PerspectiveCamera Objects 17 Vertices 2,023 Triangles…" at bounding box center [340, 207] width 680 height 387
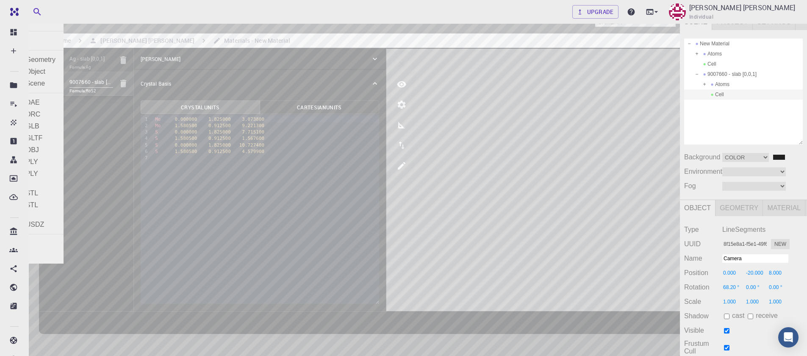
click at [16, 5] on div "File" at bounding box center [9, 7] width 18 height 14
click at [23, 256] on div "Exit" at bounding box center [32, 256] width 64 height 12
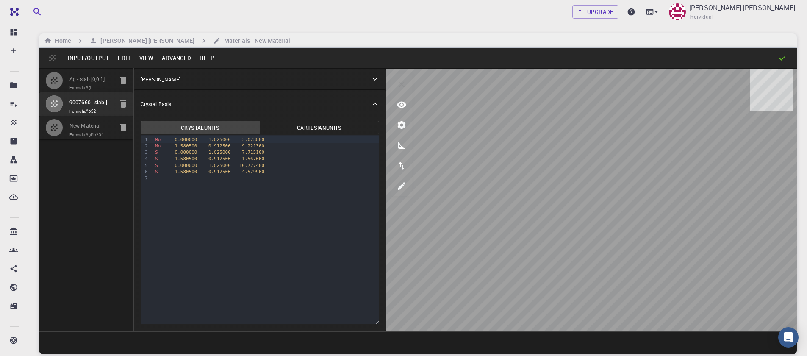
click at [55, 124] on icon "button" at bounding box center [54, 127] width 10 height 10
type input "2.911099910736084"
type input "2.9111366956675924"
type input "18.927400588989258"
type input "120.00071986917398"
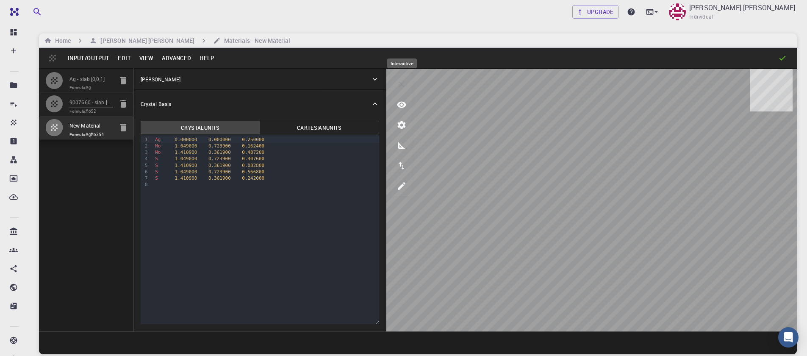
click at [398, 85] on icon "interactive" at bounding box center [402, 84] width 10 height 10
click at [55, 103] on icon "button" at bounding box center [54, 103] width 7 height 7
type input "3.161"
type input "3.160994542861471"
type input "24.59"
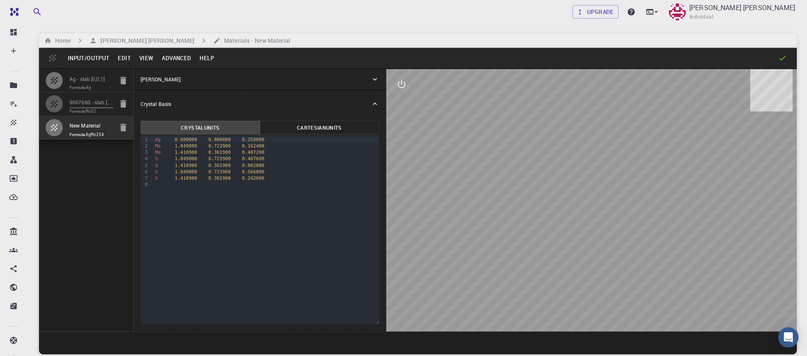
type input "120.0000571088431"
click at [54, 82] on icon "button" at bounding box center [54, 80] width 10 height 10
type input "2.9111"
type input "2.911136645710744"
type input "18.9274"
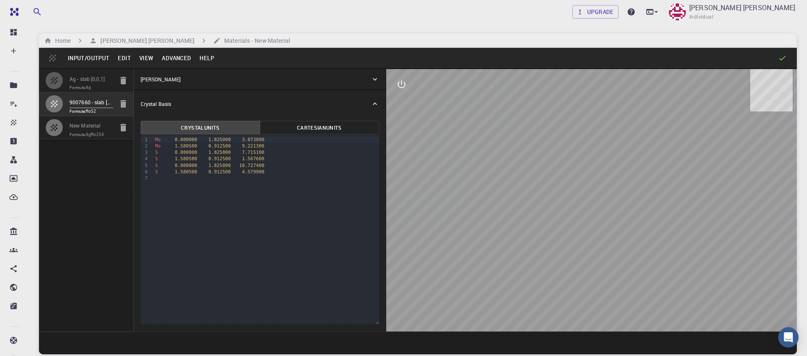
type input "120.00071990802071"
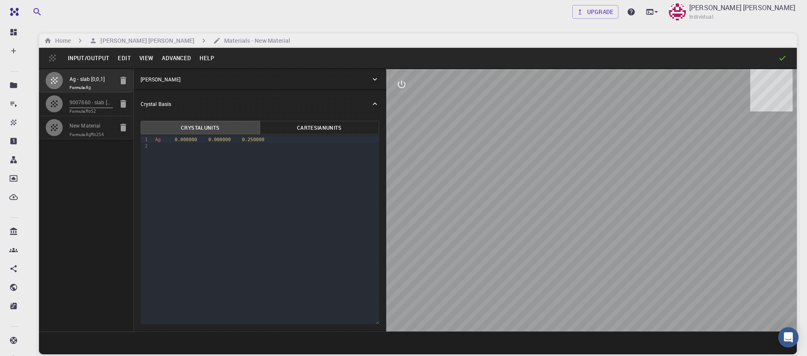
click at [784, 63] on div "Input/Output Edit View Advanced Help" at bounding box center [418, 58] width 758 height 20
click at [407, 129] on div at bounding box center [592, 200] width 411 height 262
click at [55, 129] on icon "button" at bounding box center [54, 127] width 7 height 7
type input "2.911099910736084"
type input "2.9111366956675924"
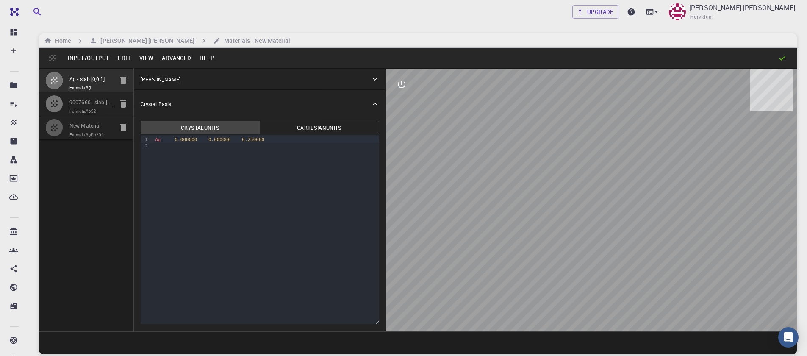
type input "18.927400588989258"
type input "120.00071986917398"
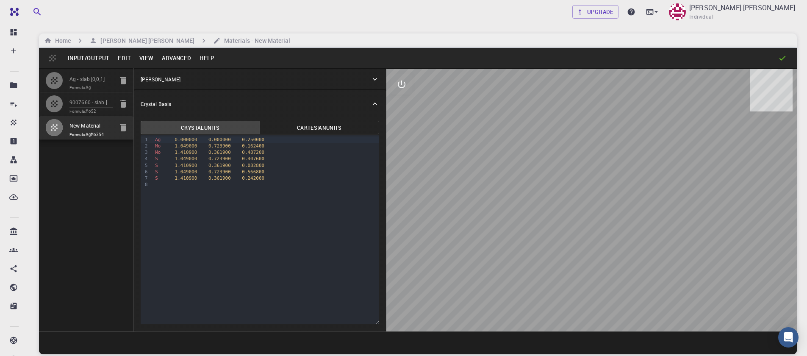
click at [59, 108] on button "button" at bounding box center [54, 103] width 17 height 17
type input "3.161"
type input "3.160994542861471"
type input "24.59"
type input "120.0000571088431"
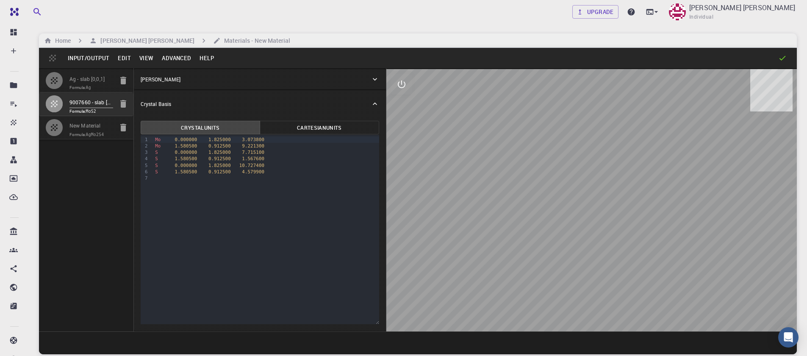
click at [59, 108] on icon "button" at bounding box center [54, 104] width 10 height 10
click at [59, 109] on icon "button" at bounding box center [54, 104] width 10 height 10
drag, startPoint x: 582, startPoint y: 74, endPoint x: 619, endPoint y: 133, distance: 69.1
click at [619, 133] on div at bounding box center [592, 200] width 411 height 262
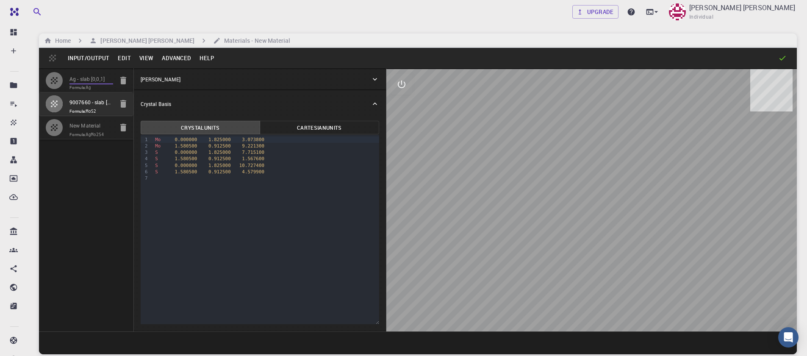
click at [95, 83] on input "Ag - slab [0,0,1]" at bounding box center [92, 80] width 44 height 10
type input "2.9111"
type input "2.911136645710744"
type input "18.9274"
type input "120.00071990802071"
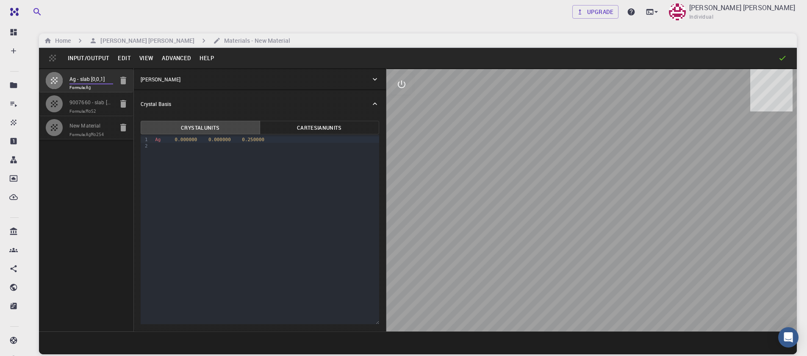
click at [61, 78] on button "button" at bounding box center [54, 81] width 18 height 18
click at [65, 131] on div at bounding box center [58, 127] width 24 height 17
type input "2.911099910736084"
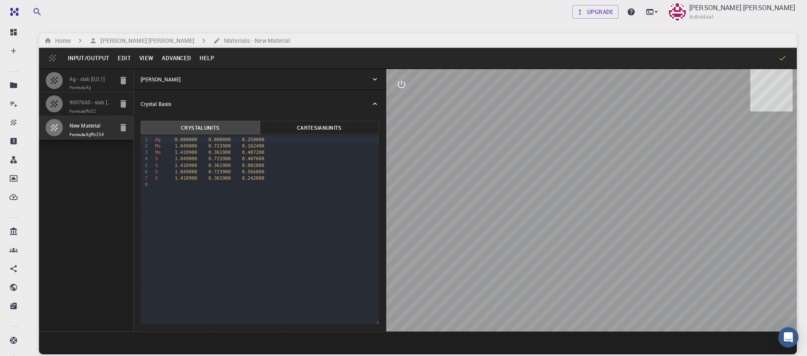
click at [79, 58] on button "Input/Output" at bounding box center [89, 58] width 50 height 14
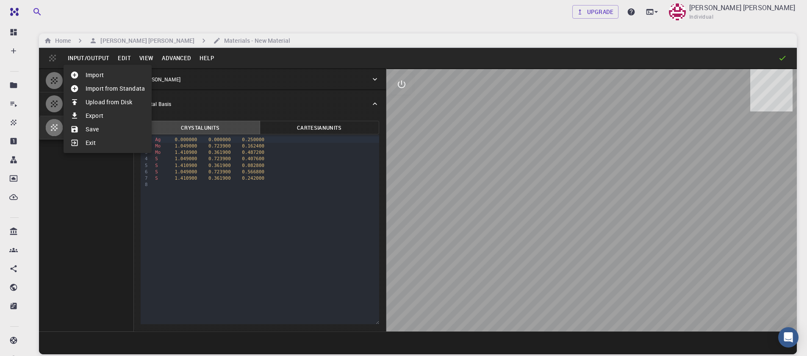
click at [102, 134] on li "Save" at bounding box center [108, 129] width 88 height 14
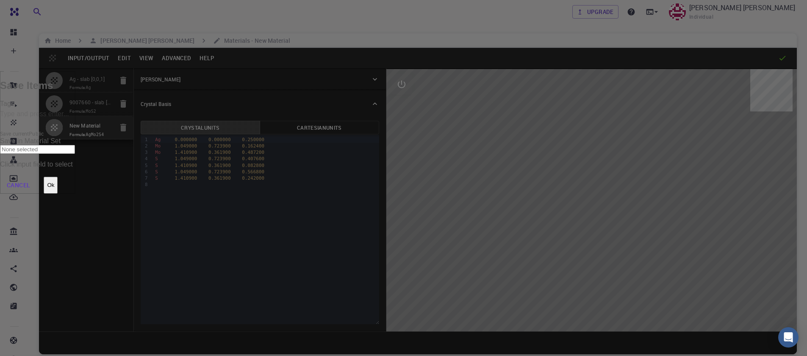
click at [58, 177] on button "Ok" at bounding box center [51, 185] width 14 height 17
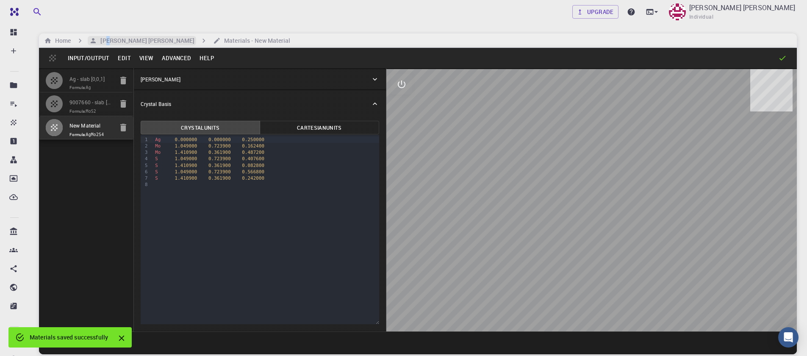
drag, startPoint x: 109, startPoint y: 43, endPoint x: 123, endPoint y: 38, distance: 14.6
click at [110, 43] on h6 "[PERSON_NAME] [PERSON_NAME]" at bounding box center [145, 40] width 97 height 9
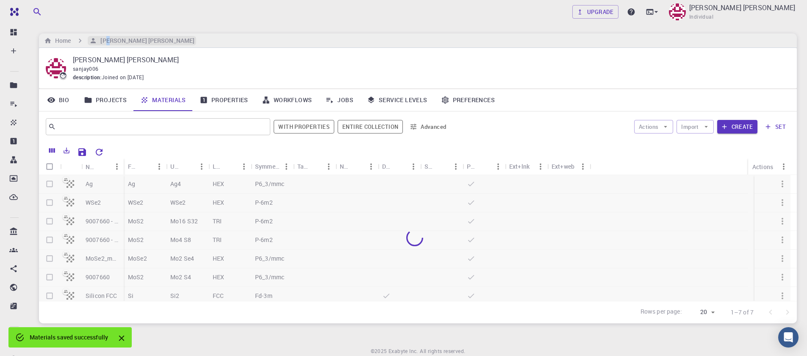
click at [123, 38] on h6 "[PERSON_NAME] [PERSON_NAME]" at bounding box center [145, 40] width 97 height 9
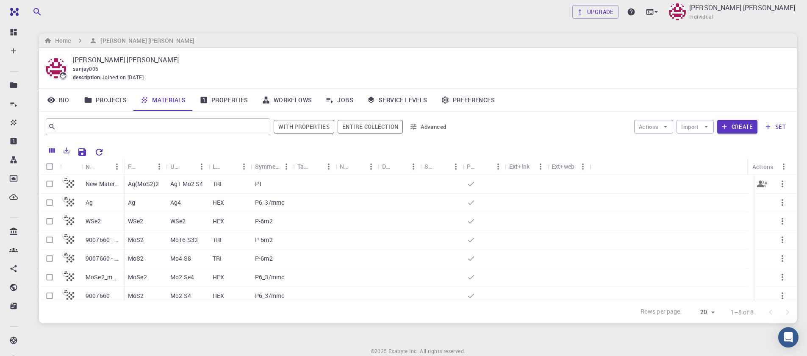
click at [95, 186] on p "New Material" at bounding box center [103, 184] width 34 height 8
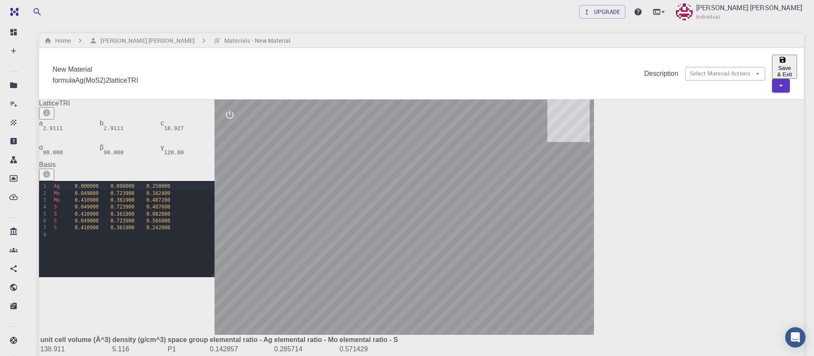
drag, startPoint x: 95, startPoint y: 185, endPoint x: 520, endPoint y: 201, distance: 425.4
click at [594, 266] on div at bounding box center [403, 217] width 379 height 235
click at [587, 248] on div at bounding box center [403, 217] width 379 height 235
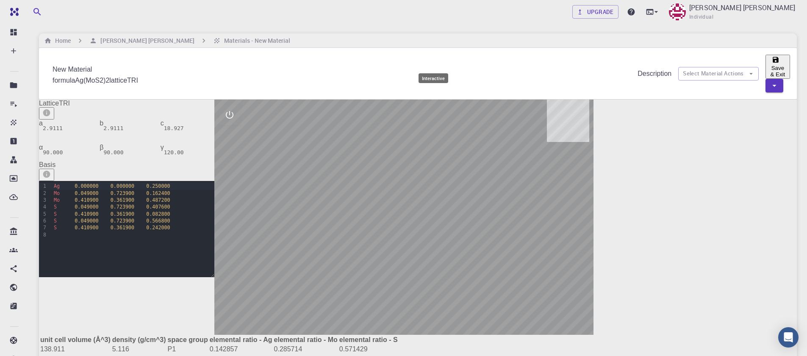
click at [235, 110] on icon "interactive" at bounding box center [230, 115] width 10 height 10
click at [235, 130] on icon "view" at bounding box center [230, 135] width 10 height 10
click at [234, 132] on icon "view" at bounding box center [229, 135] width 9 height 6
click at [235, 130] on icon "view" at bounding box center [230, 135] width 10 height 10
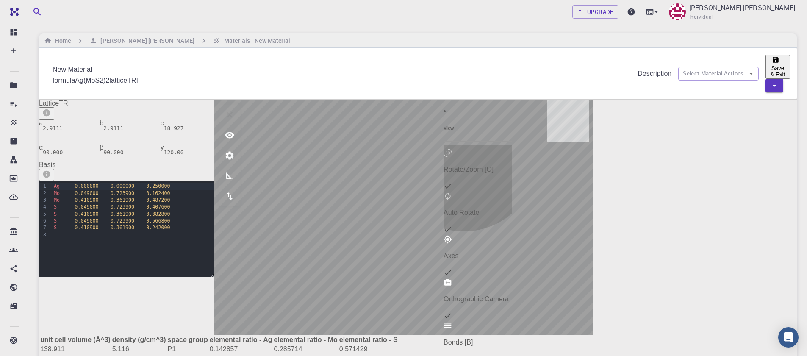
click at [467, 149] on li "Rotate/Zoom [O]" at bounding box center [478, 170] width 69 height 43
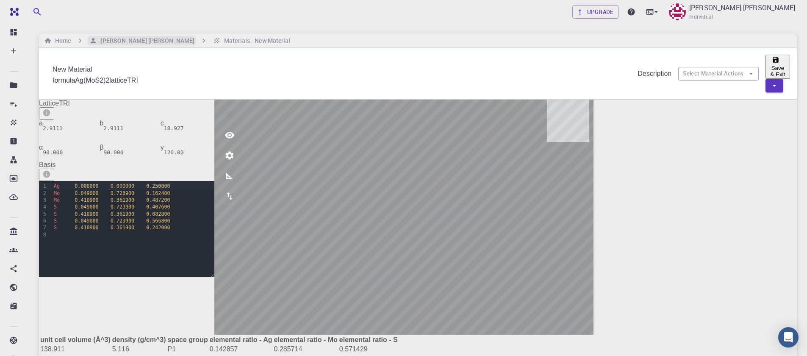
click at [146, 39] on h6 "[PERSON_NAME] [PERSON_NAME]" at bounding box center [145, 40] width 97 height 9
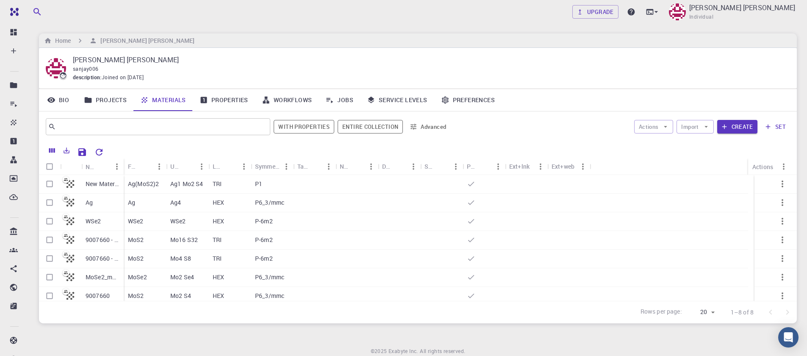
click at [48, 184] on input "Select row" at bounding box center [50, 184] width 16 height 16
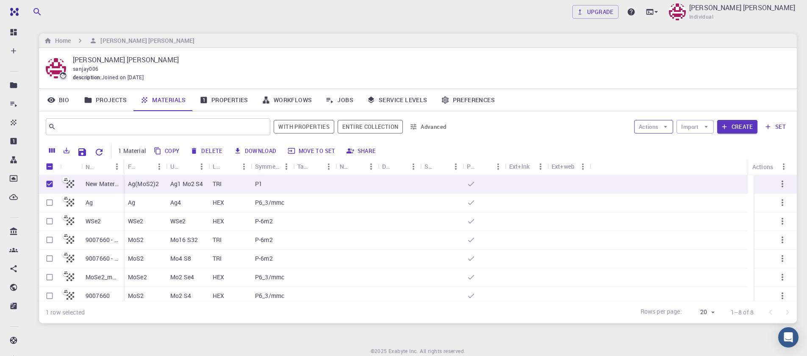
click at [662, 128] on button "Actions" at bounding box center [653, 127] width 39 height 14
click at [659, 148] on li "Create Job" at bounding box center [663, 144] width 56 height 14
click at [47, 262] on input "Select row" at bounding box center [50, 258] width 16 height 16
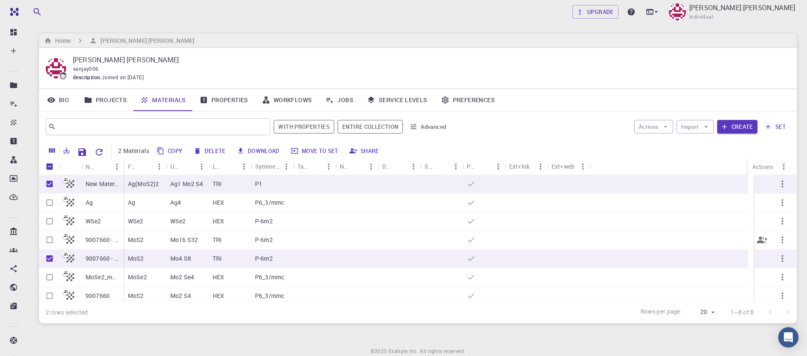
click at [52, 240] on input "Select row" at bounding box center [50, 240] width 16 height 16
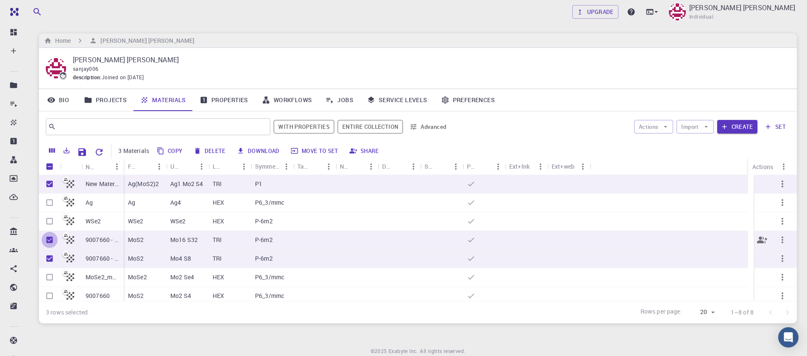
click at [48, 240] on input "Unselect row" at bounding box center [50, 240] width 16 height 16
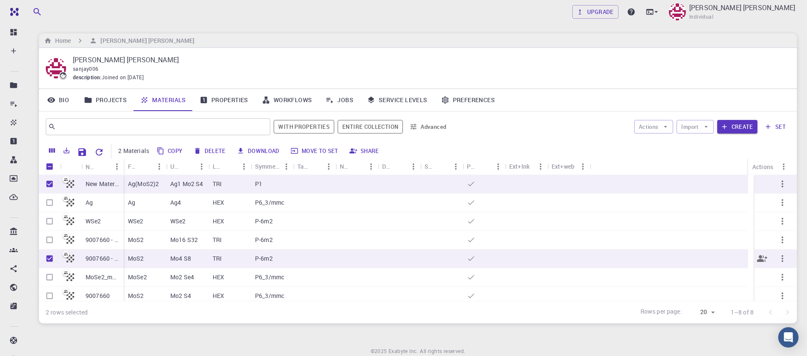
click at [47, 260] on input "Unselect row" at bounding box center [50, 258] width 16 height 16
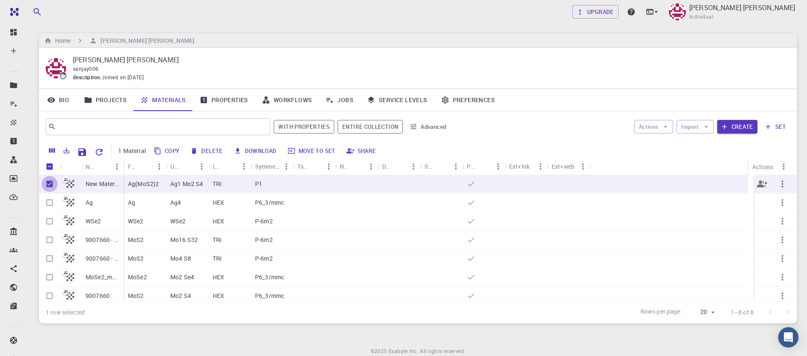
click at [45, 187] on input "Unselect row" at bounding box center [50, 184] width 16 height 16
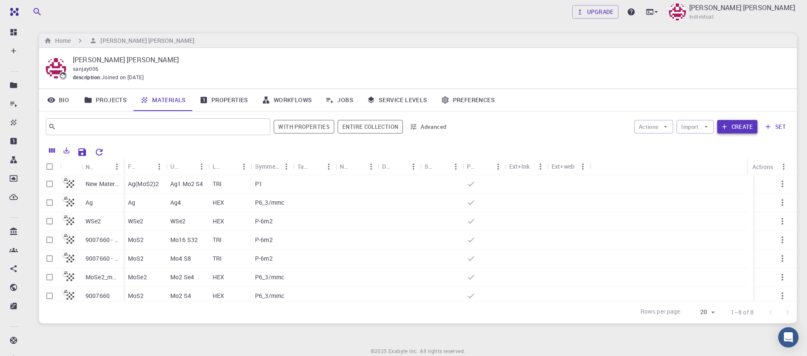
click at [733, 129] on button "Create" at bounding box center [738, 127] width 40 height 14
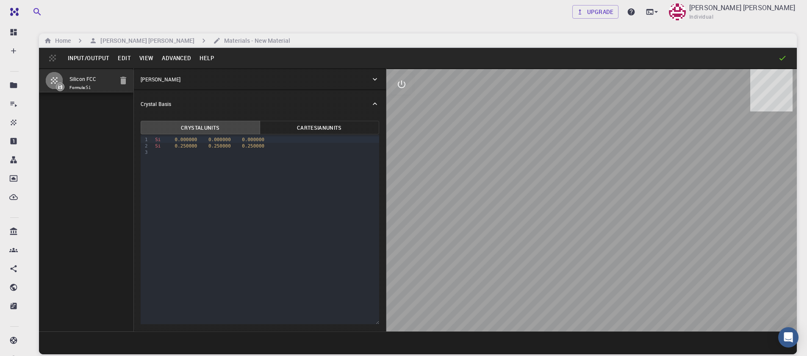
click at [83, 56] on button "Input/Output" at bounding box center [89, 58] width 50 height 14
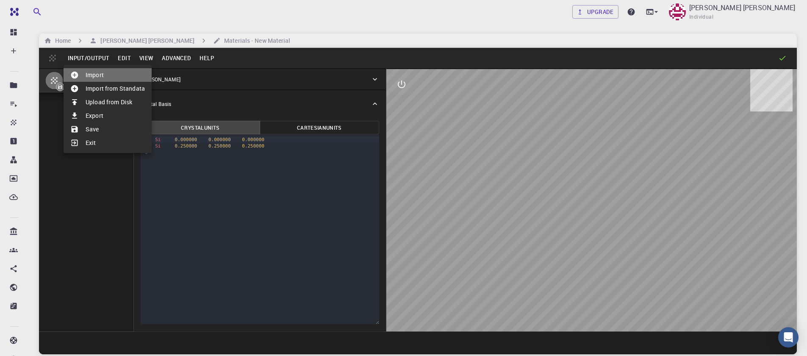
click at [103, 80] on li "Import" at bounding box center [108, 75] width 88 height 14
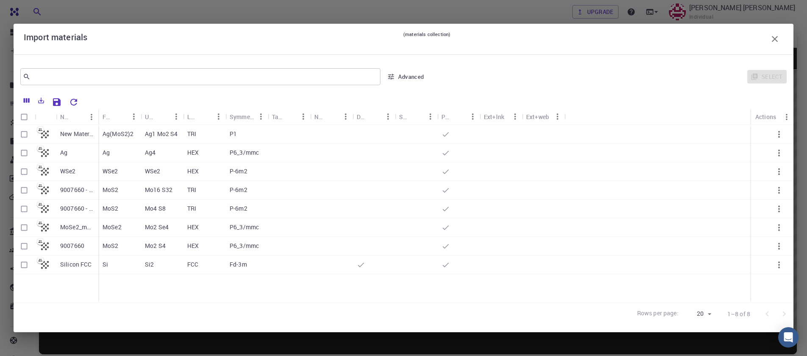
click at [23, 250] on input "Select row" at bounding box center [24, 246] width 16 height 16
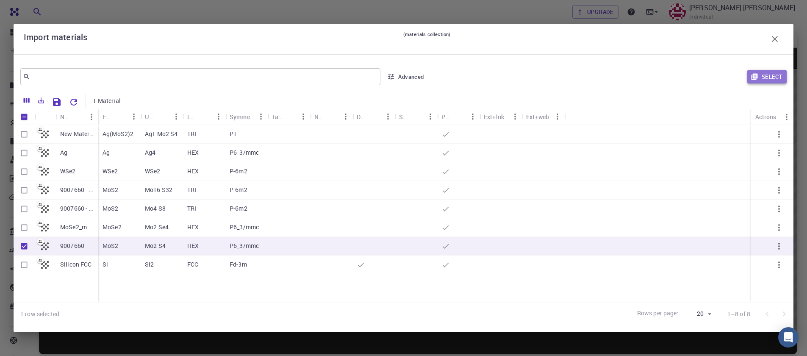
click at [771, 80] on button "Select" at bounding box center [767, 77] width 39 height 14
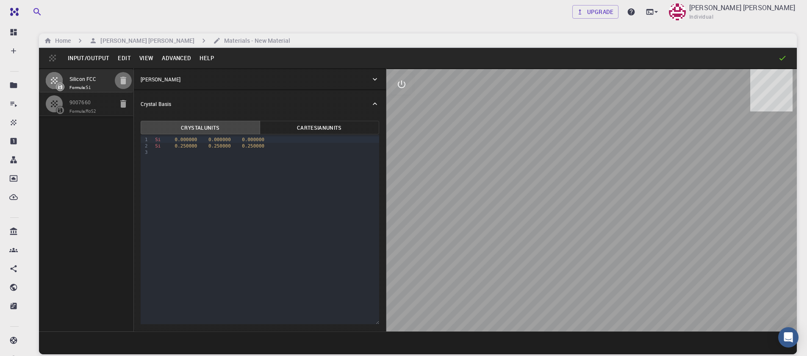
click at [127, 81] on icon "button" at bounding box center [123, 80] width 10 height 10
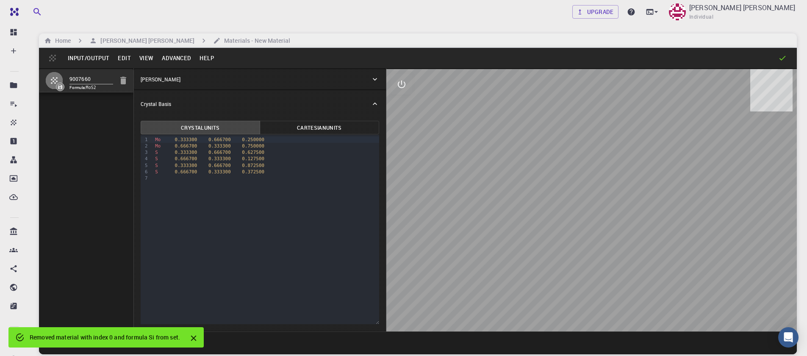
click at [100, 60] on button "Input/Output" at bounding box center [89, 58] width 50 height 14
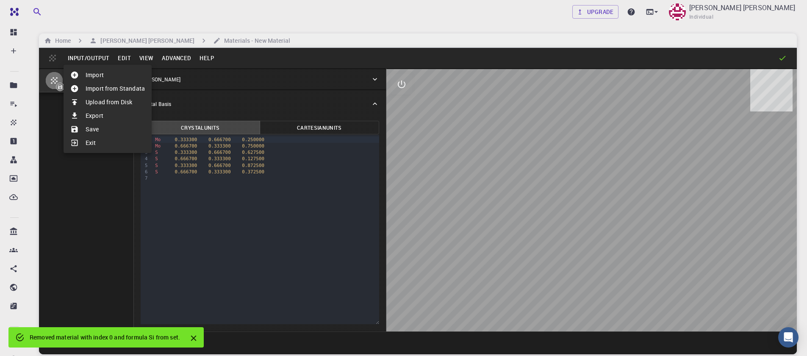
click at [176, 59] on div at bounding box center [403, 178] width 807 height 356
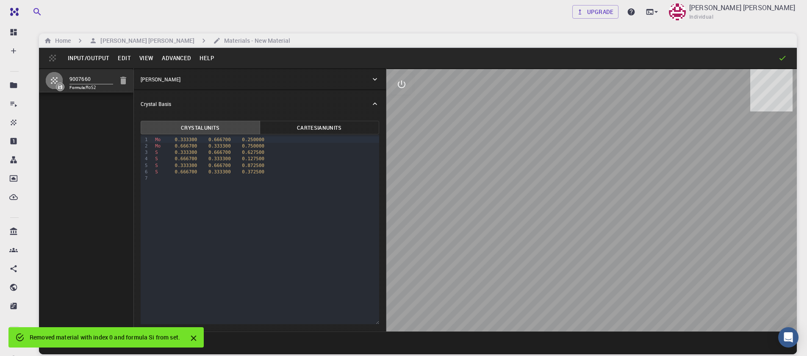
click at [176, 59] on div "Import Import from Standata Upload from Disk Export Save Exit" at bounding box center [403, 178] width 807 height 356
click at [176, 59] on button "Advanced" at bounding box center [177, 58] width 38 height 14
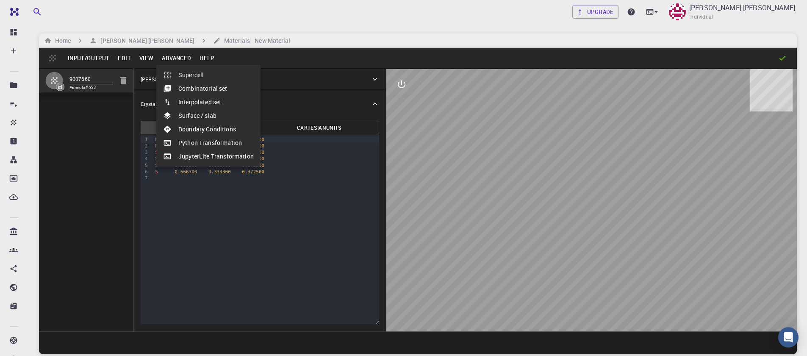
click at [176, 59] on div at bounding box center [403, 178] width 807 height 356
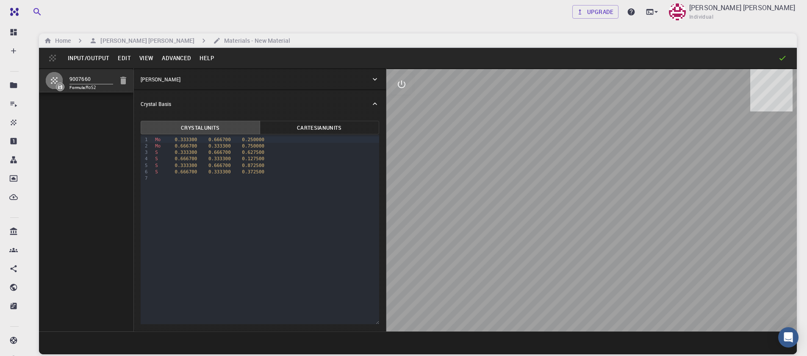
click at [176, 59] on button "Advanced" at bounding box center [177, 58] width 38 height 14
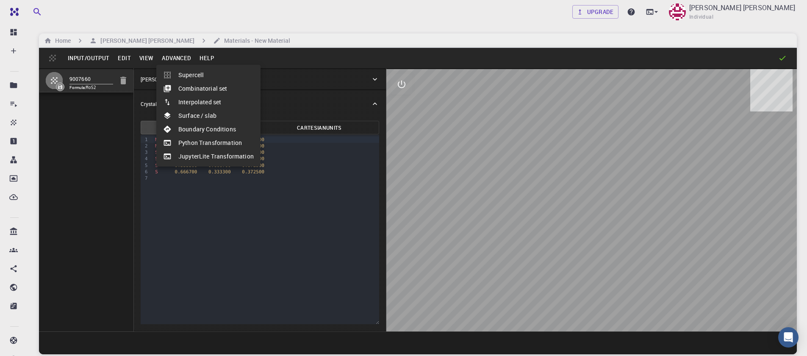
click at [187, 119] on li "Surface / slab" at bounding box center [208, 116] width 104 height 14
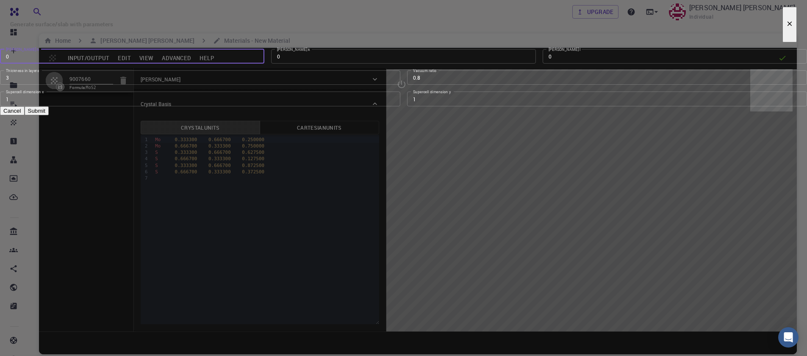
click at [264, 64] on input "0" at bounding box center [132, 56] width 264 height 14
click at [543, 64] on input "1" at bounding box center [675, 56] width 264 height 14
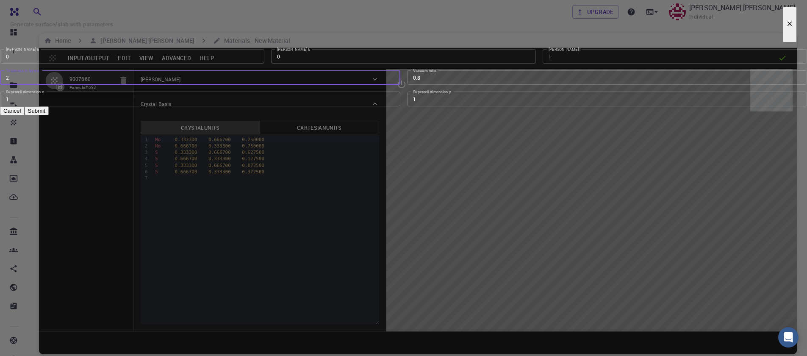
click at [391, 85] on input "2" at bounding box center [200, 77] width 401 height 14
click at [391, 85] on input "1" at bounding box center [200, 77] width 401 height 14
click at [512, 85] on input "0.79" at bounding box center [607, 77] width 401 height 14
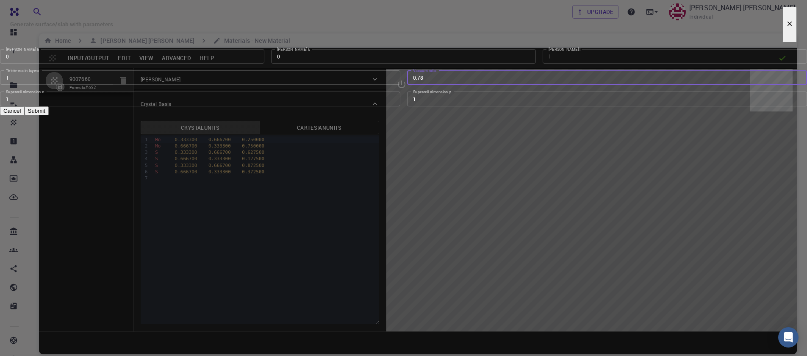
click at [513, 85] on input "0.78" at bounding box center [607, 77] width 401 height 14
click at [513, 85] on input "0.77" at bounding box center [607, 77] width 401 height 14
click at [513, 85] on input "0.76" at bounding box center [607, 77] width 401 height 14
click at [513, 85] on input "0.75" at bounding box center [607, 77] width 401 height 14
click at [513, 85] on input "0.74" at bounding box center [607, 77] width 401 height 14
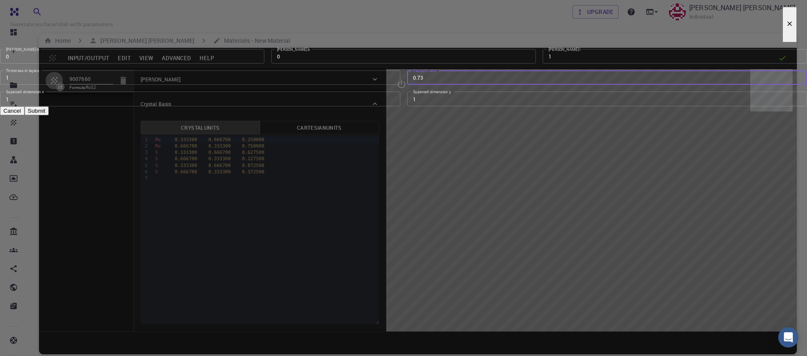
click at [513, 85] on input "0.73" at bounding box center [607, 77] width 401 height 14
click at [513, 85] on input "0.72" at bounding box center [607, 77] width 401 height 14
click at [513, 85] on input "0.71" at bounding box center [607, 77] width 401 height 14
click at [513, 85] on input "0.7" at bounding box center [607, 77] width 401 height 14
click at [513, 85] on input "0.69" at bounding box center [607, 77] width 401 height 14
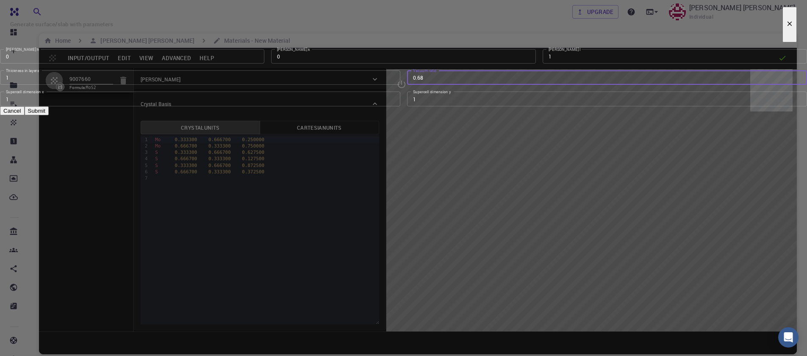
click at [513, 85] on input "0.68" at bounding box center [607, 77] width 401 height 14
click at [513, 85] on input "0.67" at bounding box center [607, 77] width 401 height 14
click at [513, 85] on input "0.66" at bounding box center [607, 77] width 401 height 14
click at [513, 85] on input "0.65" at bounding box center [607, 77] width 401 height 14
click at [513, 85] on input "0.64" at bounding box center [607, 77] width 401 height 14
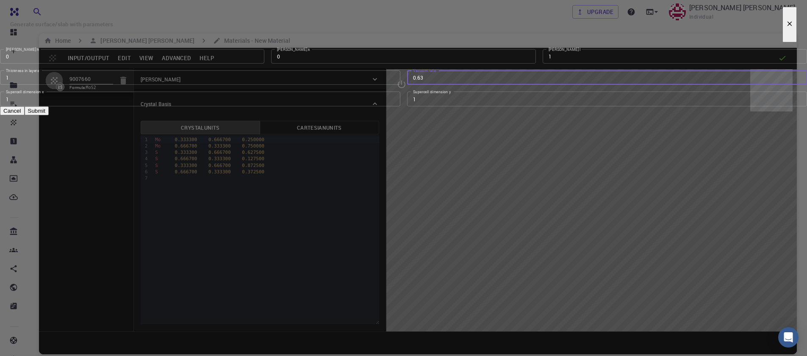
click at [513, 85] on input "0.63" at bounding box center [607, 77] width 401 height 14
click at [513, 85] on input "0.62" at bounding box center [607, 77] width 401 height 14
click at [513, 85] on input "0.61" at bounding box center [607, 77] width 401 height 14
click at [513, 85] on input "0.6" at bounding box center [607, 77] width 401 height 14
click at [513, 85] on input "0.59" at bounding box center [607, 77] width 401 height 14
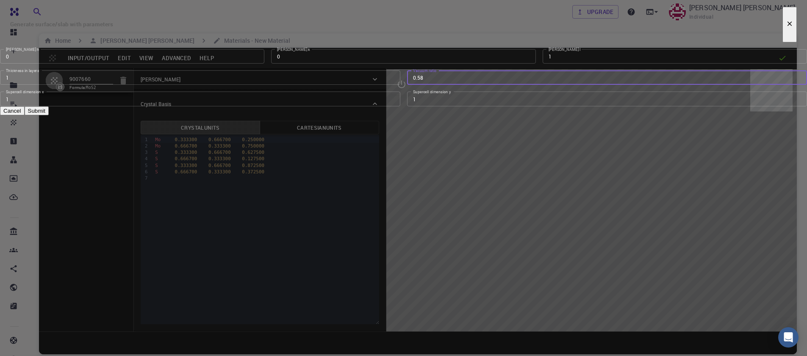
click at [513, 85] on input "0.58" at bounding box center [607, 77] width 401 height 14
click at [513, 85] on input "0.57" at bounding box center [607, 77] width 401 height 14
click at [513, 85] on input "0.56" at bounding box center [607, 77] width 401 height 14
click at [513, 85] on input "0.55" at bounding box center [607, 77] width 401 height 14
click at [513, 85] on input "0.54" at bounding box center [607, 77] width 401 height 14
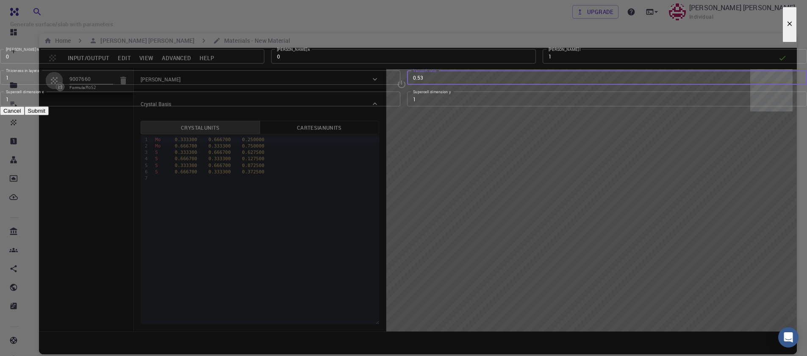
click at [513, 85] on input "0.53" at bounding box center [607, 77] width 401 height 14
click at [513, 85] on input "0.52" at bounding box center [607, 77] width 401 height 14
click at [513, 85] on input "0.51" at bounding box center [607, 77] width 401 height 14
click at [513, 85] on input "0.5" at bounding box center [607, 77] width 401 height 14
click at [49, 115] on button "Submit" at bounding box center [37, 110] width 24 height 9
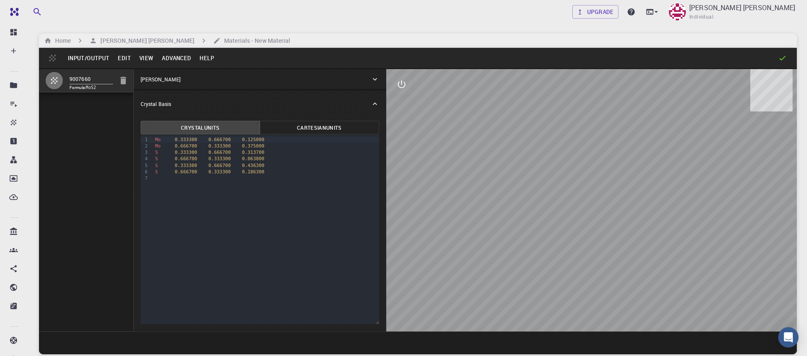
click at [86, 60] on button "Input/Output" at bounding box center [89, 58] width 50 height 14
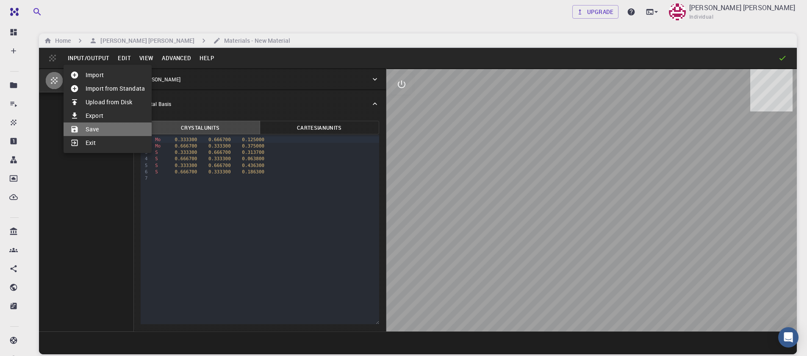
click at [104, 130] on li "Save" at bounding box center [108, 129] width 88 height 14
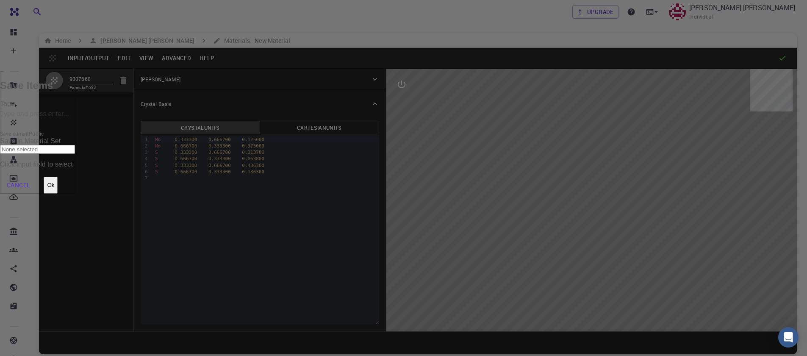
click at [58, 177] on button "Ok" at bounding box center [51, 185] width 14 height 17
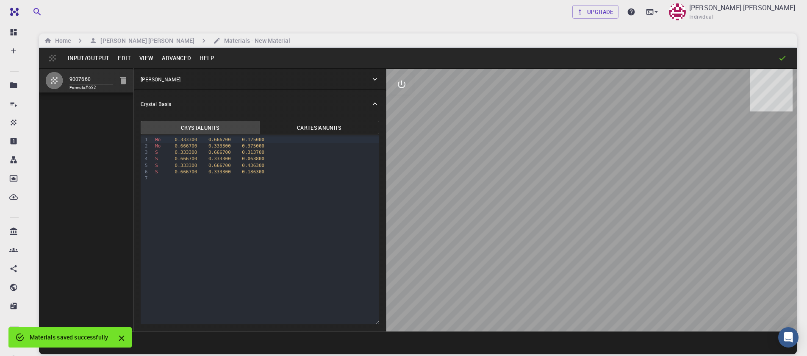
click at [82, 58] on button "Input/Output" at bounding box center [89, 58] width 50 height 14
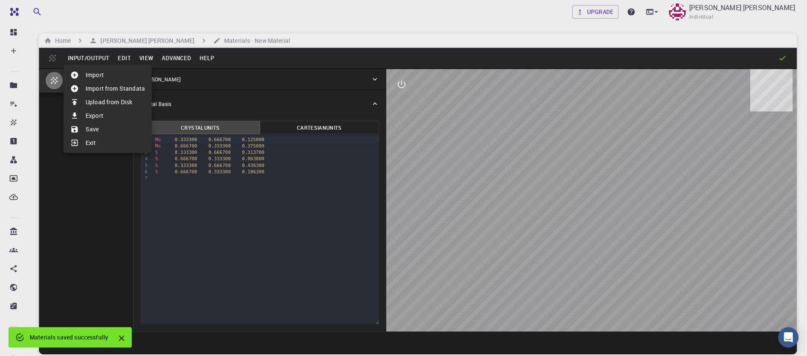
click at [111, 42] on div at bounding box center [403, 178] width 807 height 356
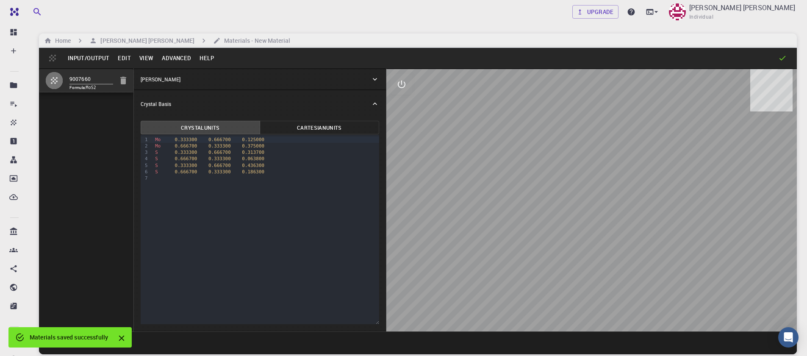
click at [111, 42] on h6 "[PERSON_NAME] [PERSON_NAME]" at bounding box center [145, 40] width 97 height 9
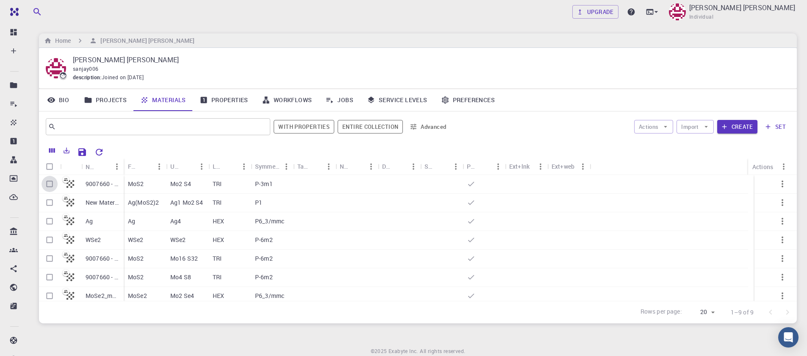
drag, startPoint x: 50, startPoint y: 186, endPoint x: 59, endPoint y: 186, distance: 8.9
click at [50, 186] on input "Select row" at bounding box center [50, 184] width 16 height 16
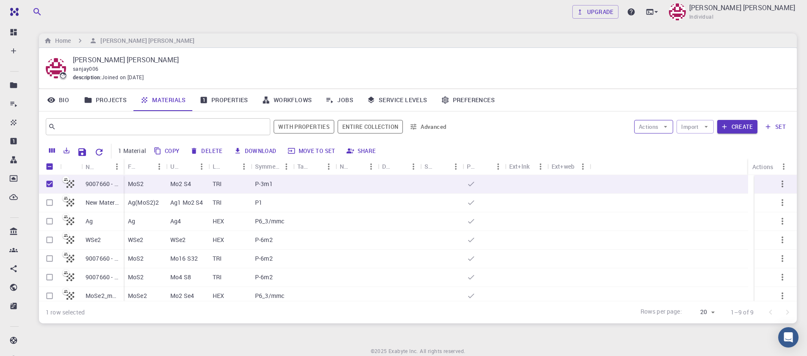
click at [670, 128] on icon "button" at bounding box center [666, 127] width 8 height 8
click at [663, 144] on span "Create Job" at bounding box center [670, 143] width 27 height 8
click at [287, 98] on link "Workflows" at bounding box center [287, 100] width 64 height 22
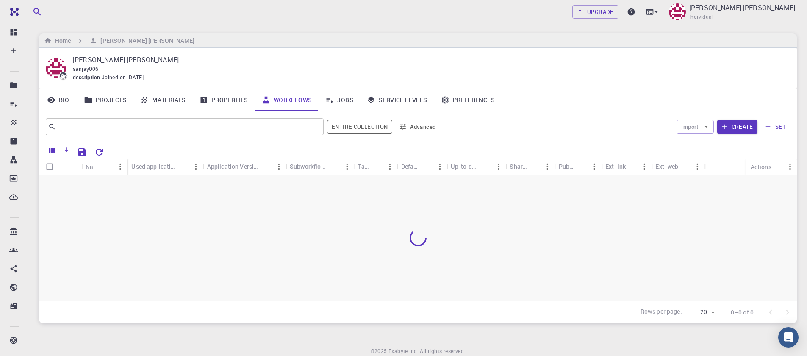
click at [108, 99] on link "Projects" at bounding box center [105, 100] width 56 height 22
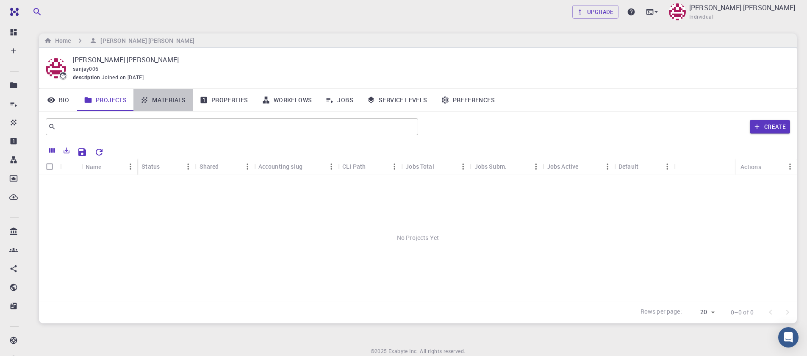
click at [173, 100] on link "Materials" at bounding box center [163, 100] width 59 height 22
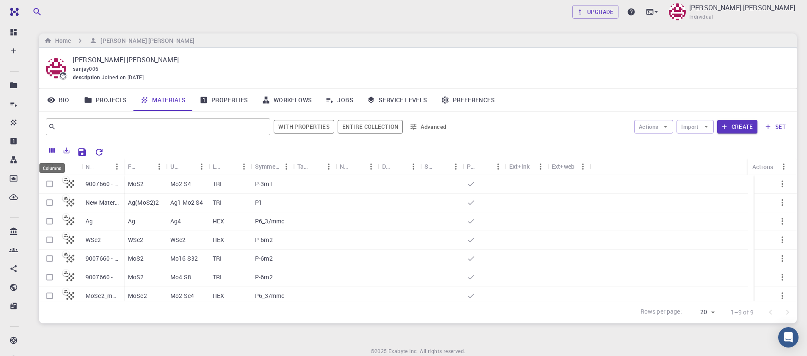
click at [54, 150] on icon "Columns" at bounding box center [52, 150] width 6 height 5
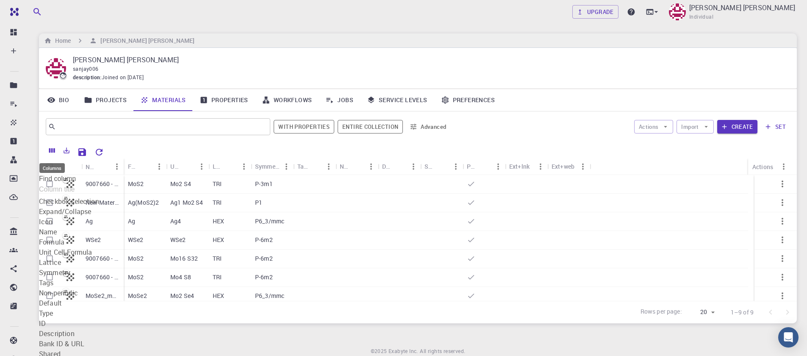
scroll to position [10, 0]
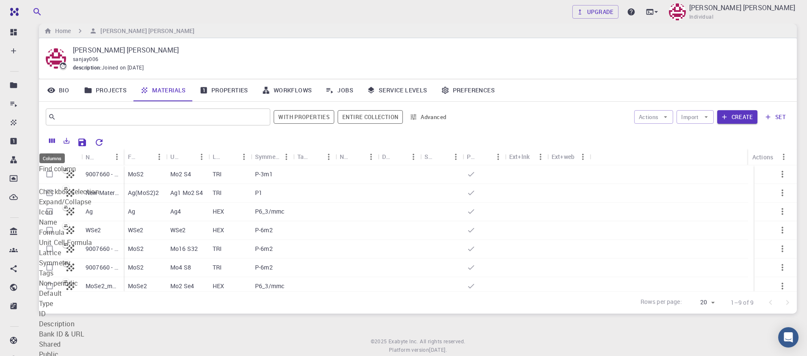
click at [53, 150] on div "Columns" at bounding box center [52, 155] width 27 height 17
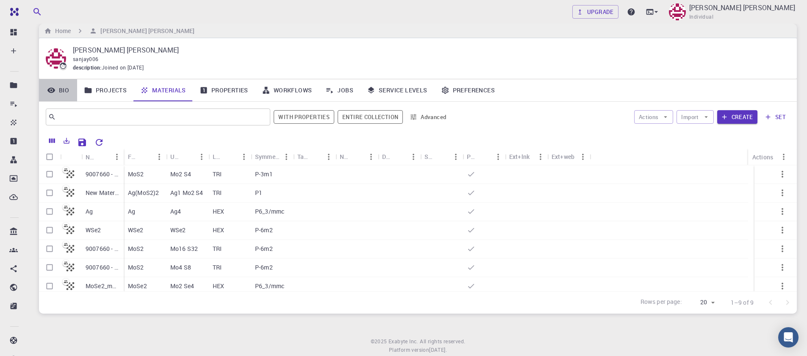
click at [69, 90] on link "Bio" at bounding box center [58, 90] width 38 height 22
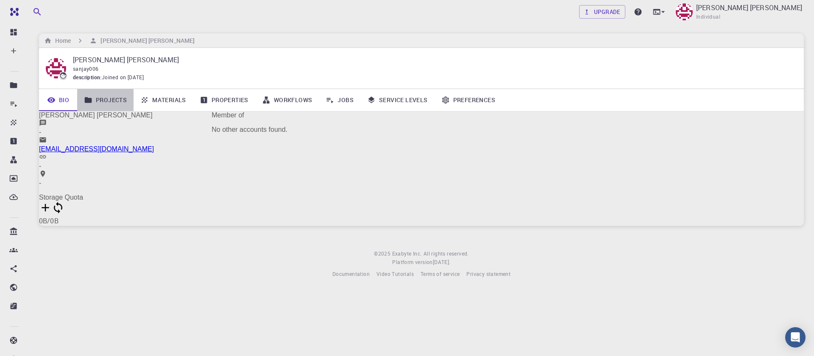
click at [99, 99] on link "Projects" at bounding box center [105, 100] width 56 height 22
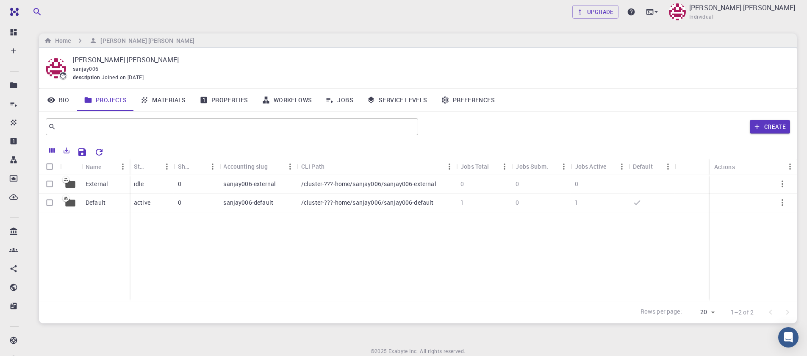
click at [170, 103] on link "Materials" at bounding box center [163, 100] width 59 height 22
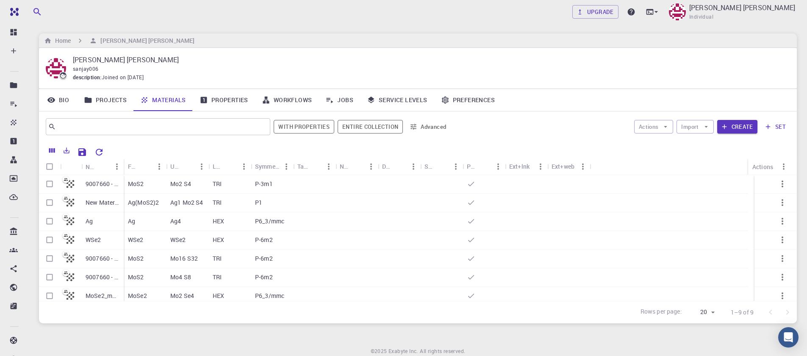
scroll to position [33, 0]
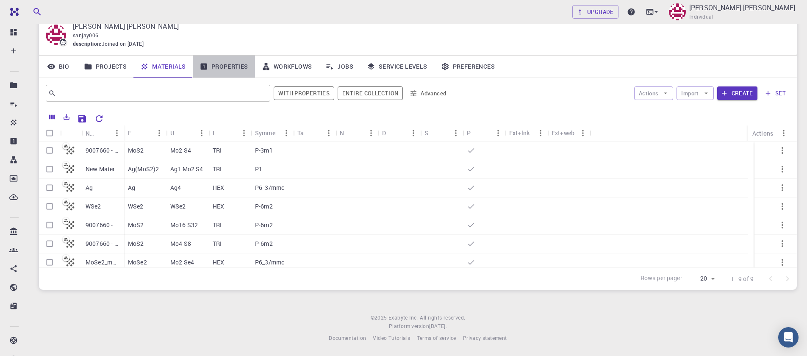
click at [223, 69] on link "Properties" at bounding box center [224, 67] width 62 height 22
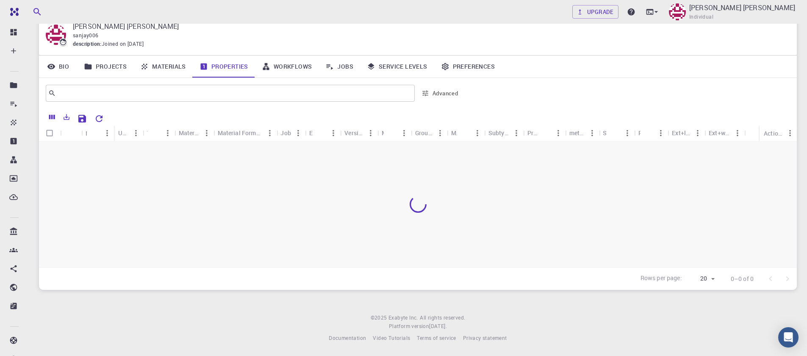
click at [278, 66] on link "Workflows" at bounding box center [287, 67] width 64 height 22
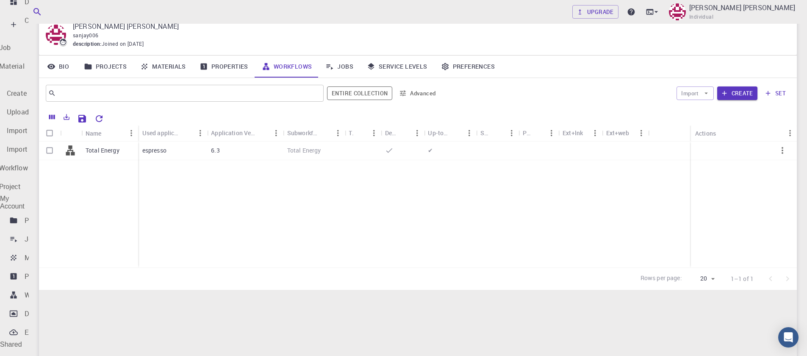
click at [28, 25] on p "Create" at bounding box center [35, 20] width 20 height 10
click at [28, 169] on div "New Workflow" at bounding box center [6, 174] width 44 height 10
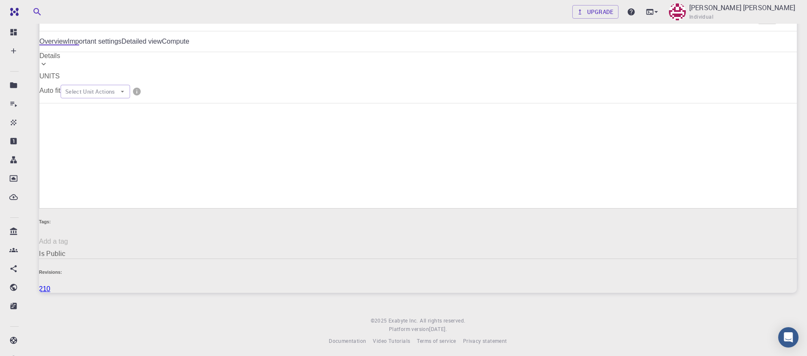
scroll to position [134, 0]
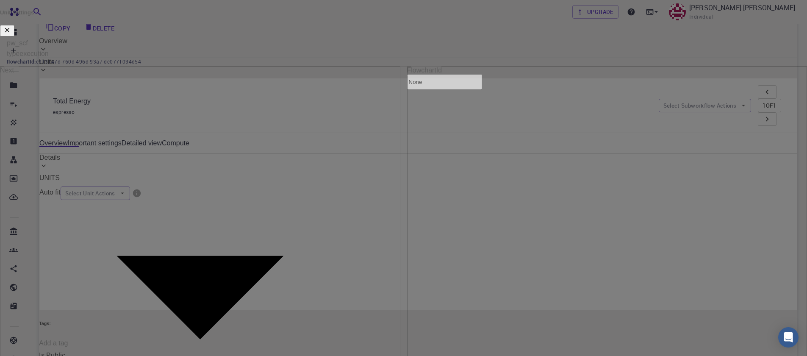
click at [502, 170] on body "Free Dashboard Create New Job New Material Create Material Upload File Import f…" at bounding box center [403, 182] width 807 height 632
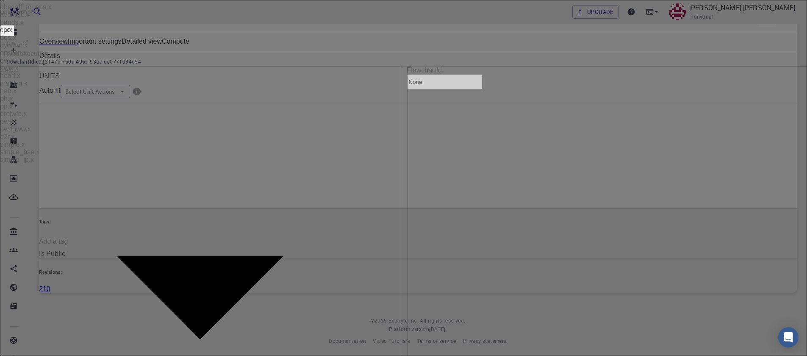
scroll to position [12, 0]
click at [595, 223] on div at bounding box center [403, 178] width 807 height 356
click at [576, 171] on body "Free Dashboard Create New Job New Material Create Material Upload File Import f…" at bounding box center [403, 80] width 807 height 632
click at [587, 179] on li "pw_vc-relax" at bounding box center [407, 175] width 814 height 8
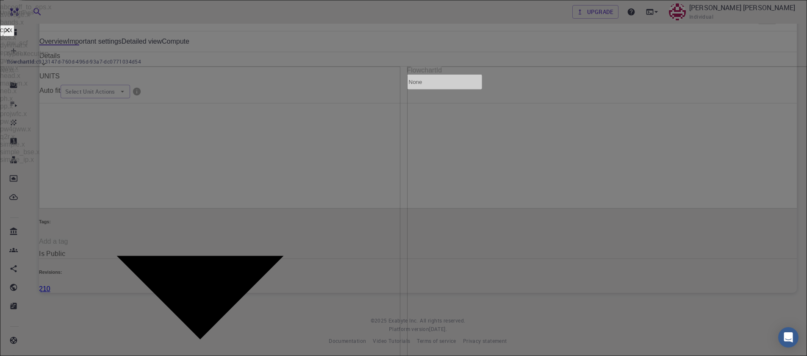
click at [543, 168] on body "Free Dashboard Create New Job New Material Create Material Upload File Import f…" at bounding box center [403, 80] width 807 height 632
click at [503, 125] on li "pw.x" at bounding box center [407, 122] width 814 height 8
click at [573, 171] on body "Free Dashboard Create New Job New Material Create Material Upload File Import f…" at bounding box center [403, 80] width 807 height 632
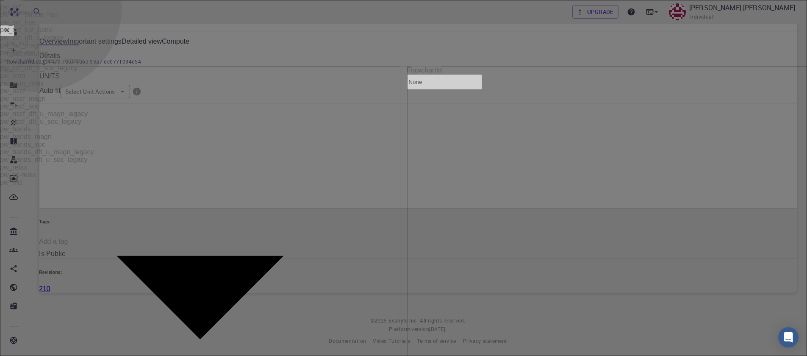
click at [579, 179] on li "pw_vc-relax" at bounding box center [407, 175] width 814 height 8
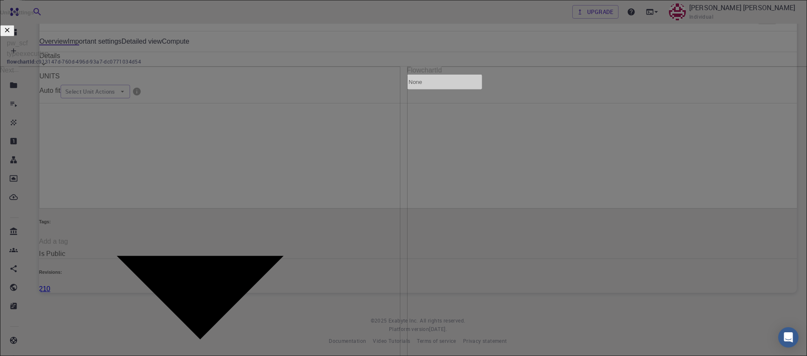
scroll to position [254, 0]
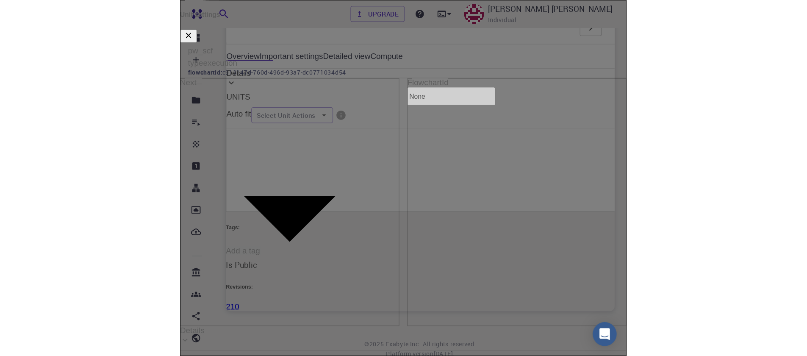
scroll to position [451, 0]
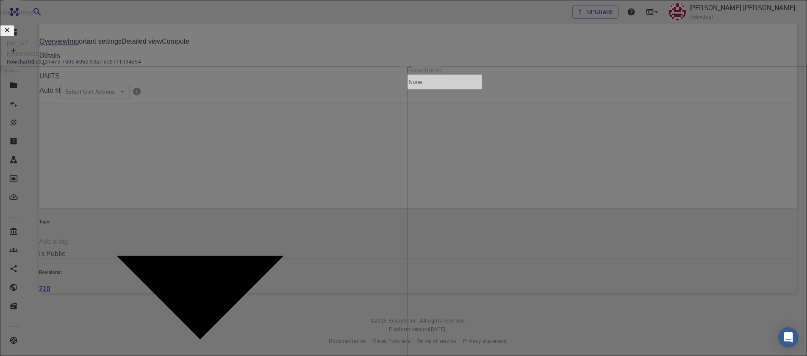
click at [11, 29] on icon "button" at bounding box center [7, 30] width 8 height 8
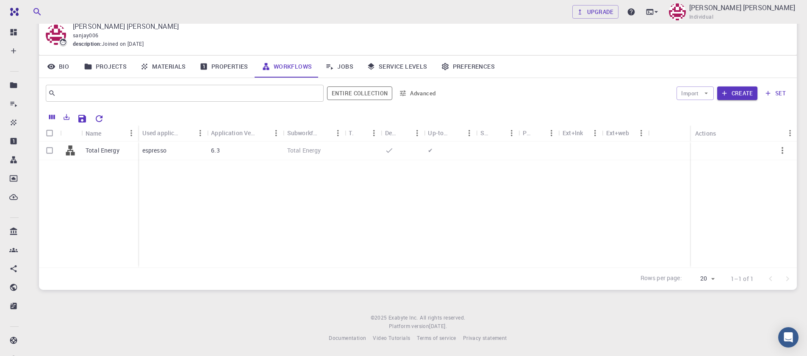
scroll to position [33, 0]
click at [158, 69] on link "Materials" at bounding box center [163, 67] width 59 height 22
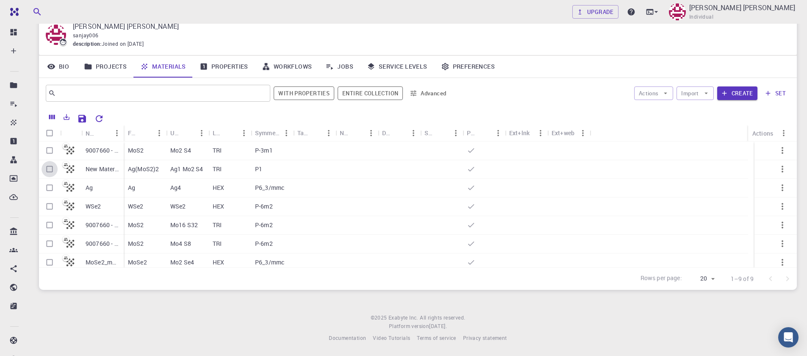
click at [50, 169] on input "Select row" at bounding box center [50, 169] width 16 height 16
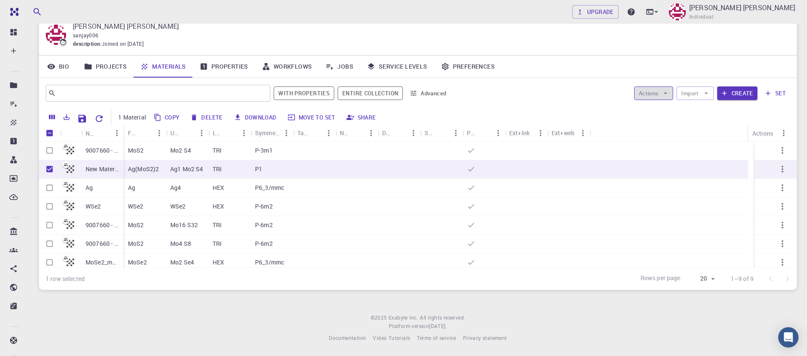
click at [670, 93] on icon "button" at bounding box center [666, 93] width 8 height 8
click at [662, 111] on span "Create Job" at bounding box center [670, 110] width 27 height 8
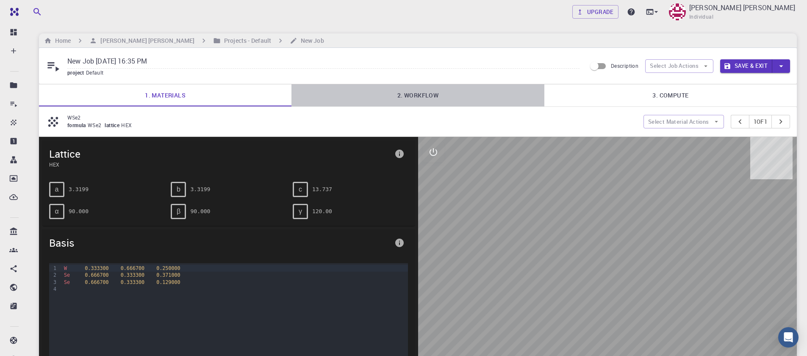
click at [415, 89] on link "2. Workflow" at bounding box center [418, 95] width 253 height 22
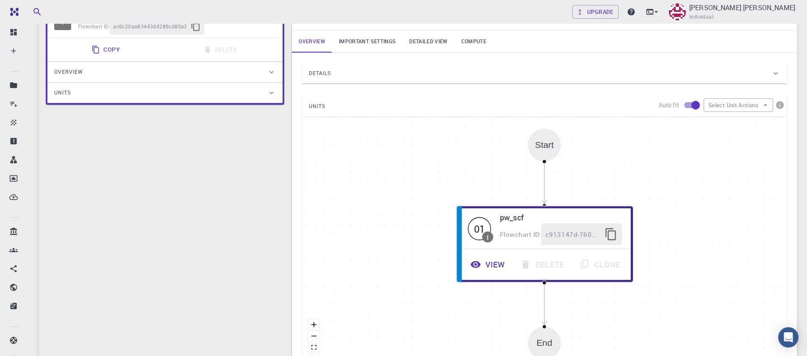
scroll to position [153, 0]
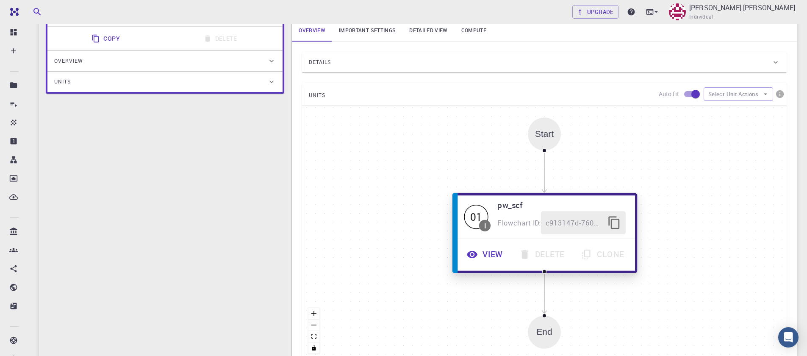
click at [481, 256] on button "View" at bounding box center [486, 254] width 53 height 23
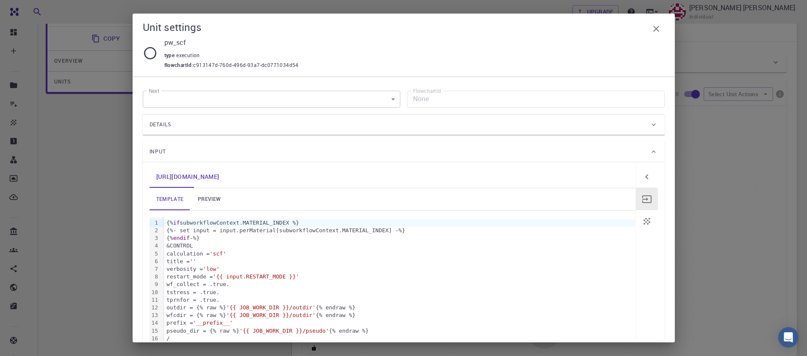
click at [211, 201] on link "preview" at bounding box center [209, 199] width 38 height 22
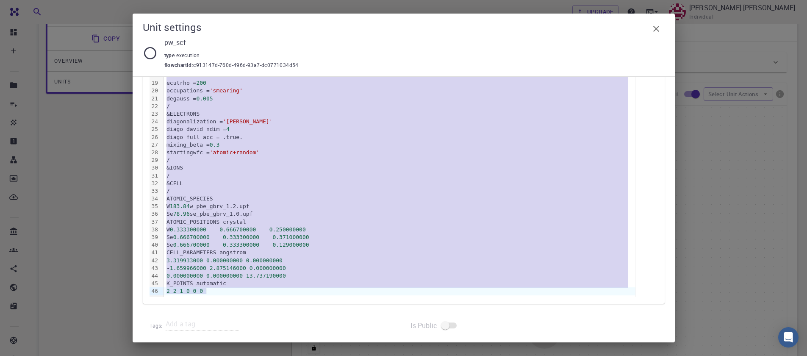
scroll to position [284, 0]
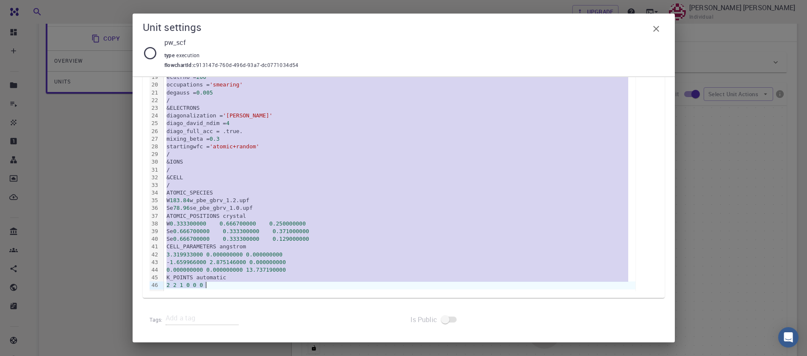
drag, startPoint x: 167, startPoint y: 213, endPoint x: 336, endPoint y: 392, distance: 246.8
click at [336, 356] on html "Free Dashboard Create New Job New Material Create Material Upload File Import f…" at bounding box center [403, 157] width 807 height 620
copy div "/ &SYSTEM ibrav = 0 nat = 3 ntyp = 2 ecutwfc = 40 ecutrho = 200 occupations = '…"
click at [656, 28] on icon "button" at bounding box center [656, 29] width 10 height 10
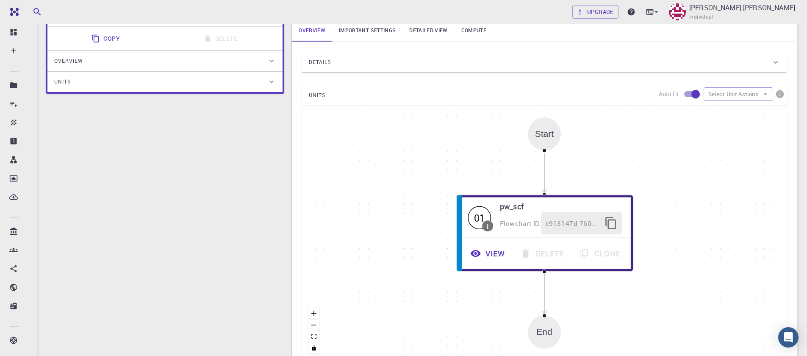
scroll to position [0, 0]
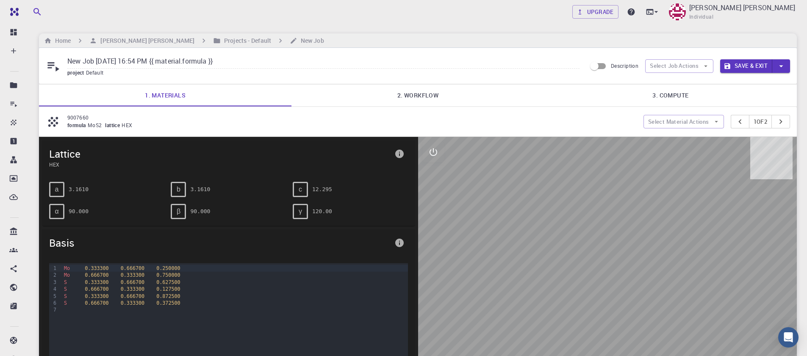
click at [404, 92] on link "2. Workflow" at bounding box center [418, 95] width 253 height 22
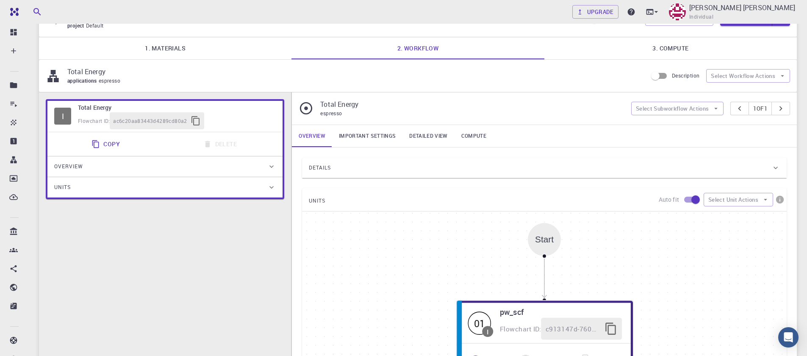
scroll to position [203, 0]
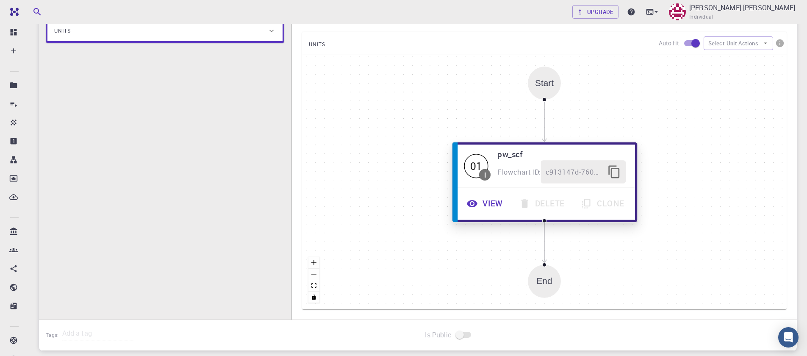
click at [498, 205] on button "View" at bounding box center [486, 203] width 53 height 23
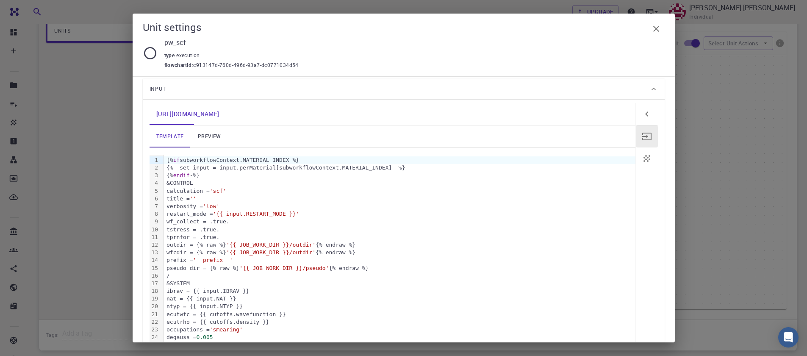
scroll to position [0, 0]
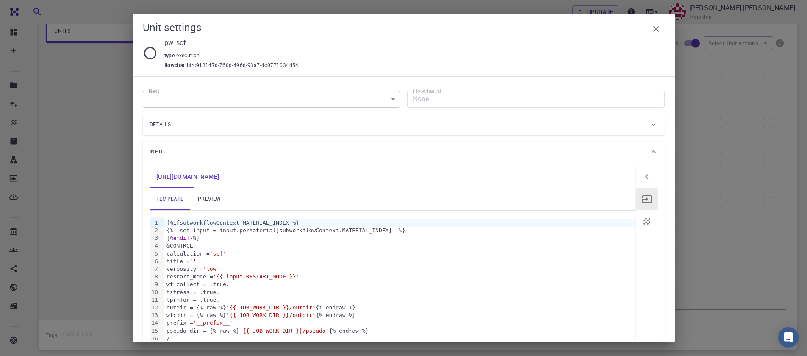
click at [215, 200] on link "preview" at bounding box center [209, 199] width 38 height 22
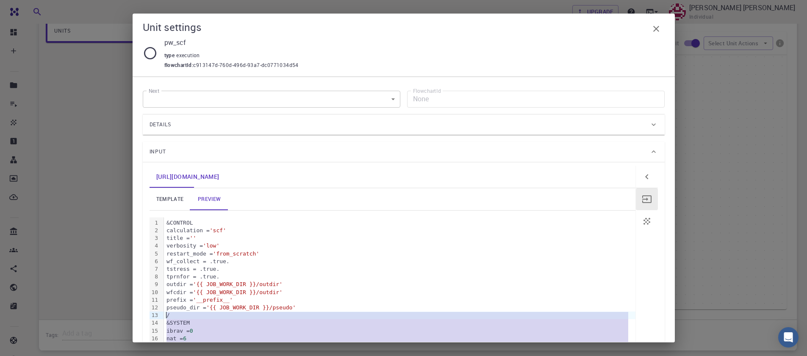
drag, startPoint x: 217, startPoint y: 284, endPoint x: 159, endPoint y: 318, distance: 67.4
copy div "/ &SYSTEM ibrav = 0 nat = 6 ntyp = 2 ecutwfc = 40 ecutrho = 200 occupations = '…"
click at [658, 31] on icon "button" at bounding box center [657, 29] width 6 height 6
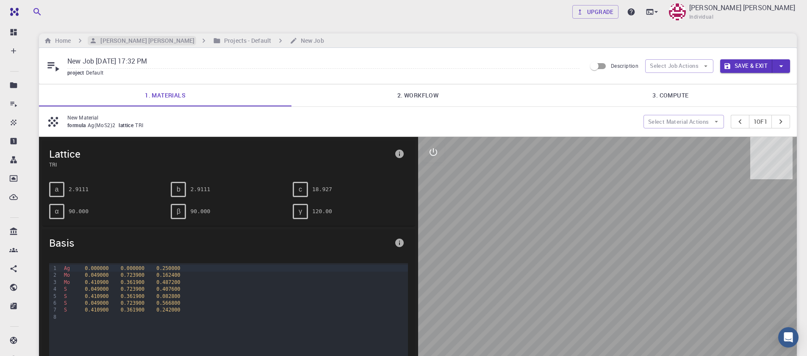
click at [141, 42] on h6 "[PERSON_NAME] [PERSON_NAME]" at bounding box center [145, 40] width 97 height 9
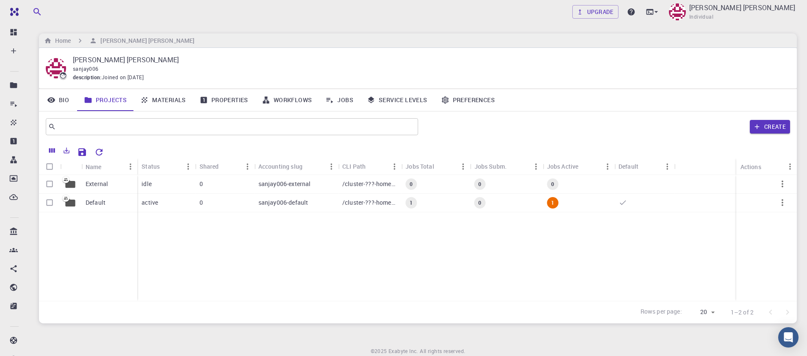
click at [165, 104] on link "Materials" at bounding box center [163, 100] width 59 height 22
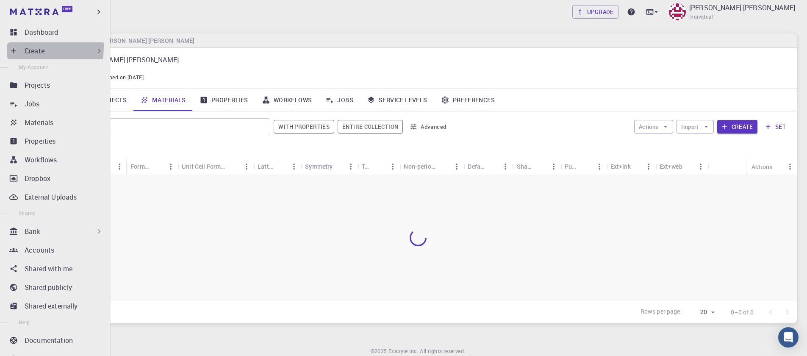
click at [18, 47] on div "Create" at bounding box center [57, 50] width 100 height 17
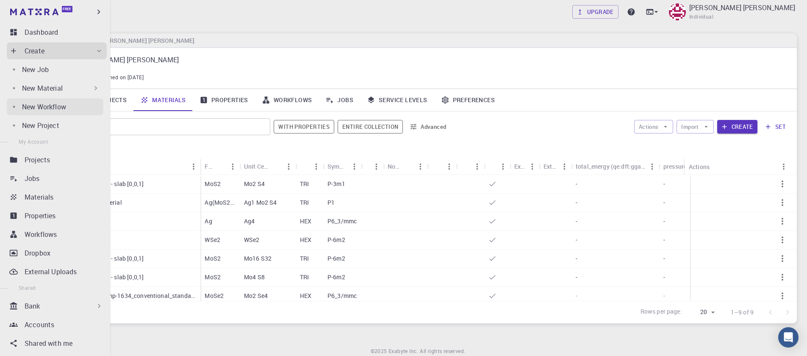
click at [50, 105] on p "New Workflow" at bounding box center [44, 107] width 44 height 10
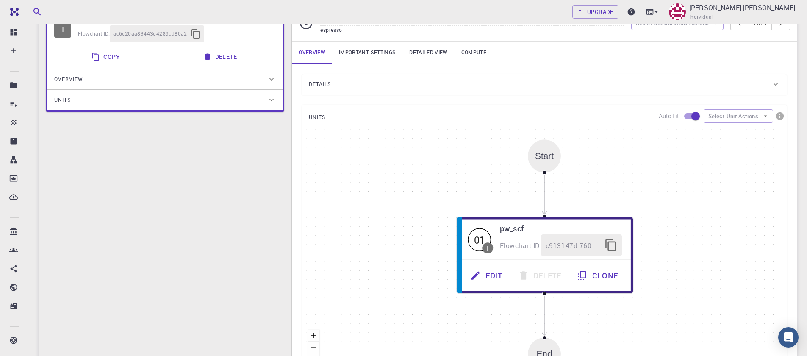
scroll to position [153, 0]
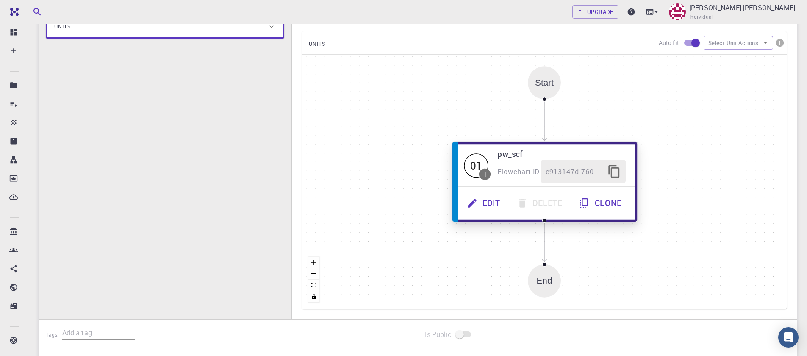
click at [492, 203] on button "Edit" at bounding box center [485, 203] width 50 height 23
click at [485, 206] on button "Edit" at bounding box center [484, 203] width 50 height 23
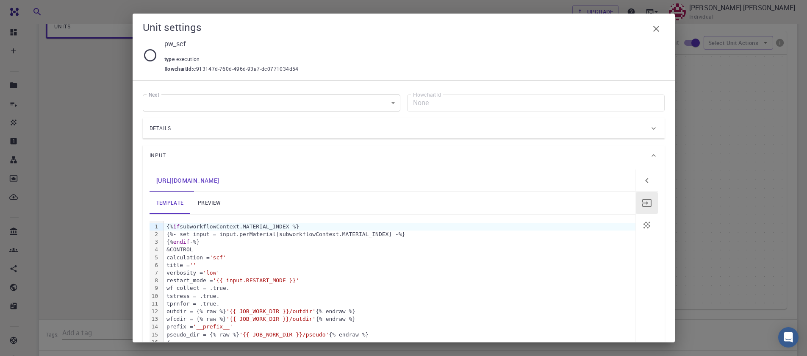
click at [210, 206] on link "preview" at bounding box center [209, 203] width 38 height 22
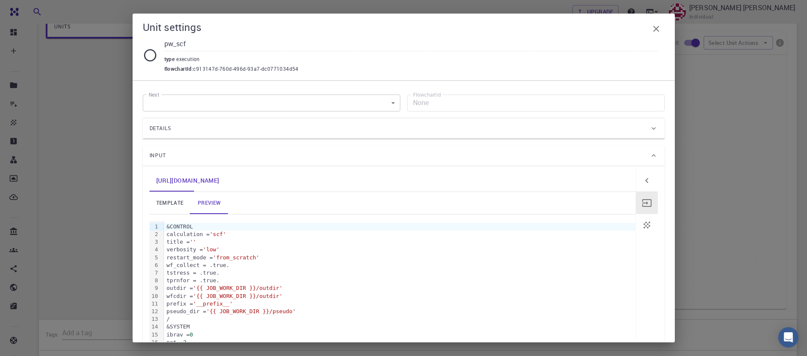
click at [157, 153] on span "Input" at bounding box center [158, 156] width 17 height 14
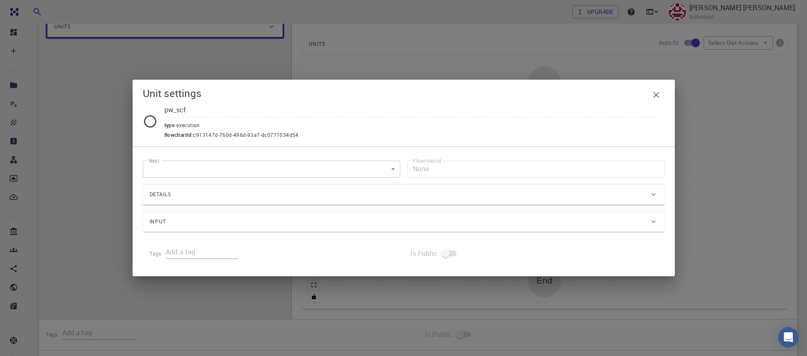
click at [190, 194] on div "Details" at bounding box center [400, 195] width 500 height 14
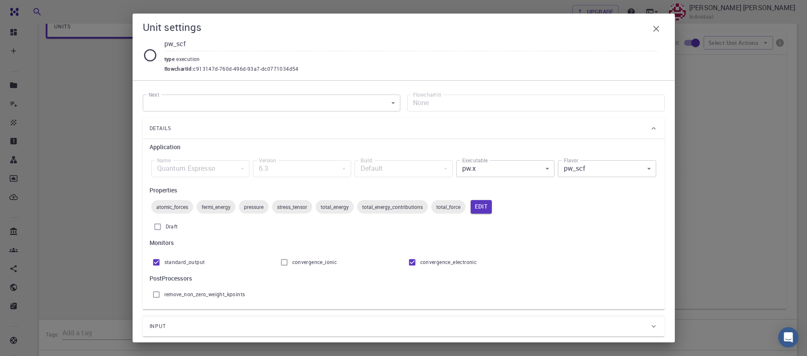
click at [571, 172] on body "Free Dashboard Create New Job New Material Create Material Upload File Import f…" at bounding box center [403, 143] width 807 height 592
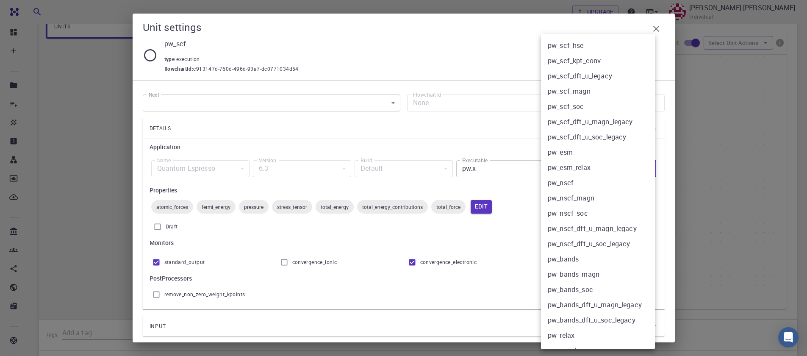
scroll to position [58, 0]
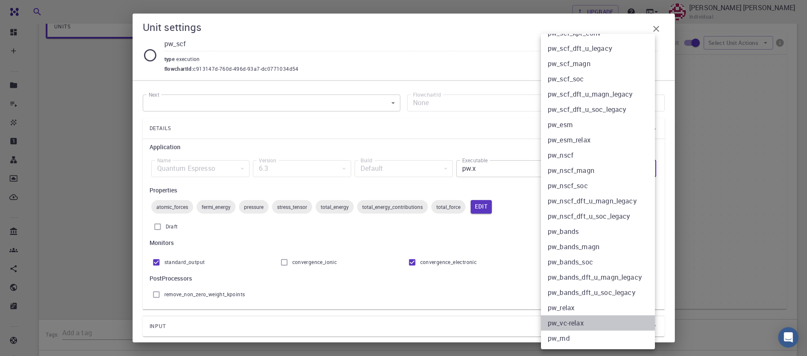
click at [584, 322] on li "pw_vc-relax" at bounding box center [601, 322] width 120 height 15
type input "pw_vc-relax"
checkbox input "true"
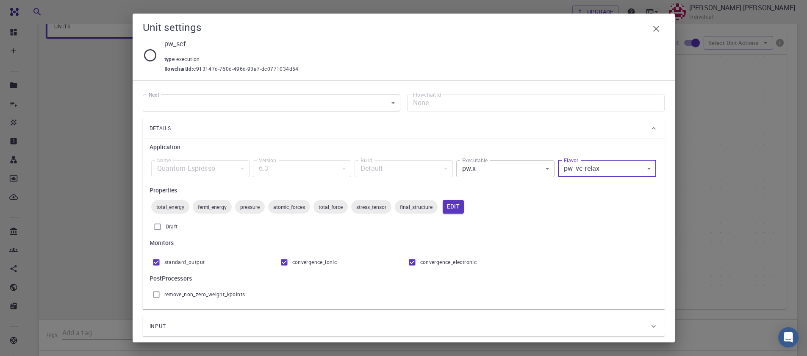
click at [472, 173] on body "Free Dashboard Create New Job New Material Create Material Upload File Import f…" at bounding box center [403, 143] width 807 height 592
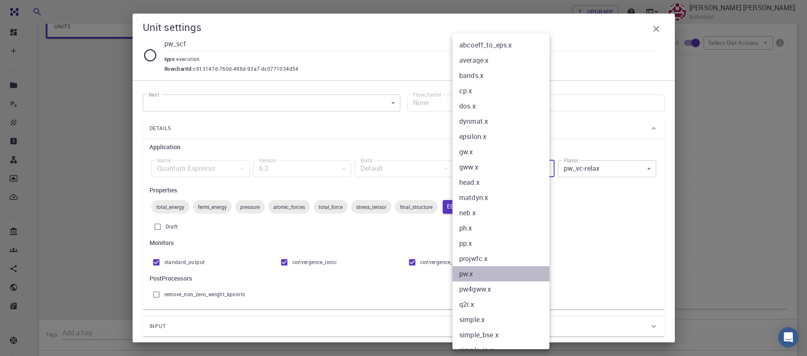
click at [501, 275] on li "pw.x" at bounding box center [504, 273] width 103 height 15
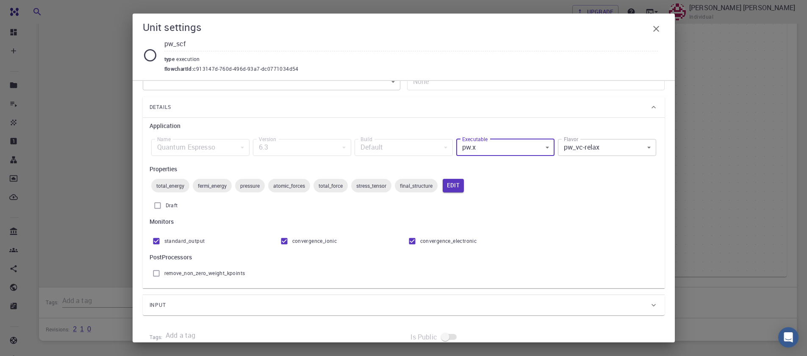
scroll to position [39, 0]
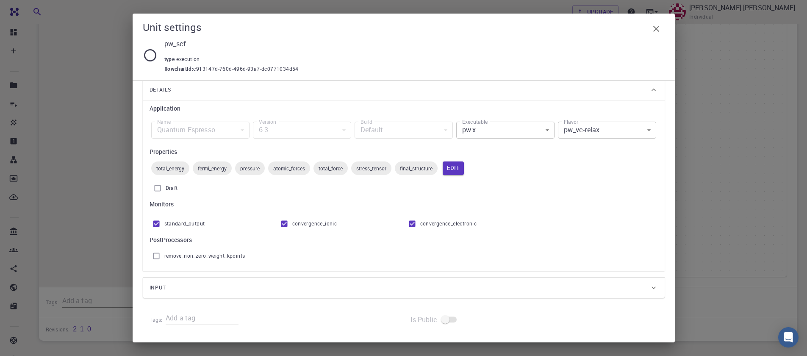
click at [189, 289] on div "Input" at bounding box center [400, 288] width 500 height 14
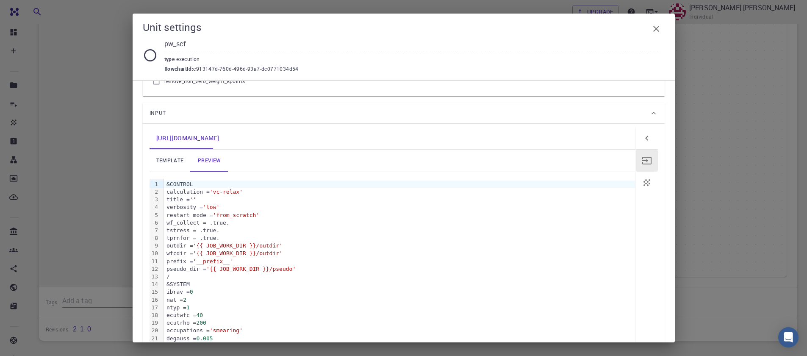
scroll to position [242, 0]
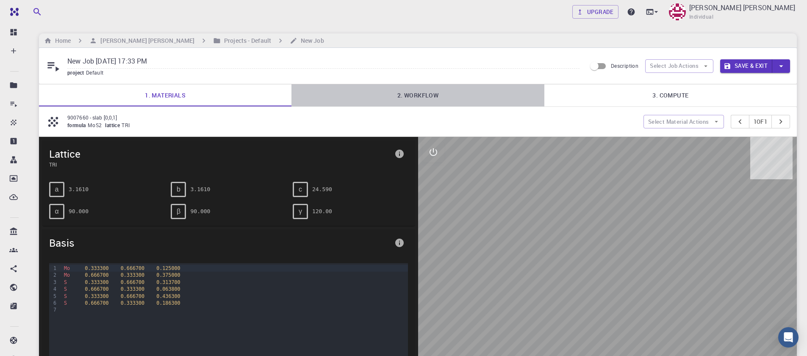
click at [424, 97] on link "2. Workflow" at bounding box center [418, 95] width 253 height 22
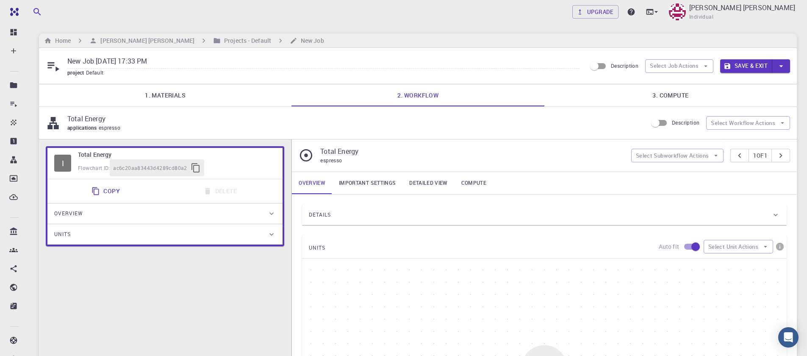
scroll to position [254, 0]
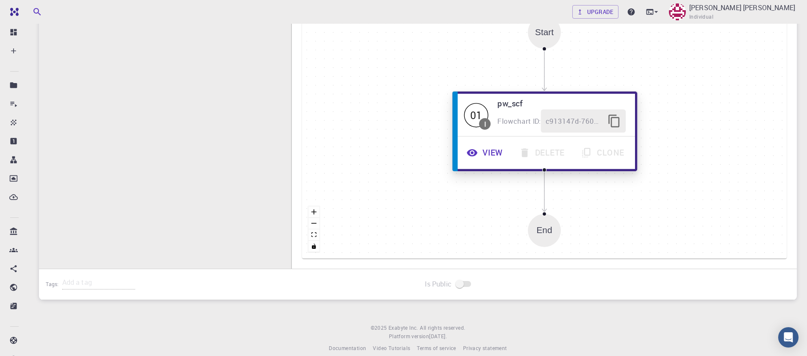
click at [490, 155] on button "View" at bounding box center [486, 152] width 53 height 23
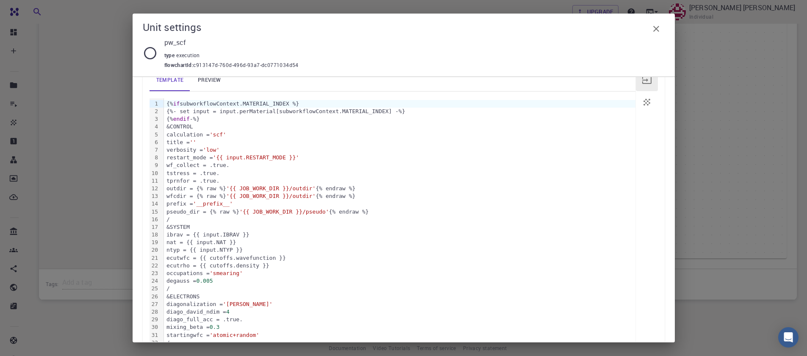
scroll to position [14, 0]
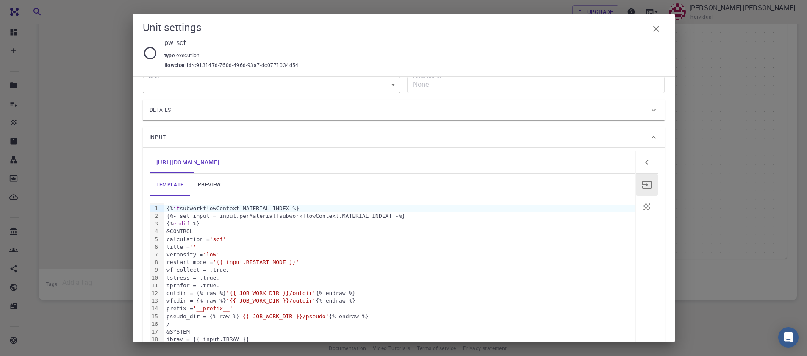
click at [211, 189] on link "preview" at bounding box center [209, 185] width 38 height 22
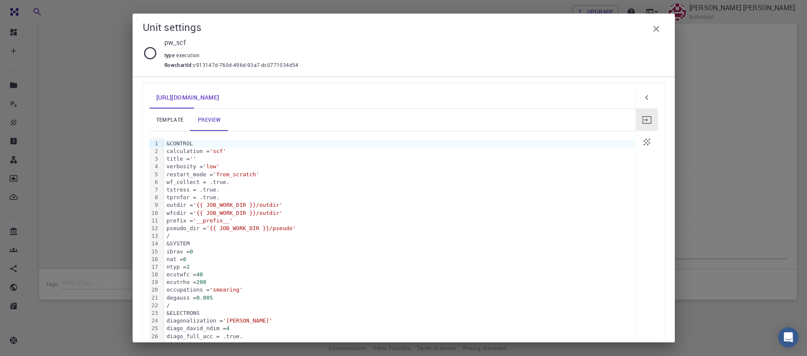
scroll to position [218, 0]
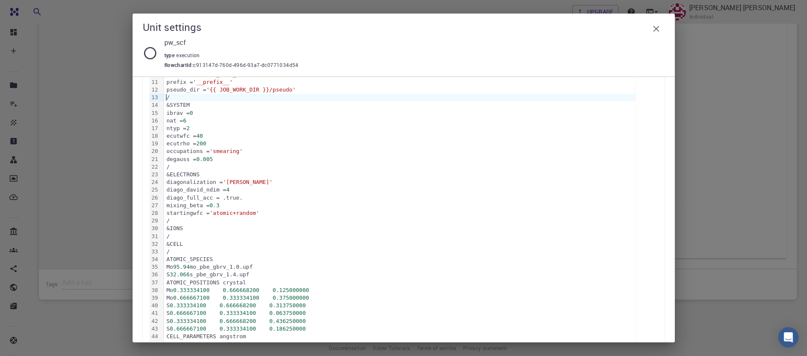
drag, startPoint x: 166, startPoint y: 97, endPoint x: 251, endPoint y: 188, distance: 124.1
click at [178, 109] on div "&CONTROL calculation = 'scf' title = '' verbosity = 'low' restart_mode = 'from_…" at bounding box center [400, 190] width 472 height 381
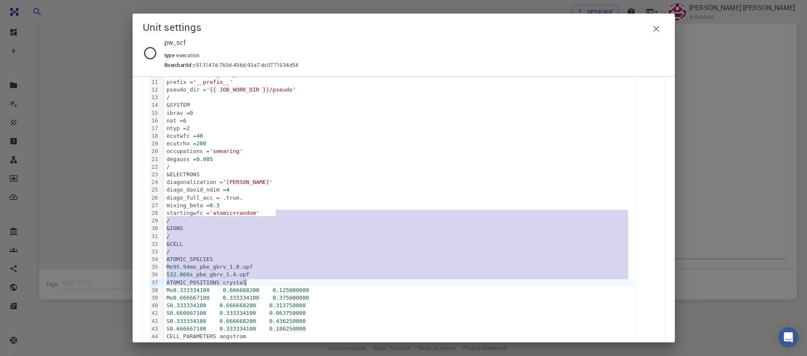
drag, startPoint x: 313, startPoint y: 226, endPoint x: 324, endPoint y: 247, distance: 23.9
click at [348, 280] on div "&CONTROL calculation = 'scf' title = '' verbosity = 'low' restart_mode = 'from_…" at bounding box center [400, 190] width 472 height 381
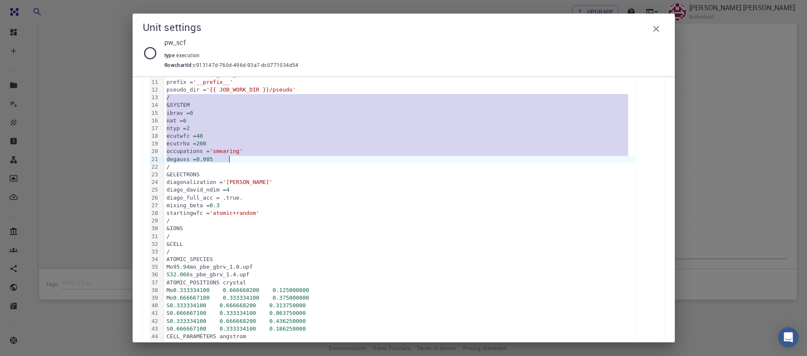
drag, startPoint x: 167, startPoint y: 96, endPoint x: 252, endPoint y: 158, distance: 105.6
click at [252, 158] on div "&CONTROL calculation = 'scf' title = '' verbosity = 'low' restart_mode = 'from_…" at bounding box center [400, 190] width 472 height 381
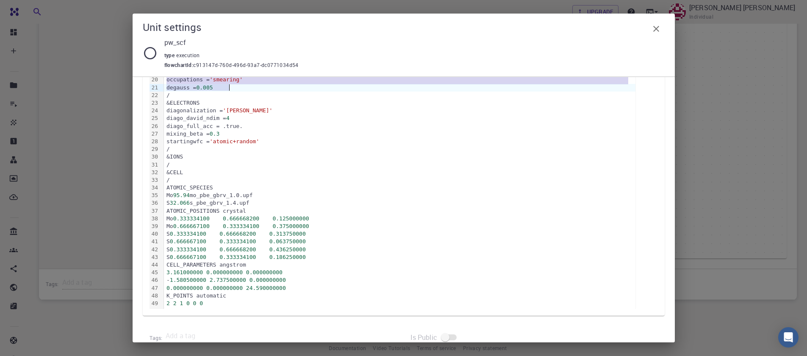
scroll to position [307, 0]
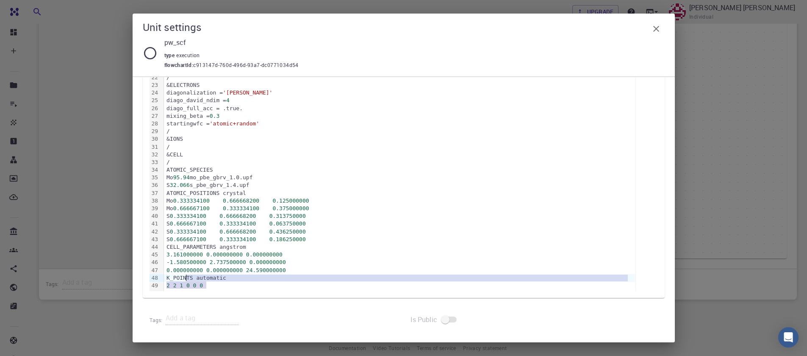
drag, startPoint x: 209, startPoint y: 285, endPoint x: 165, endPoint y: 238, distance: 63.9
click at [169, 250] on div "&CONTROL calculation = 'scf' title = '' verbosity = 'low' restart_mode = 'from_…" at bounding box center [400, 100] width 472 height 381
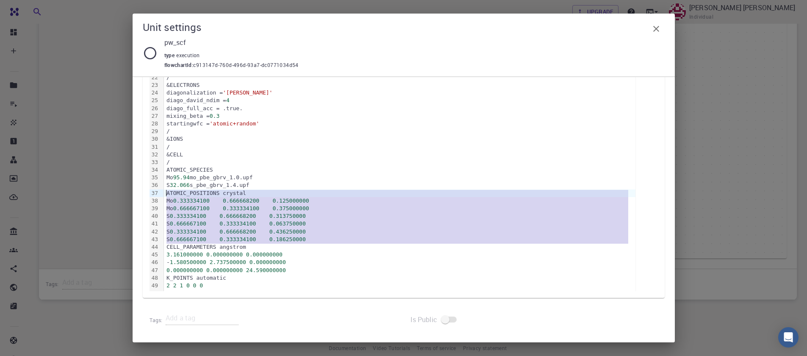
drag, startPoint x: 165, startPoint y: 238, endPoint x: 151, endPoint y: 195, distance: 45.4
click at [151, 196] on div "99 1 2 3 4 5 6 7 8 9 10 11 12 13 14 15 16 17 18 19 20 21 22 23 24 25 26 27 28 2…" at bounding box center [393, 100] width 486 height 381
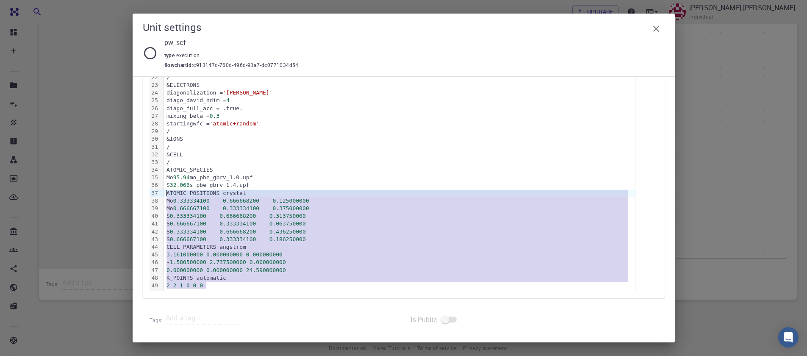
drag, startPoint x: 216, startPoint y: 288, endPoint x: 150, endPoint y: 192, distance: 116.7
click at [150, 192] on div "99 1 2 3 4 5 6 7 8 9 10 11 12 13 14 15 16 17 18 19 20 21 22 23 24 25 26 27 28 2…" at bounding box center [393, 100] width 486 height 381
copy div "ATOMIC_POSITIONS crystal Mo 0.333334100 0.666668200 0.125000000 Mo 0.666667100 …"
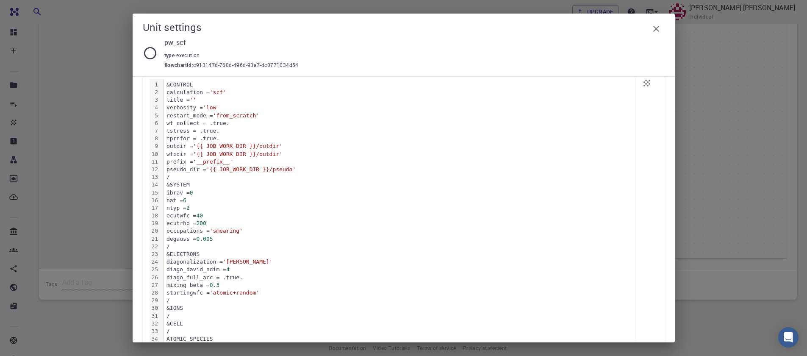
scroll to position [155, 0]
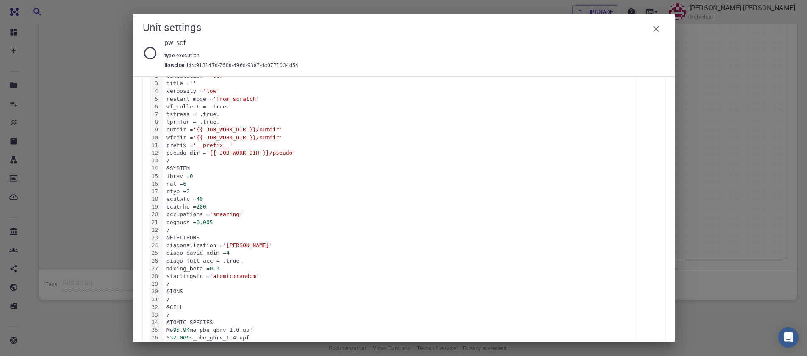
click at [655, 29] on icon "button" at bounding box center [656, 29] width 10 height 10
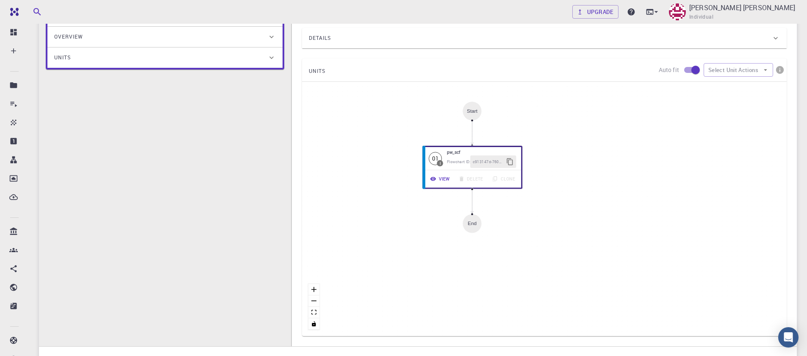
scroll to position [51, 0]
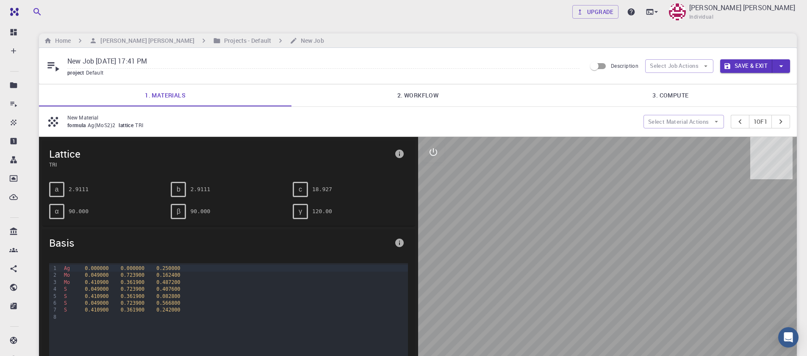
click at [399, 95] on link "2. Workflow" at bounding box center [418, 95] width 253 height 22
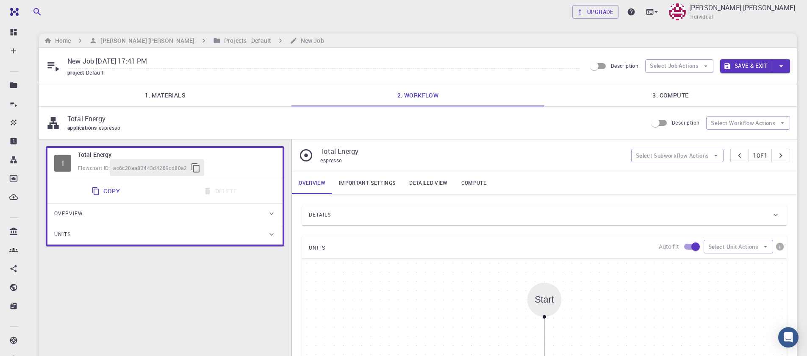
type input "/export/share/pseudo/ag/gga/pbe/gbrv/1.4/us/ag_pbe_gbrv_1.4.upf"
type input "/export/share/pseudo/mo/gga/pbe/gbrv/1.0/us/mo_pbe_gbrv_1.0.upf"
type input "/export/share/pseudo/s/gga/pbe/gbrv/1.4/us/s_pbe_gbrv_1.4.upf"
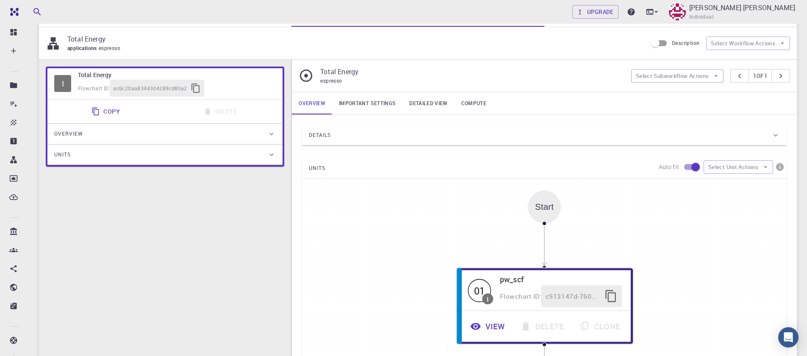
scroll to position [153, 0]
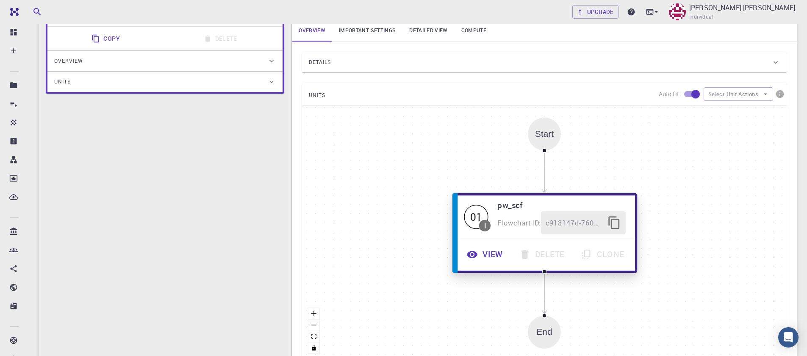
click at [481, 250] on button "View" at bounding box center [486, 254] width 53 height 23
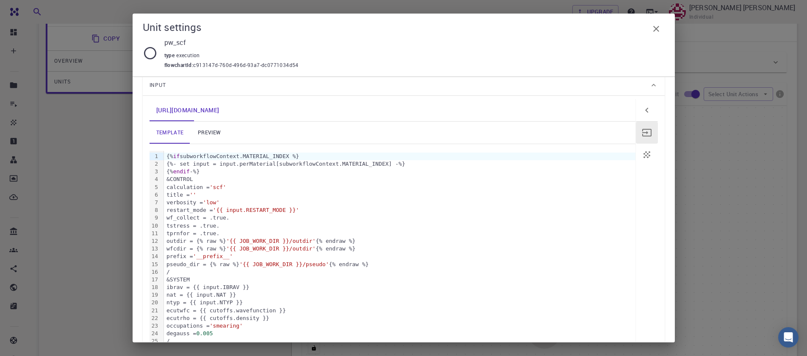
scroll to position [0, 0]
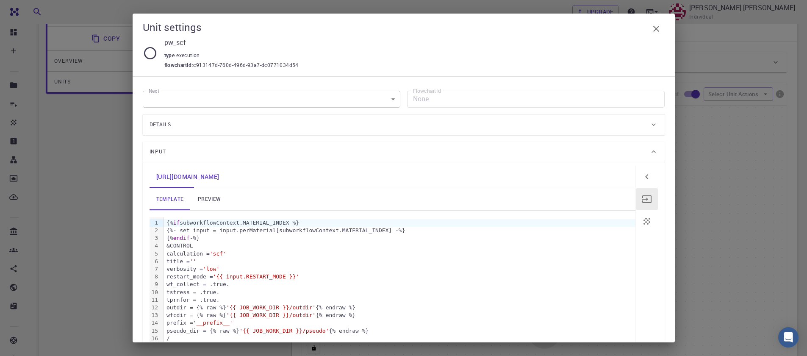
click at [208, 196] on link "preview" at bounding box center [209, 199] width 38 height 22
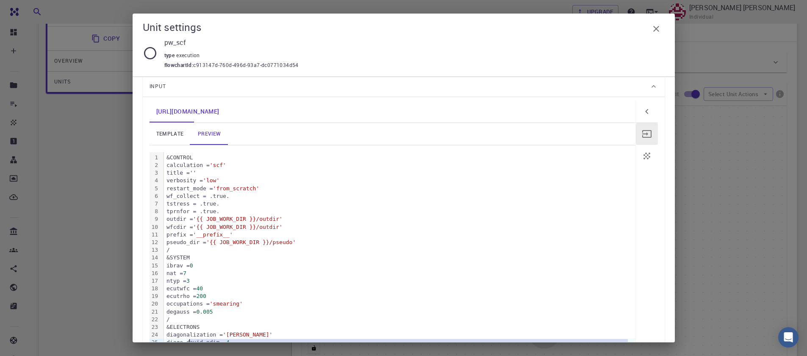
scroll to position [75, 0]
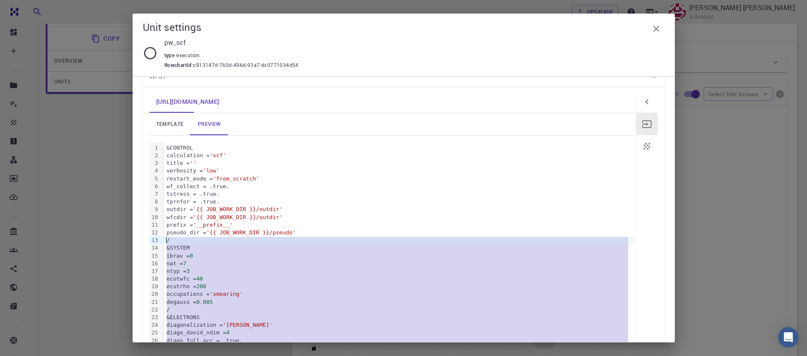
drag, startPoint x: 218, startPoint y: 288, endPoint x: 167, endPoint y: 241, distance: 69.3
click at [167, 241] on div "&CONTROL calculation = 'scf' title = '' verbosity = 'low' restart_mode = 'from_…" at bounding box center [400, 340] width 472 height 397
copy div "/ &SYSTEM ibrav = 0 nat = 7 ntyp = 3 ecutwfc = 40 ecutrho = 200 occupations = '…"
